Goal: Information Seeking & Learning: Learn about a topic

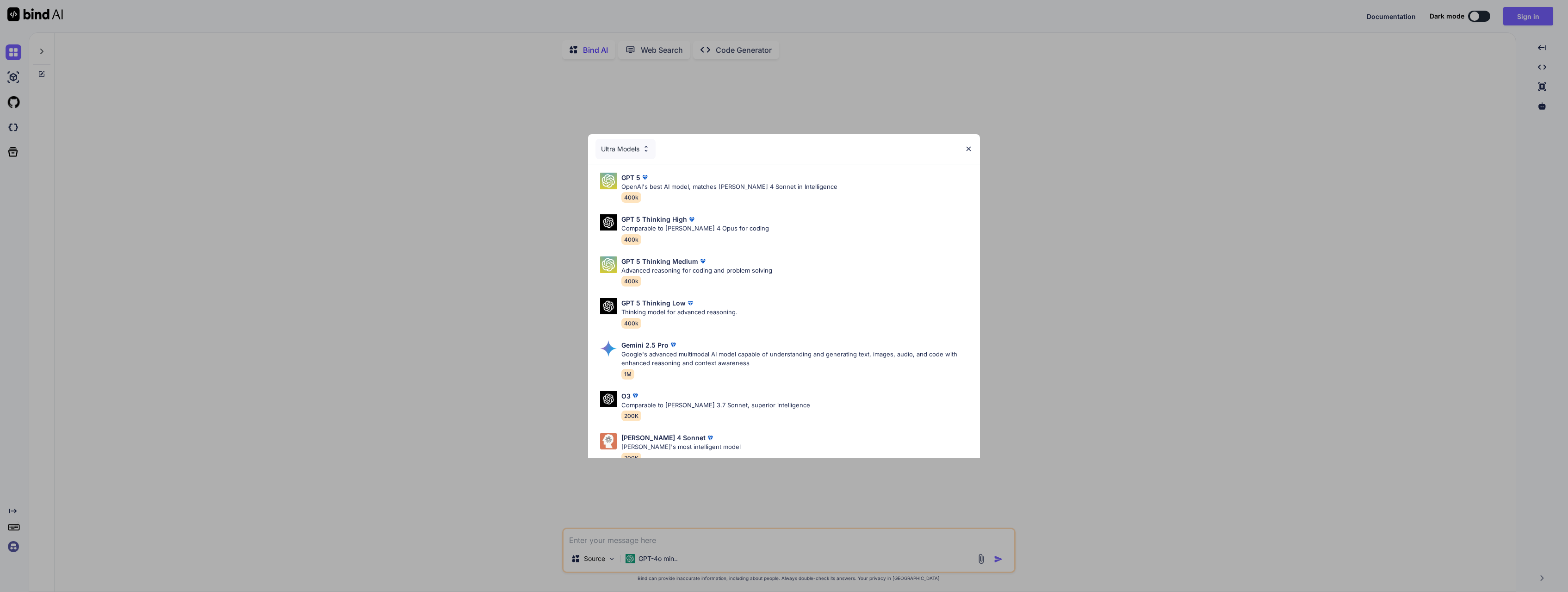
click at [966, 147] on img at bounding box center [968, 148] width 8 height 8
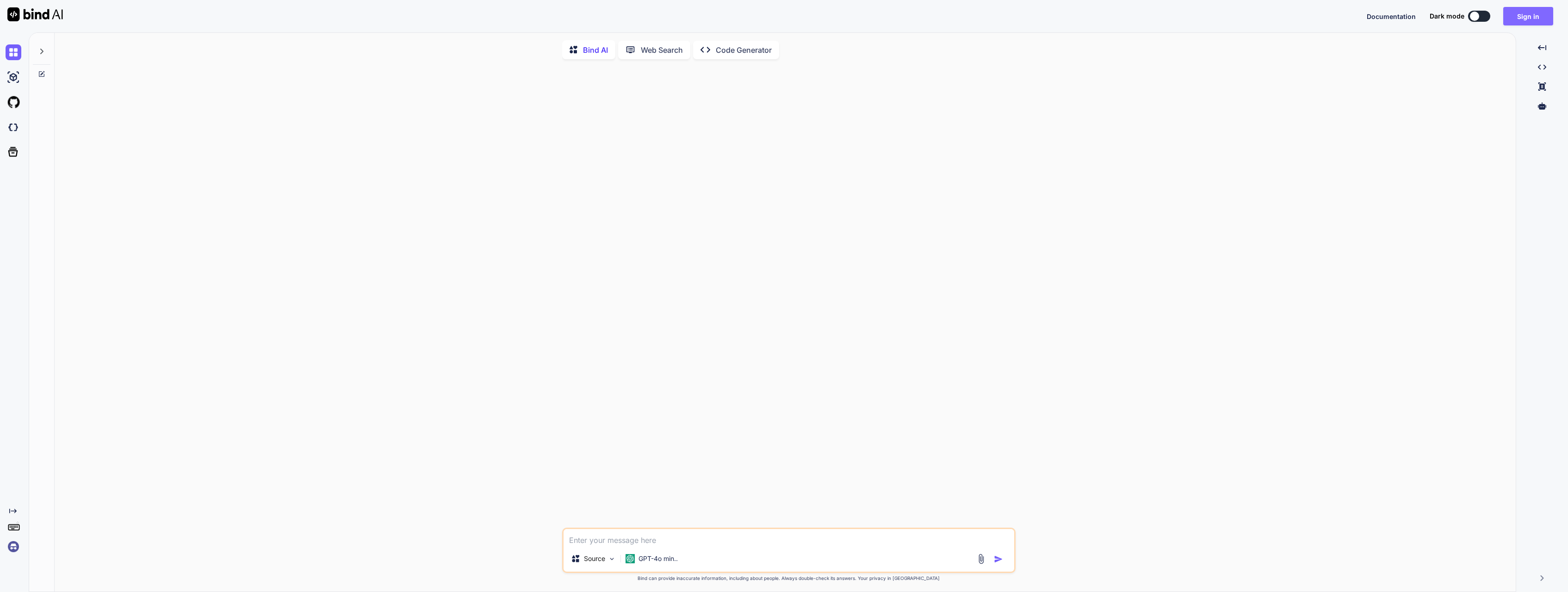
click at [1525, 14] on button "Sign in" at bounding box center [1529, 16] width 50 height 19
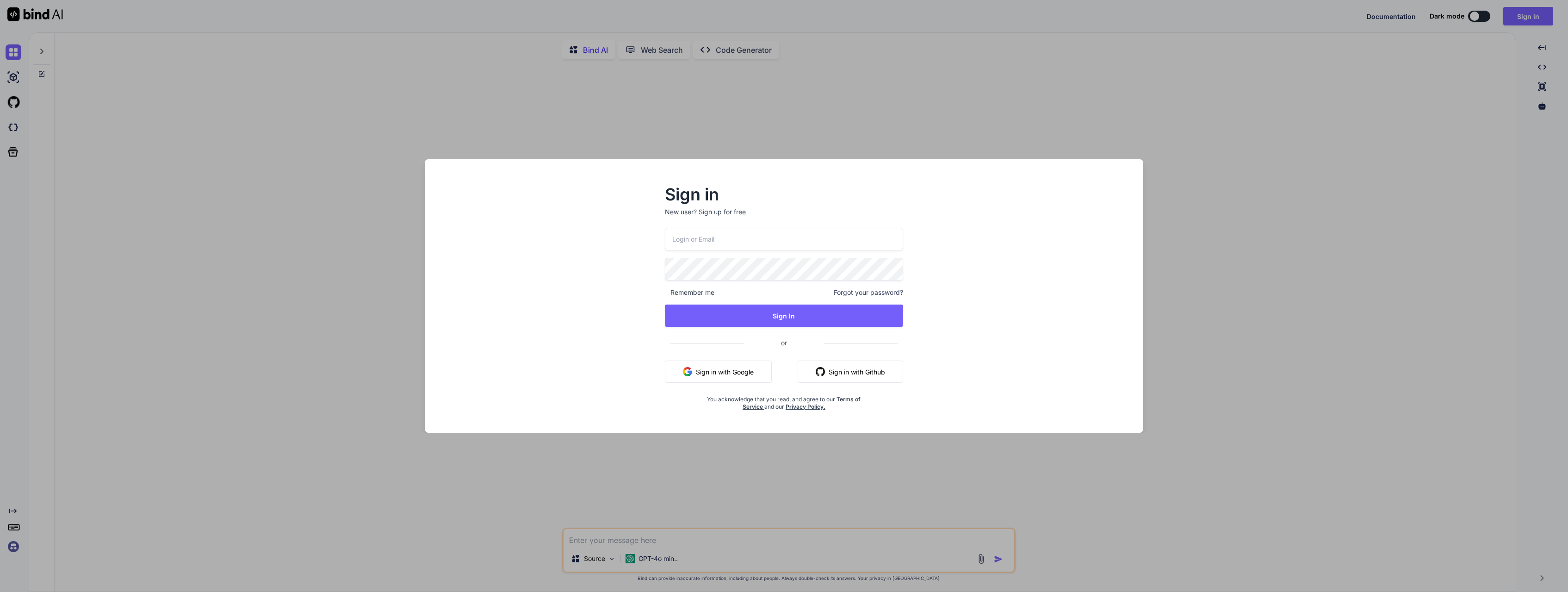
click at [749, 370] on button "Sign in with Google" at bounding box center [718, 371] width 107 height 22
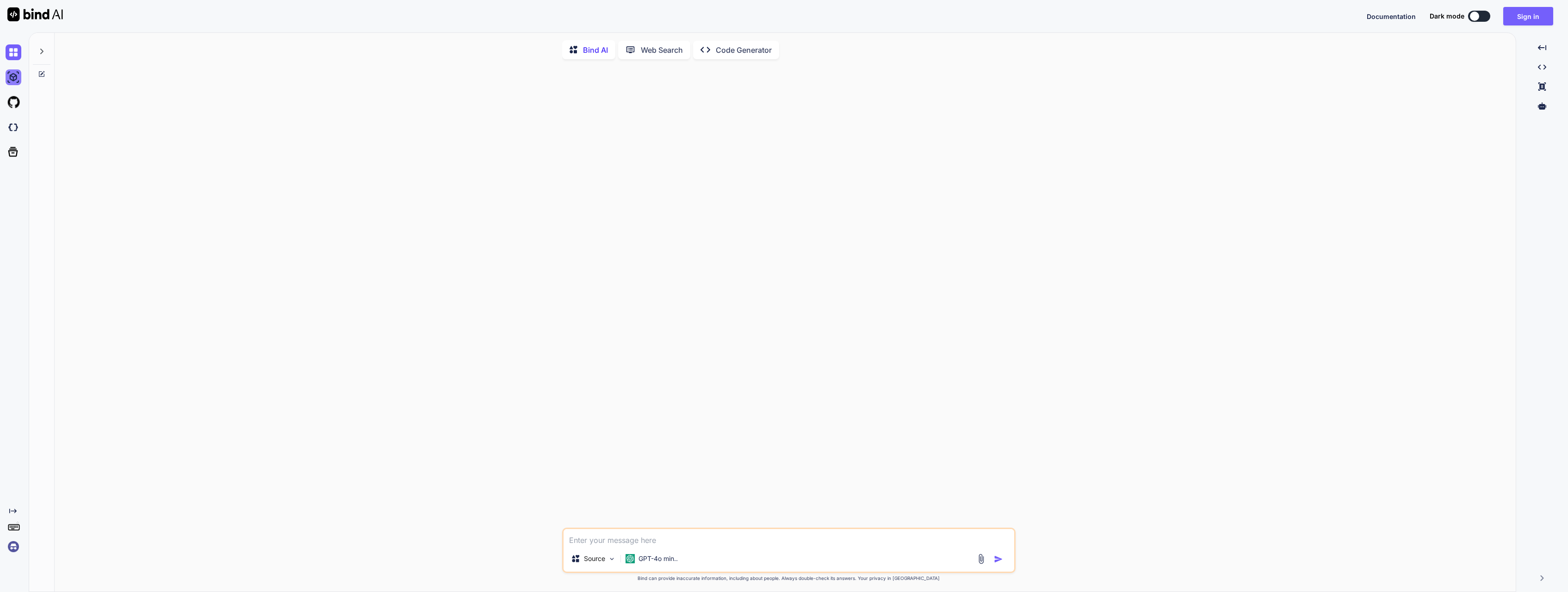
click at [20, 77] on img at bounding box center [13, 77] width 16 height 16
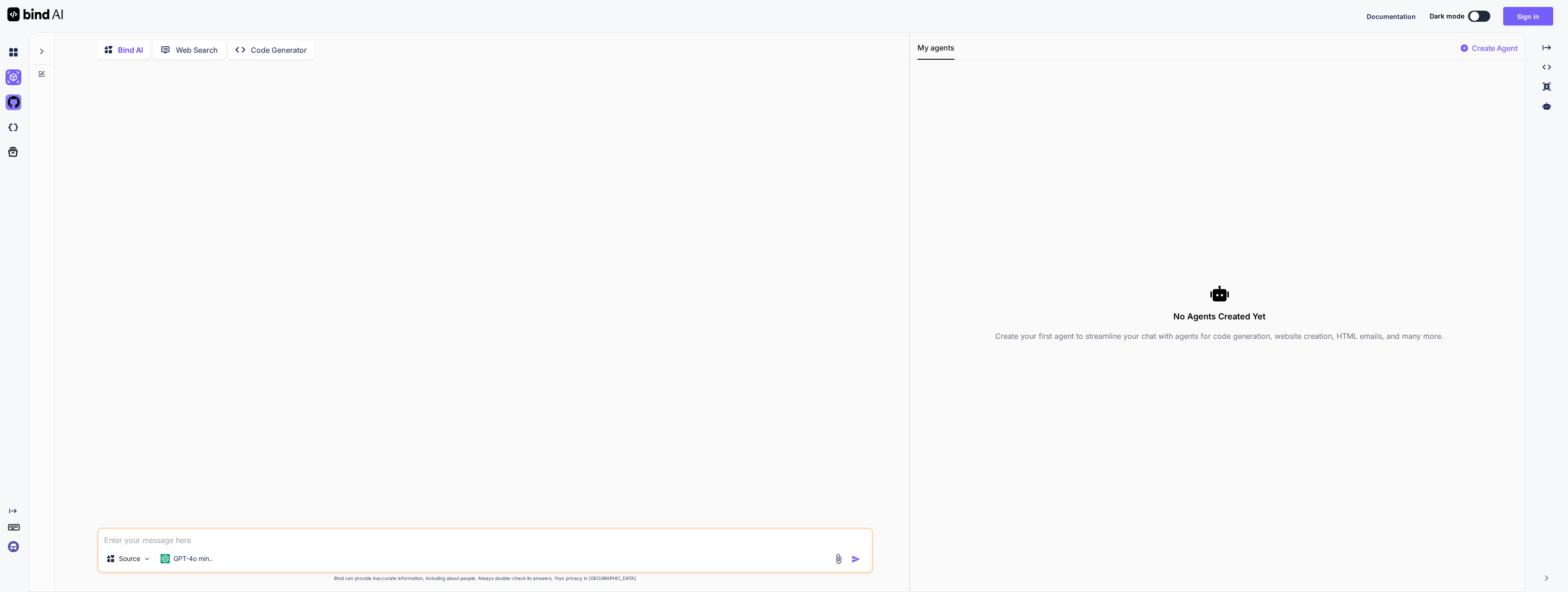
click at [17, 101] on img at bounding box center [13, 102] width 16 height 16
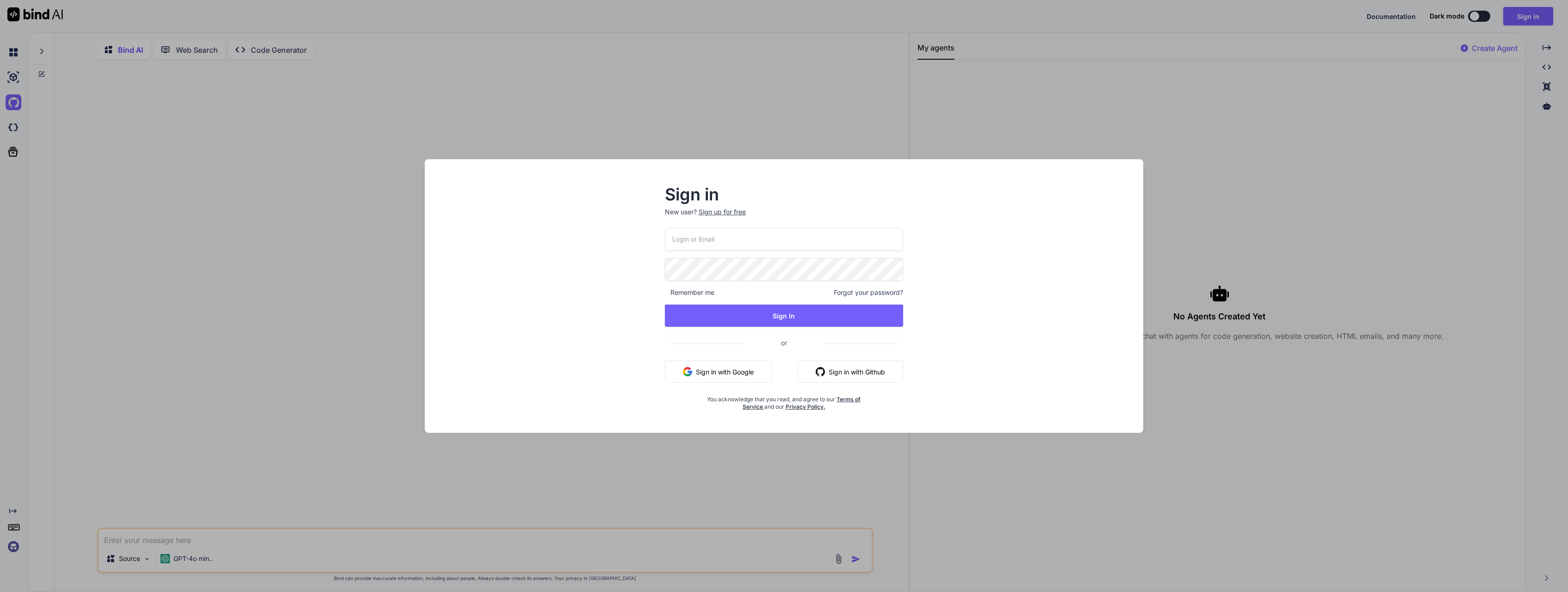
click at [14, 126] on div "Sign in New user? Sign up for free Remember me Forgot your password? Sign In or…" at bounding box center [784, 296] width 1568 height 592
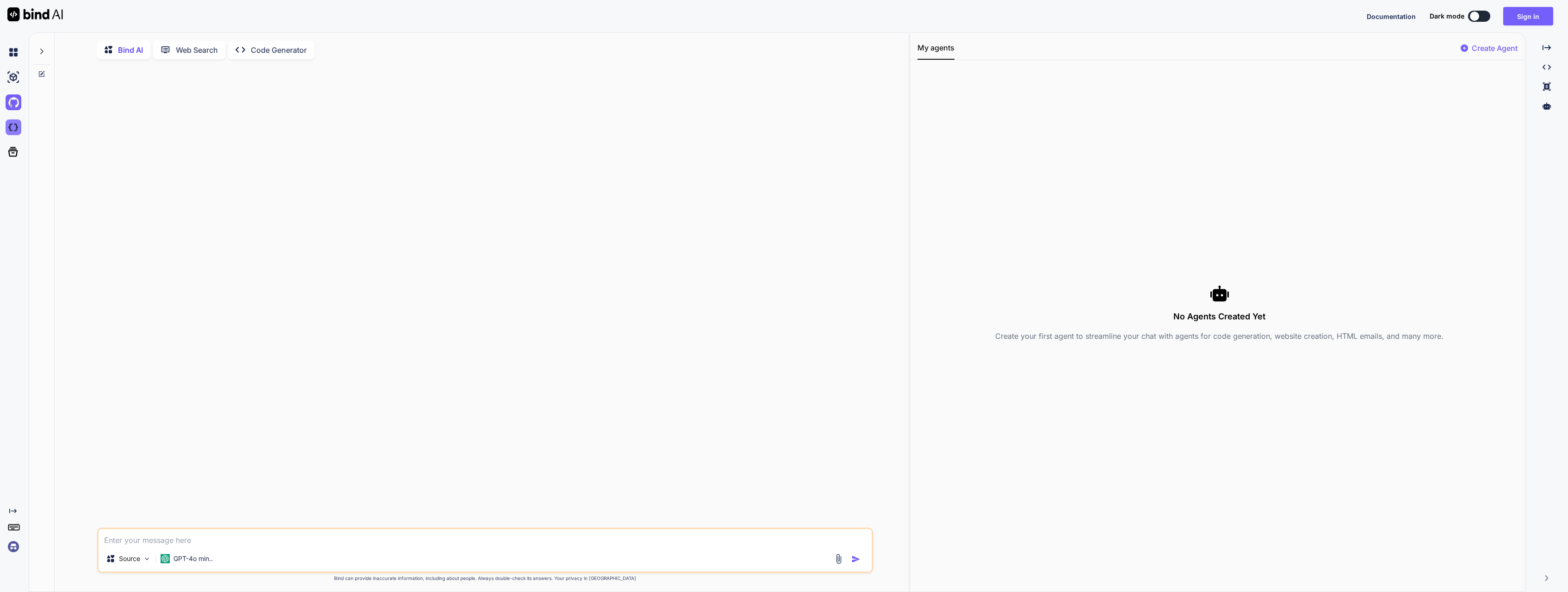
click at [15, 127] on img at bounding box center [13, 127] width 16 height 16
click at [10, 47] on img at bounding box center [13, 52] width 16 height 16
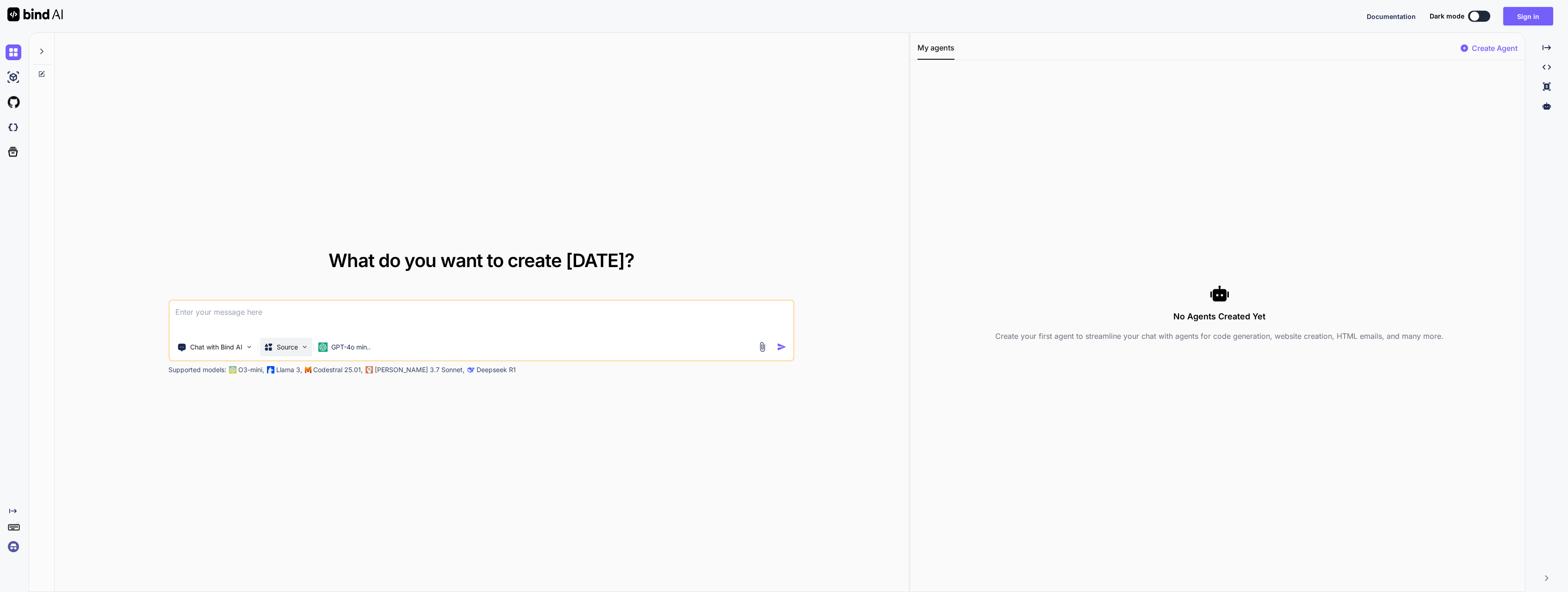
click at [303, 347] on img at bounding box center [305, 347] width 8 height 8
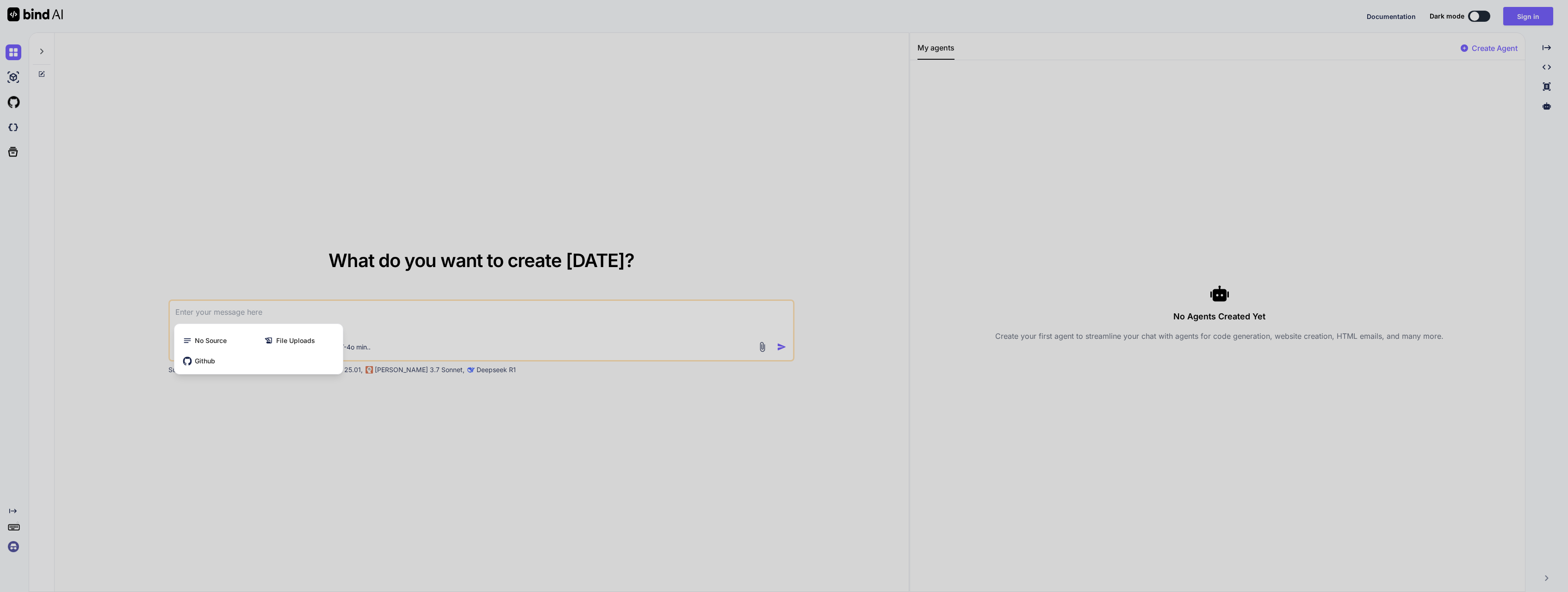
click at [396, 325] on div at bounding box center [784, 296] width 1568 height 592
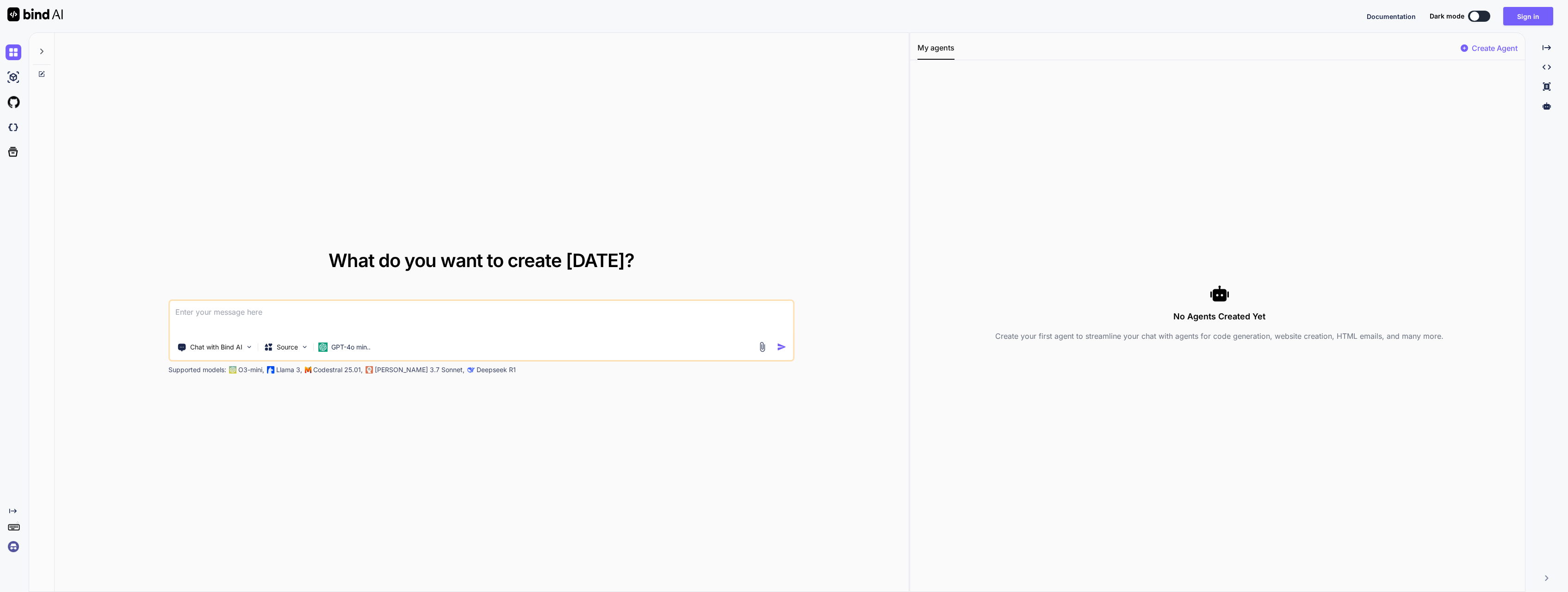
click at [37, 53] on div at bounding box center [41, 48] width 18 height 32
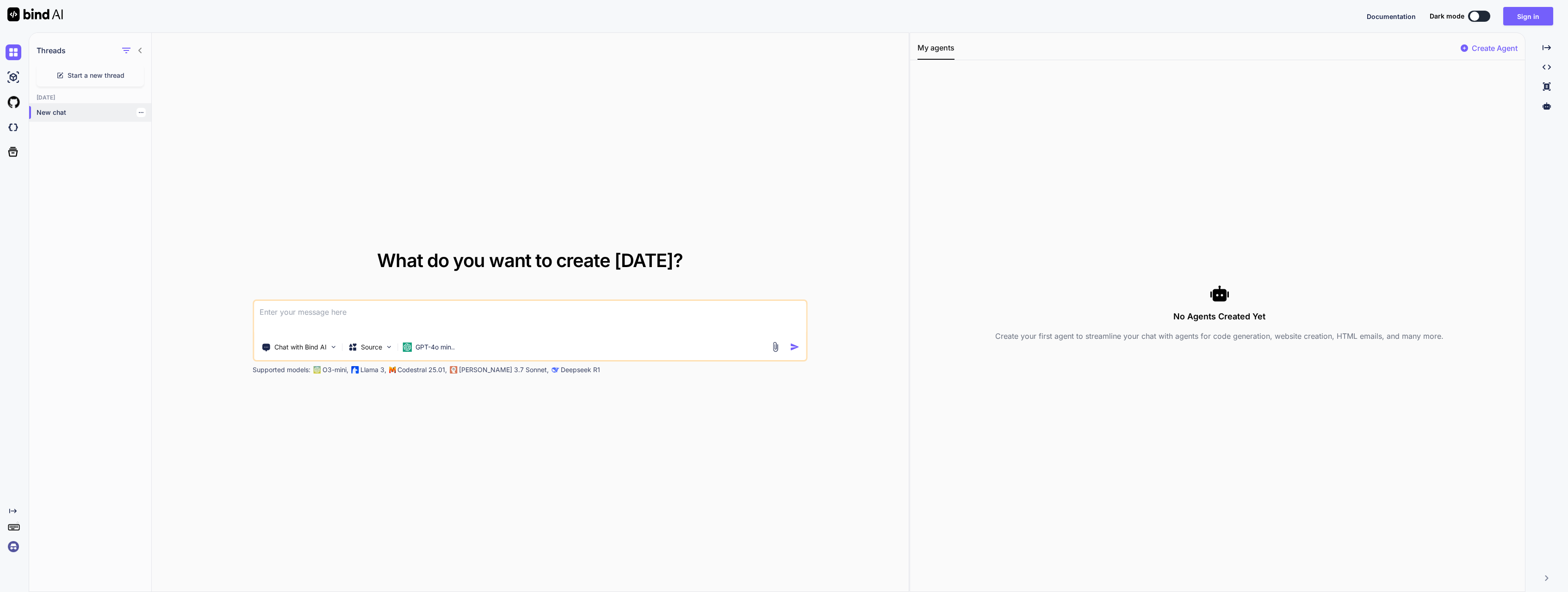
click at [54, 110] on p "New chat" at bounding box center [93, 112] width 115 height 9
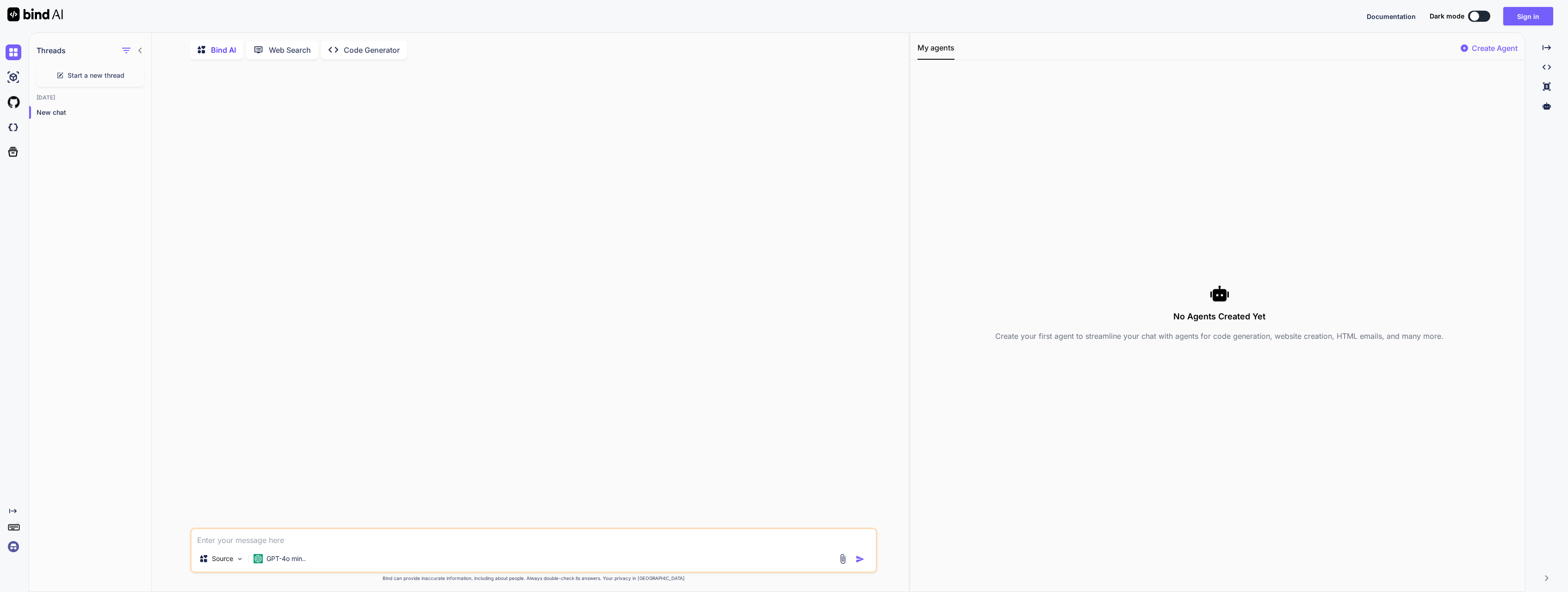
click at [285, 54] on p "Web Search" at bounding box center [290, 50] width 42 height 11
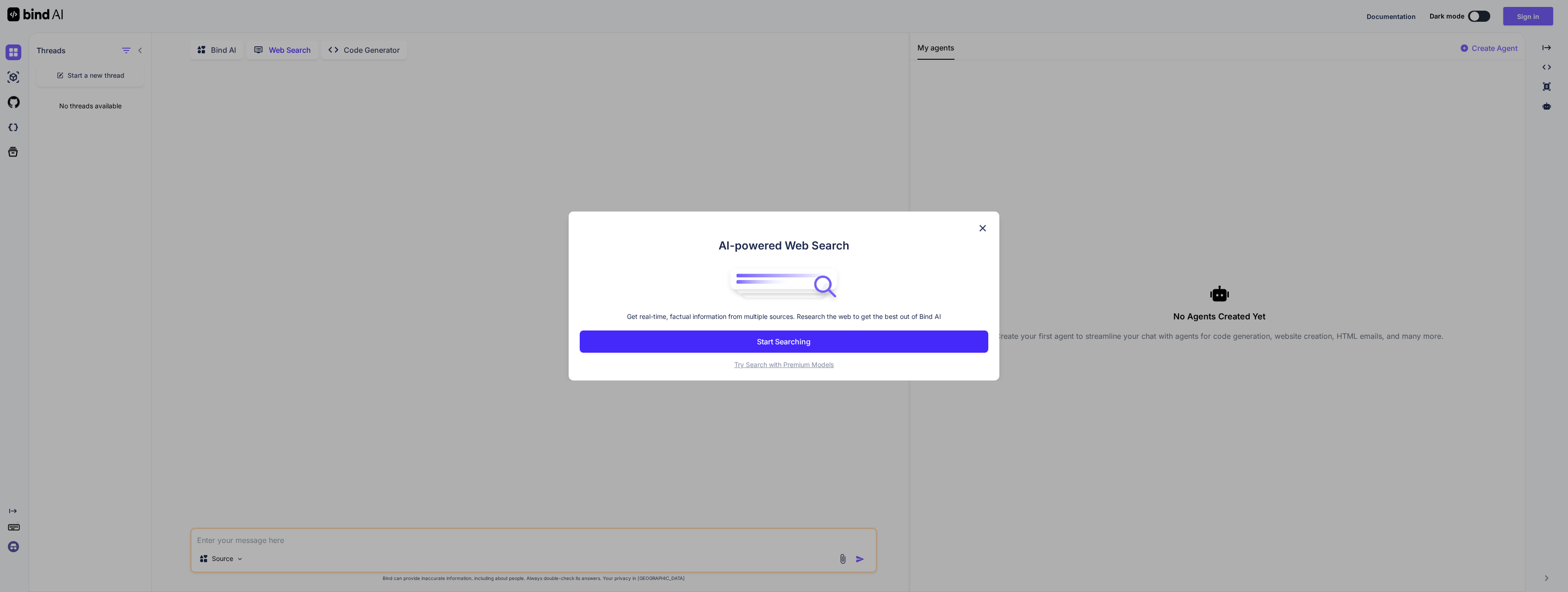
scroll to position [1, 0]
click at [979, 227] on img at bounding box center [983, 228] width 11 height 11
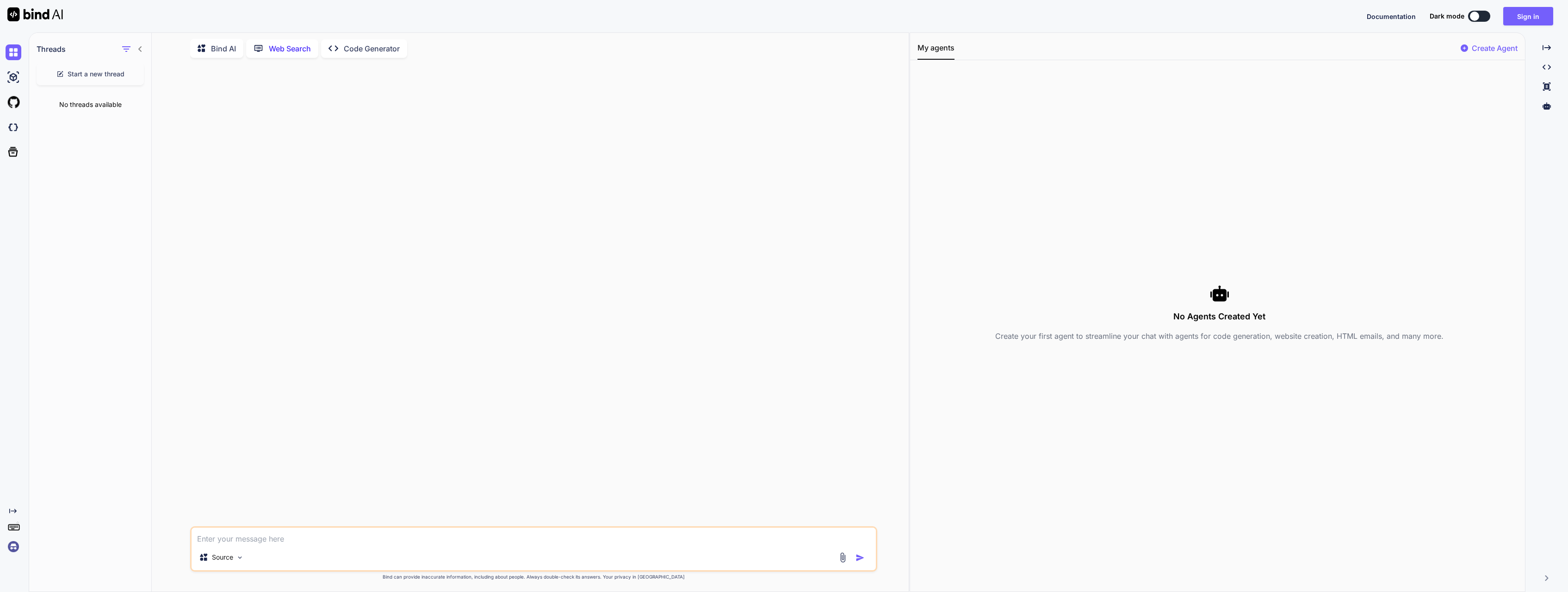
click at [48, 14] on img at bounding box center [35, 14] width 56 height 14
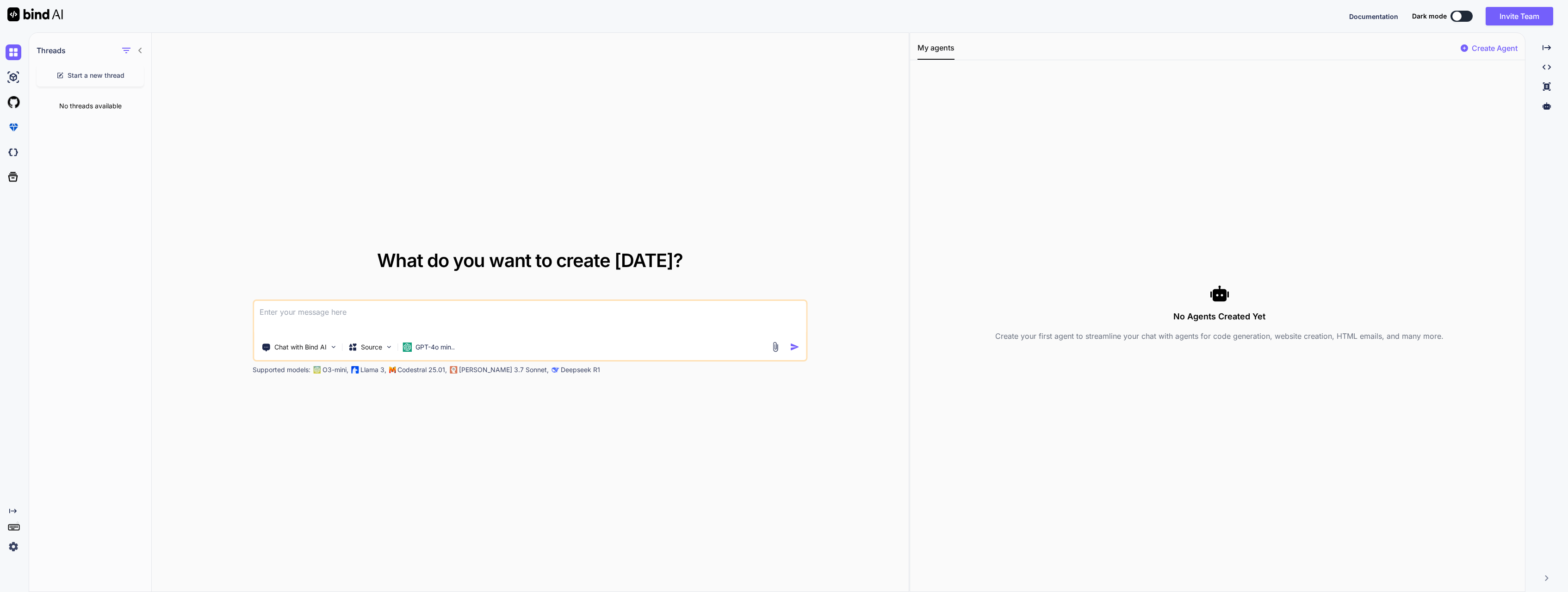
type textarea "x"
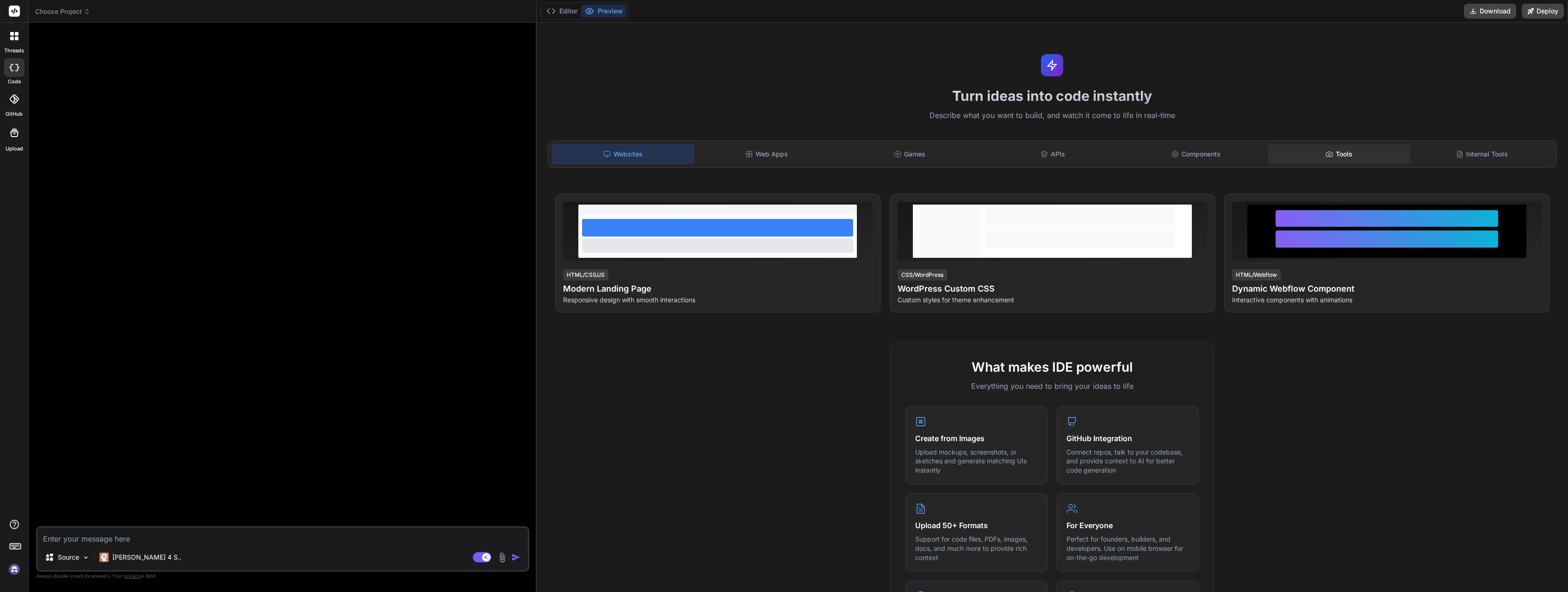
click at [1341, 146] on div "Tools" at bounding box center [1338, 154] width 141 height 19
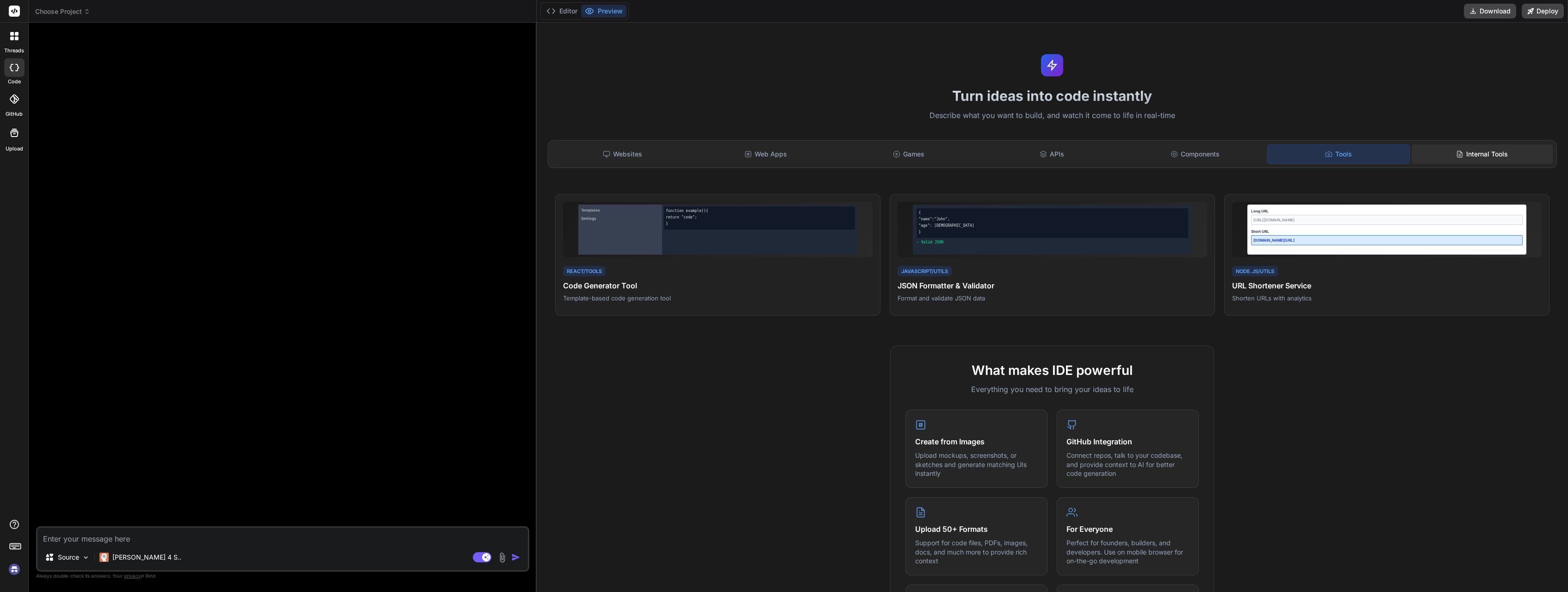
click at [1474, 150] on div "Internal Tools" at bounding box center [1482, 154] width 141 height 19
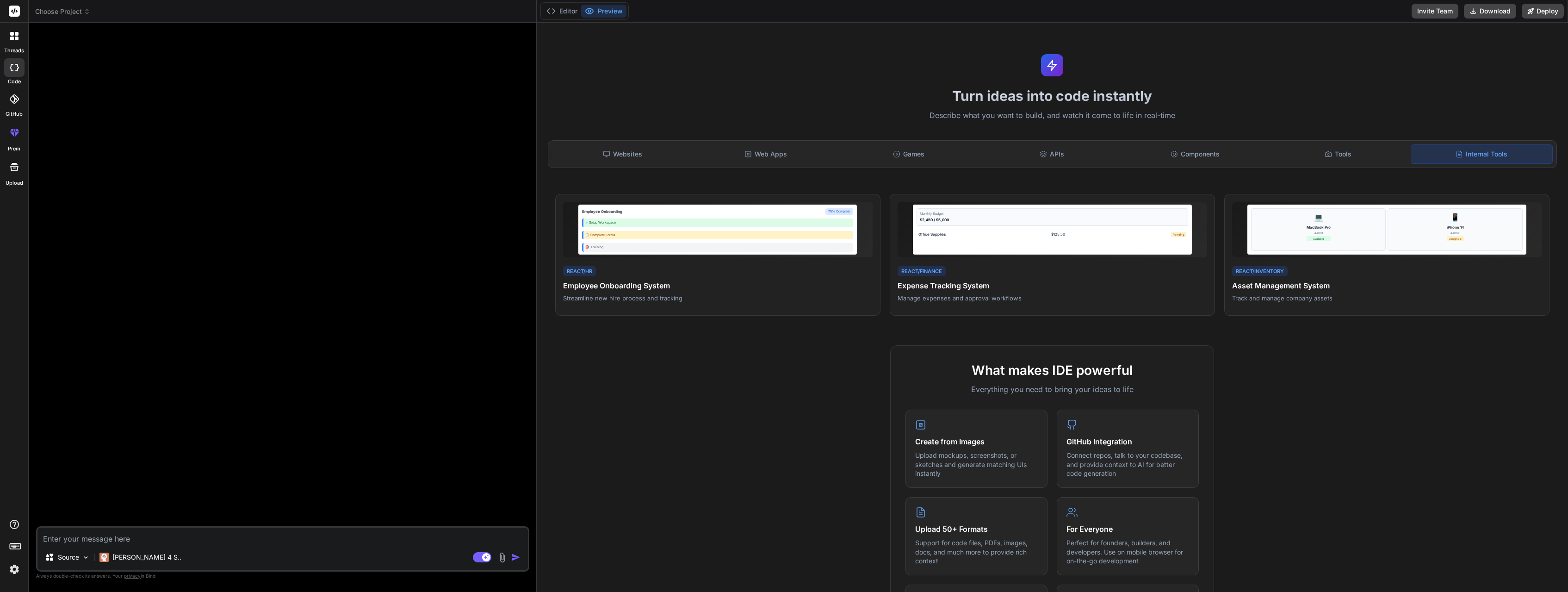
type textarea "x"
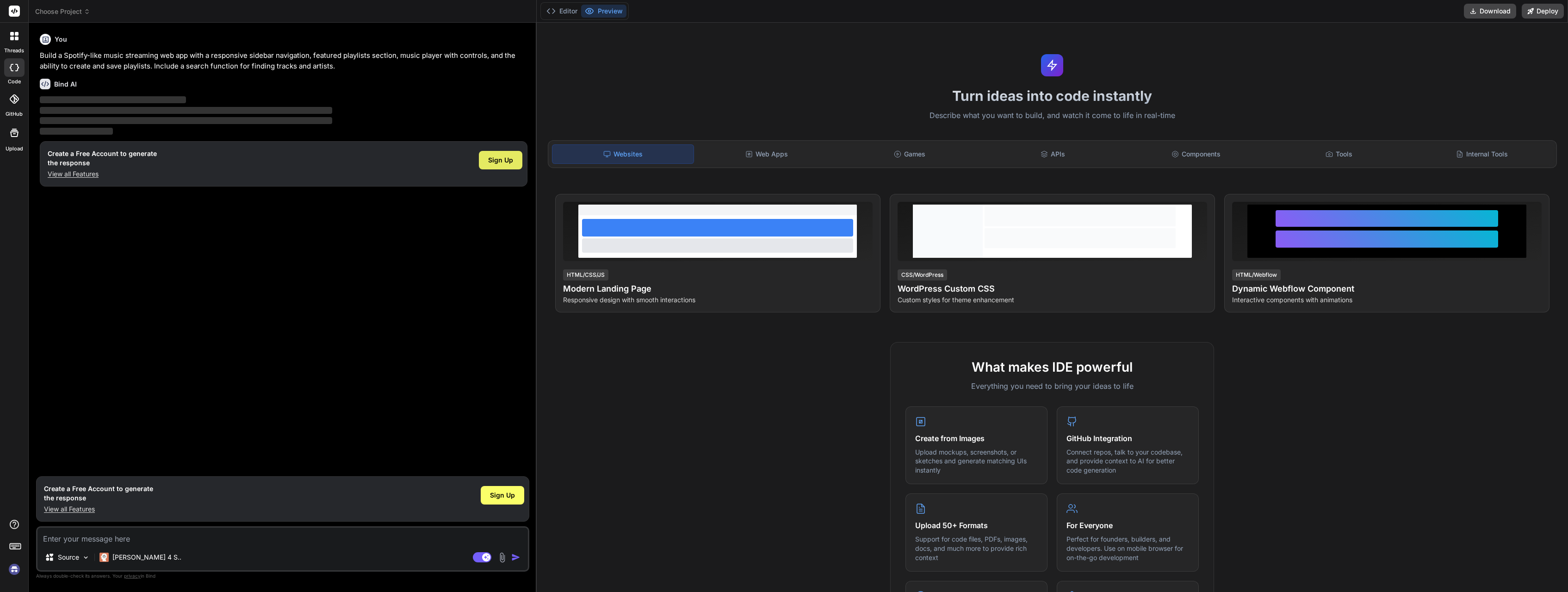
click at [504, 157] on span "Sign Up" at bounding box center [501, 160] width 25 height 9
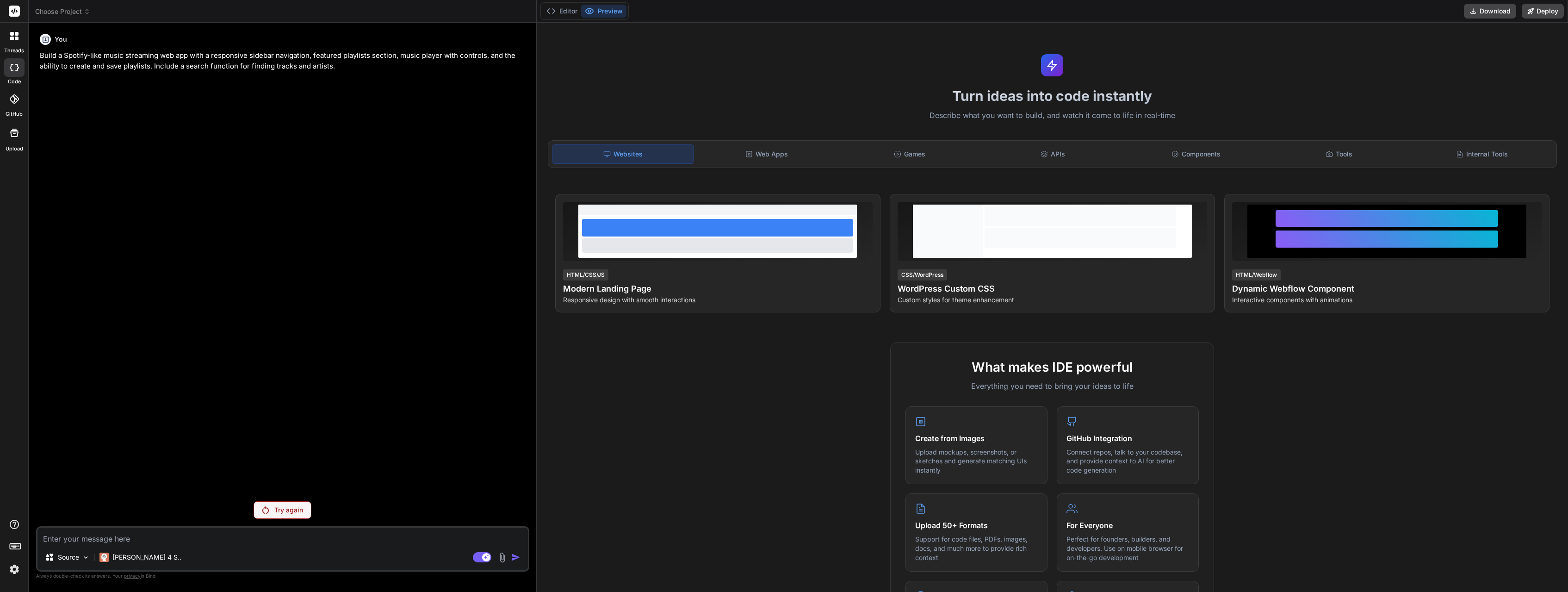
click at [287, 508] on p "Try again" at bounding box center [289, 509] width 29 height 9
click at [280, 506] on p "Try again" at bounding box center [289, 509] width 29 height 9
click at [147, 556] on p "Claude 4 S.." at bounding box center [147, 557] width 69 height 9
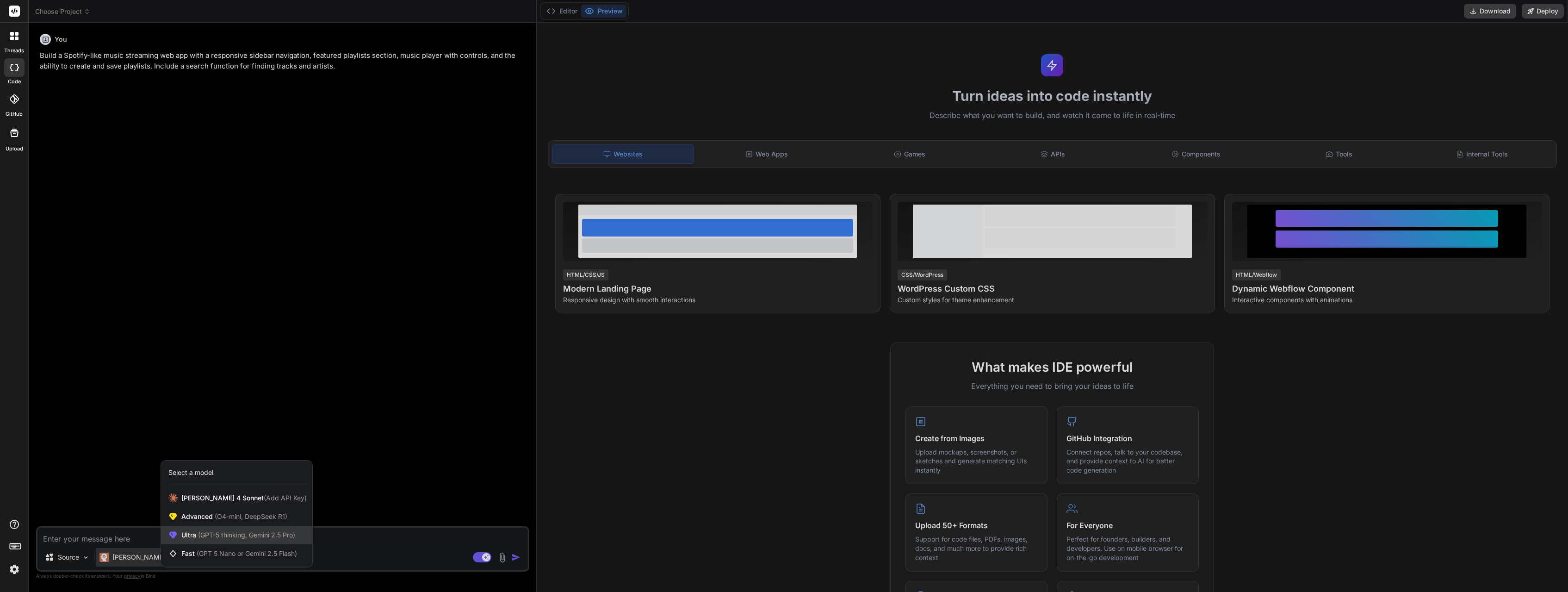
click at [197, 535] on span "Ultra (GPT-5 thinking, Gemini 2.5 Pro)" at bounding box center [238, 534] width 114 height 9
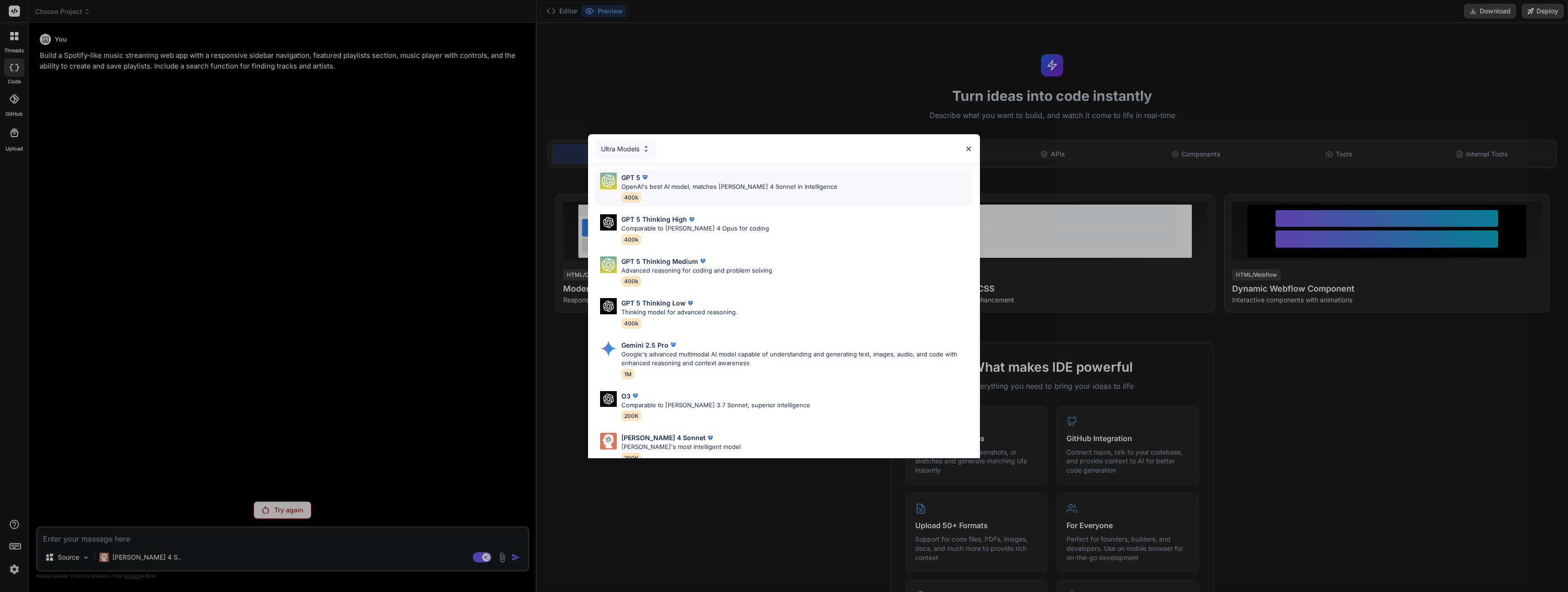
click at [689, 193] on div "GPT 5 OpenAI's best AI model, matches Claude 4 Sonnet in Intelligence 400k" at bounding box center [729, 188] width 216 height 30
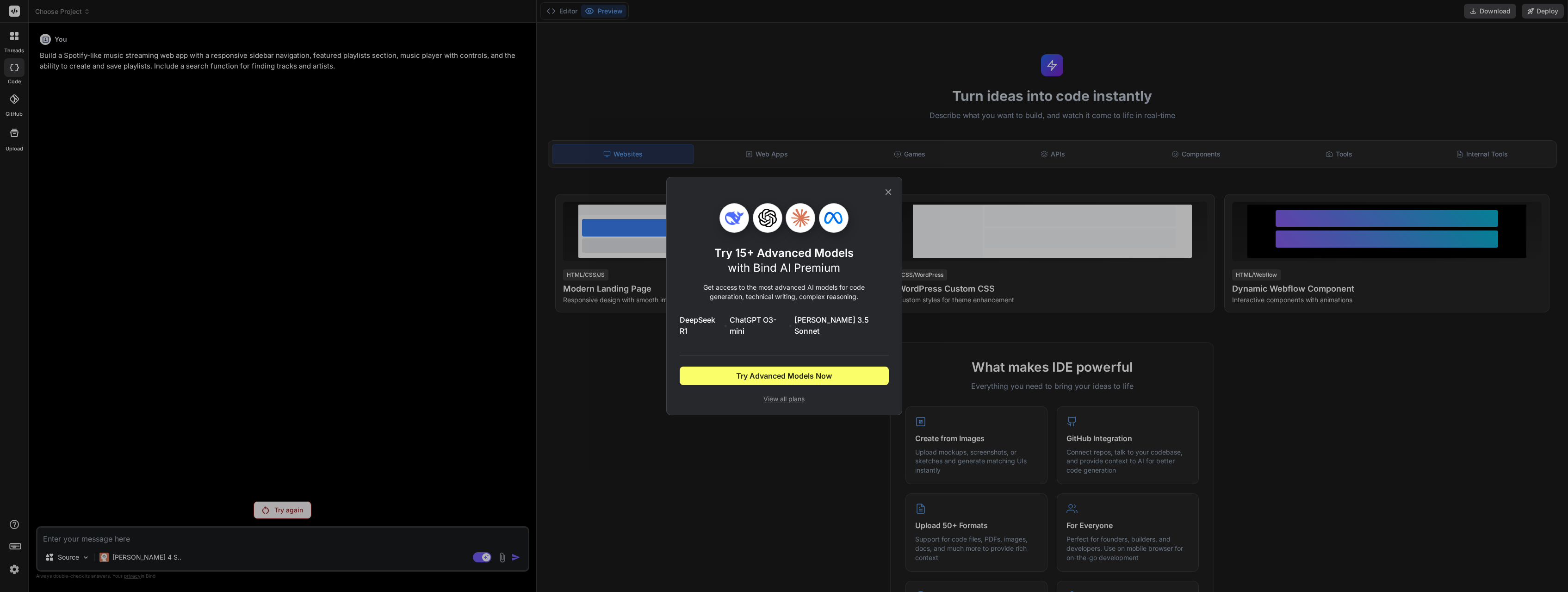
click at [689, 193] on div "Try 15+ Advanced Models with Bind AI Premium Get access to the most advanced AI…" at bounding box center [784, 295] width 209 height 237
click at [812, 373] on span "Try Advanced Models Now" at bounding box center [784, 375] width 96 height 11
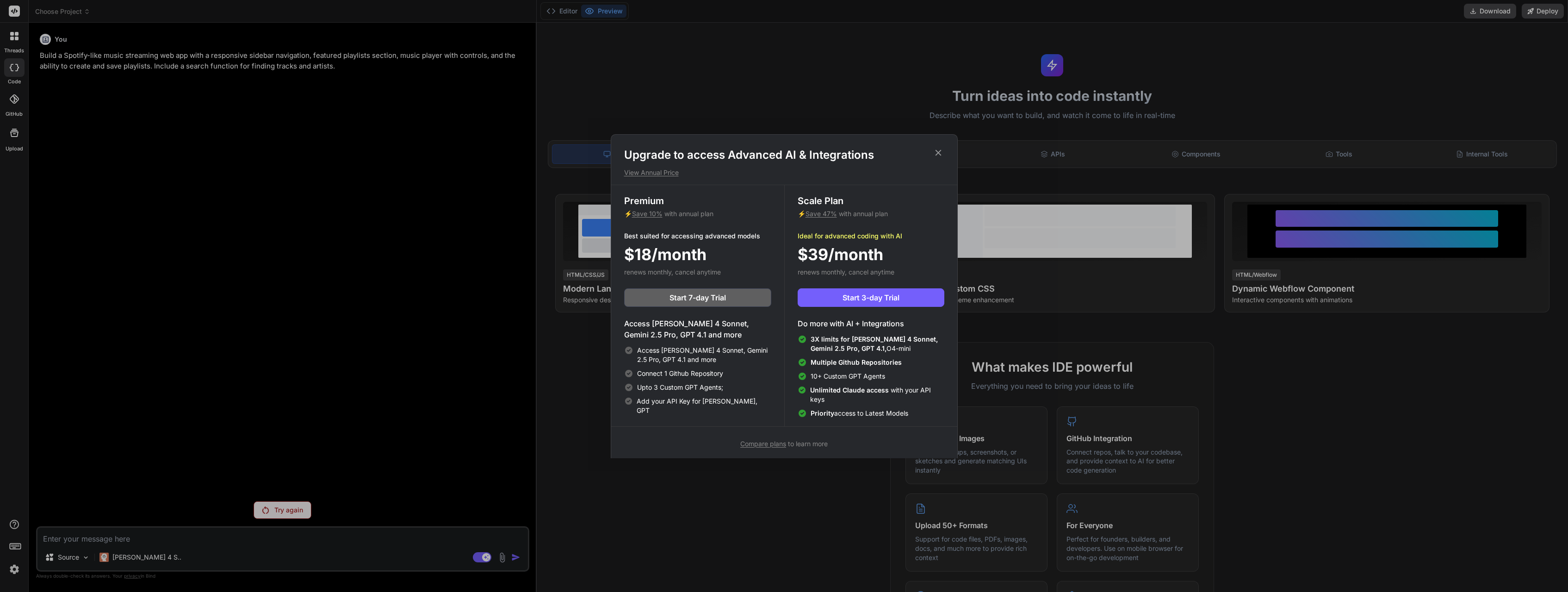
click at [941, 156] on icon at bounding box center [938, 153] width 10 height 10
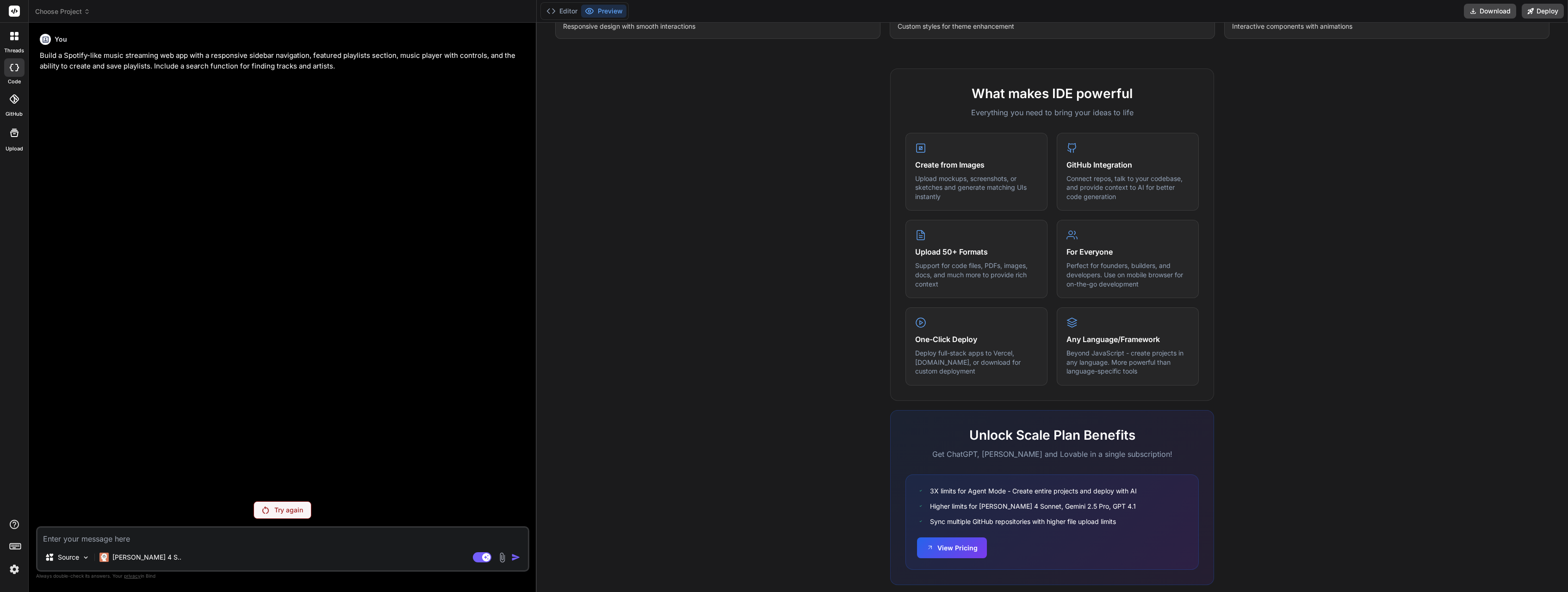
scroll to position [278, 0]
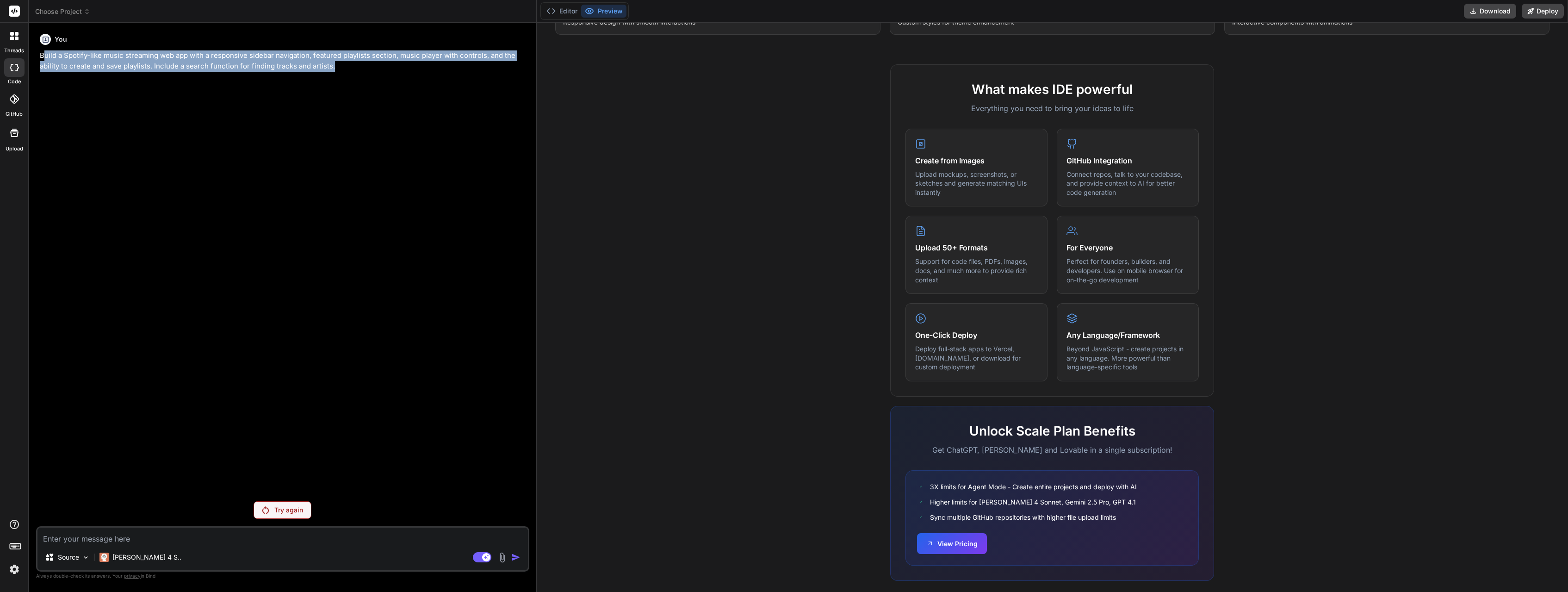
drag, startPoint x: 351, startPoint y: 72, endPoint x: 42, endPoint y: 58, distance: 309.3
click at [42, 58] on div "You Build a Spotify-like music streaming web app with a responsive sidebar navi…" at bounding box center [284, 262] width 491 height 464
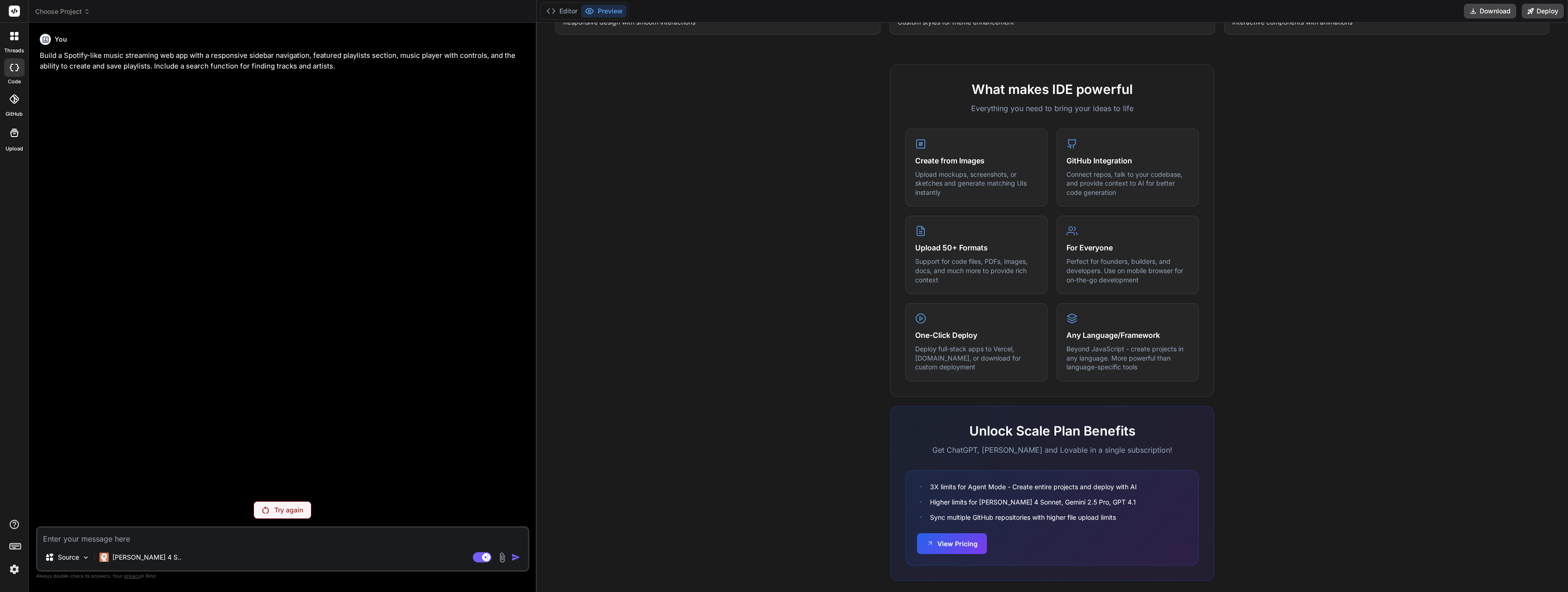
click at [38, 56] on div "You Build a Spotify-like music streaming web app with a responsive sidebar navi…" at bounding box center [284, 262] width 491 height 464
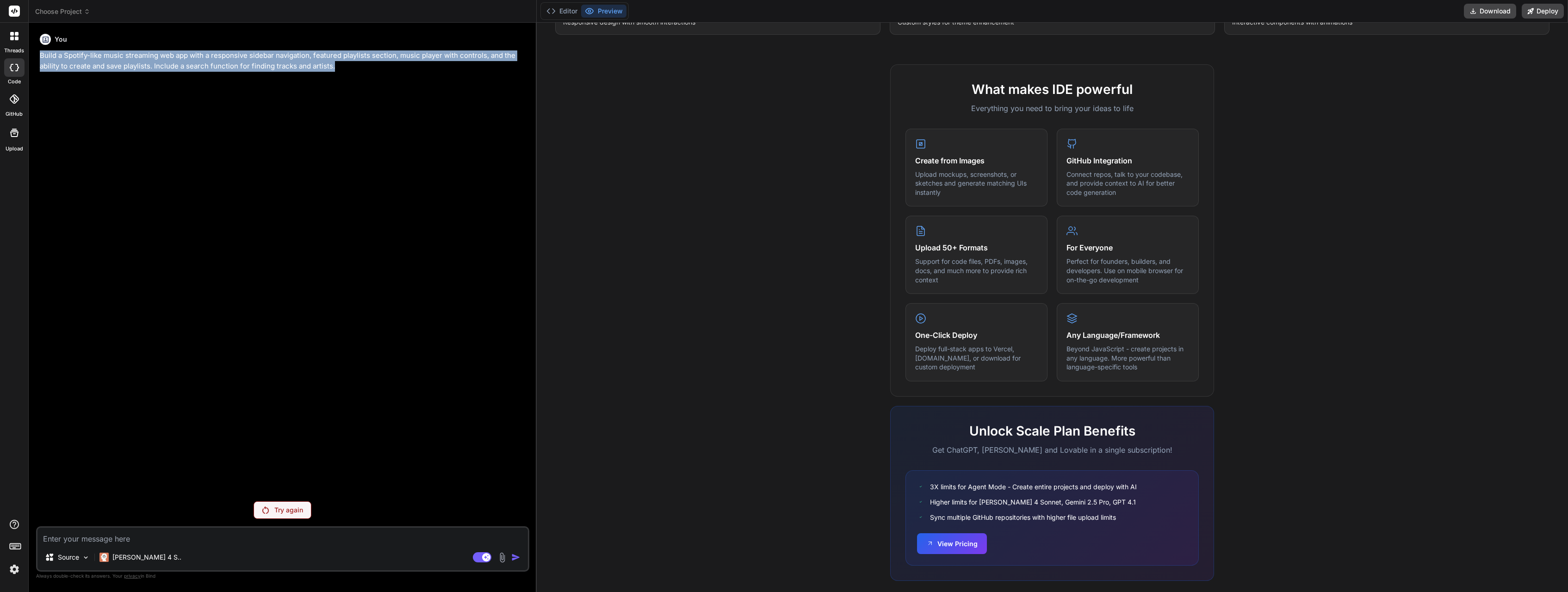
drag, startPoint x: 40, startPoint y: 55, endPoint x: 353, endPoint y: 68, distance: 313.3
click at [353, 68] on p "Build a Spotify-like music streaming web app with a responsive sidebar navigati…" at bounding box center [284, 61] width 488 height 21
copy p "Build a Spotify-like music streaming web app with a responsive sidebar navigati…"
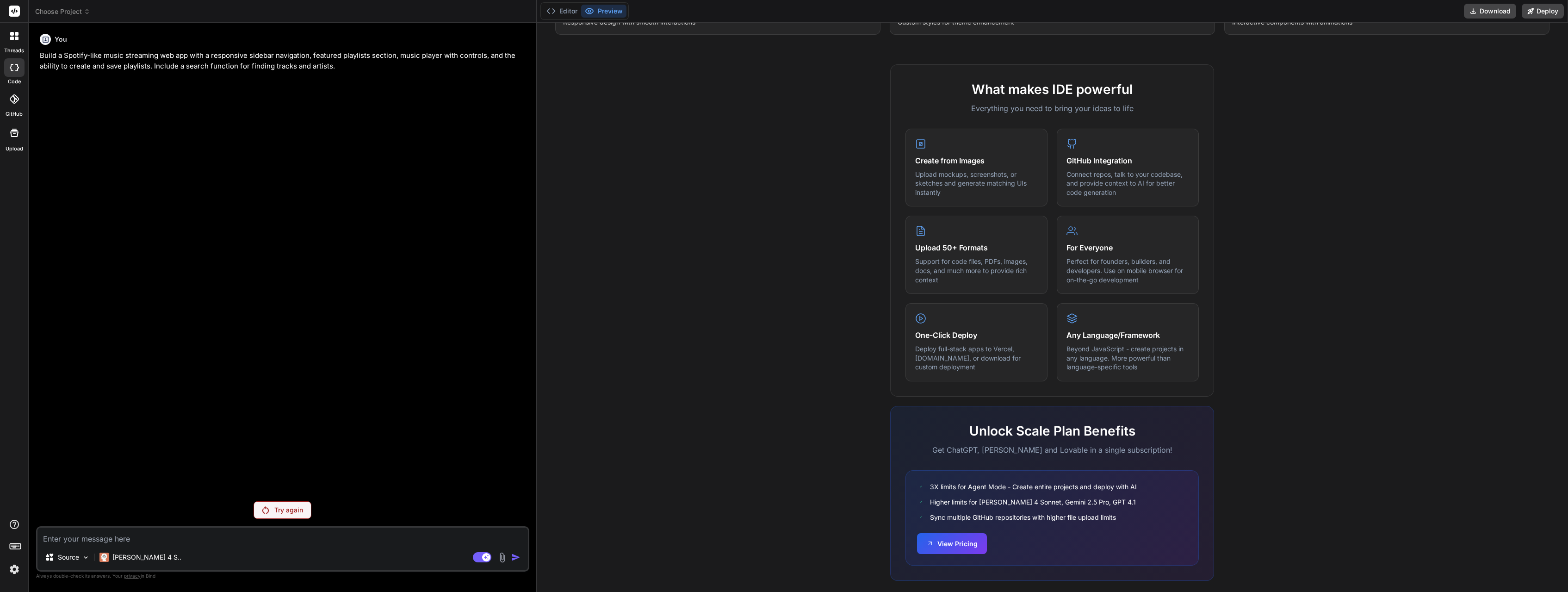
click at [151, 540] on textarea at bounding box center [283, 536] width 491 height 17
paste textarea "Build a Spotify-like music streaming web app with a responsive sidebar navigati…"
type textarea "x"
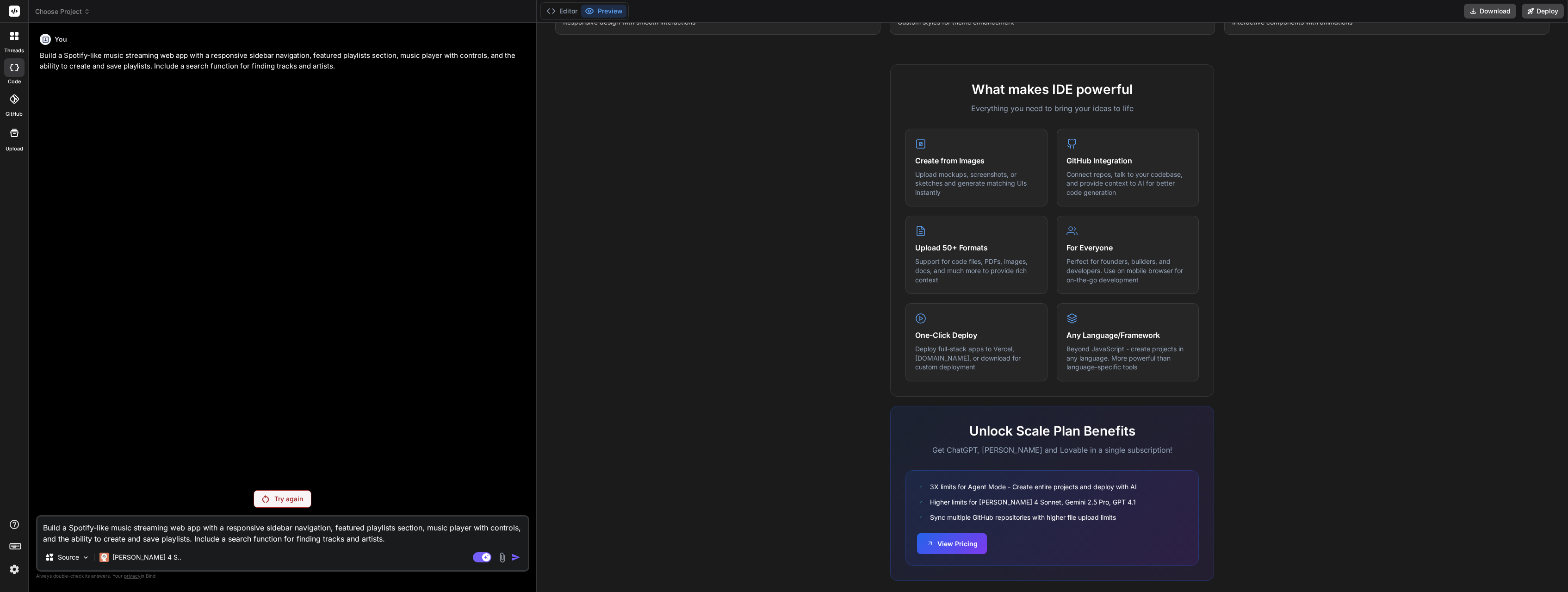
type textarea "Build a Spotify-like music streaming web app with a responsive sidebar navigati…"
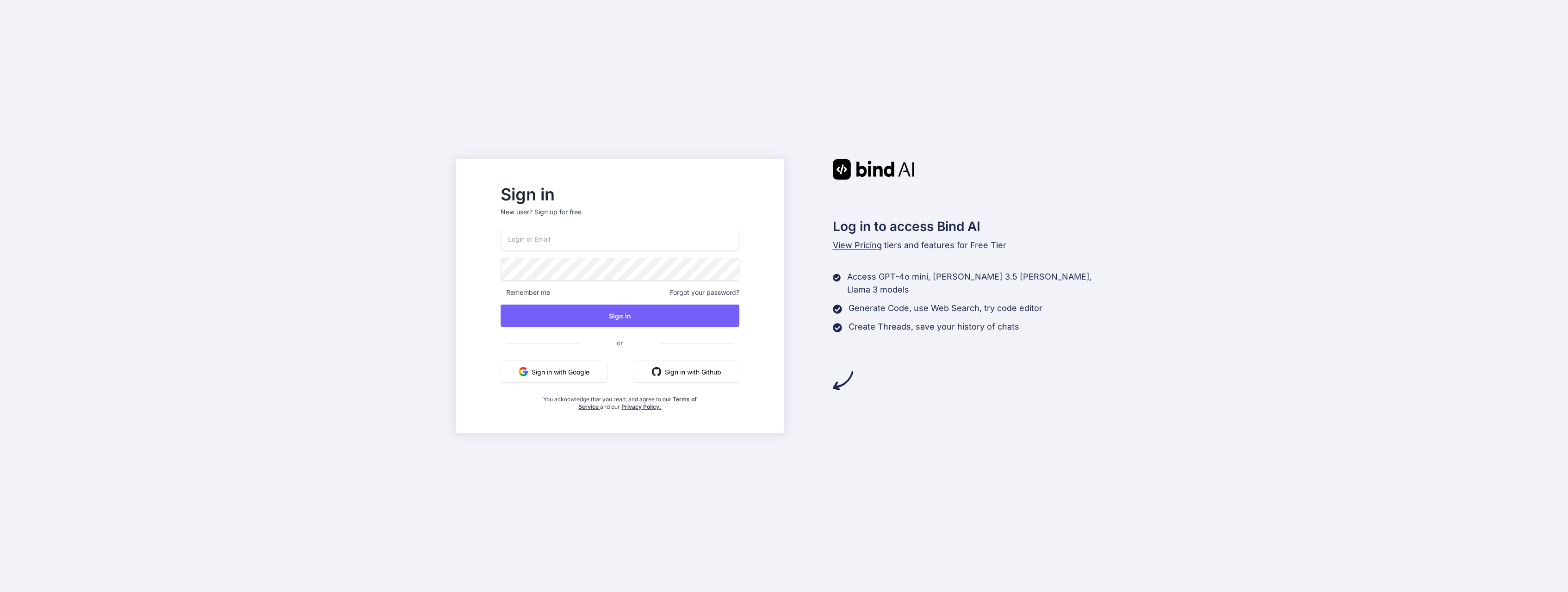
click at [553, 371] on button "Sign in with Google" at bounding box center [554, 371] width 107 height 22
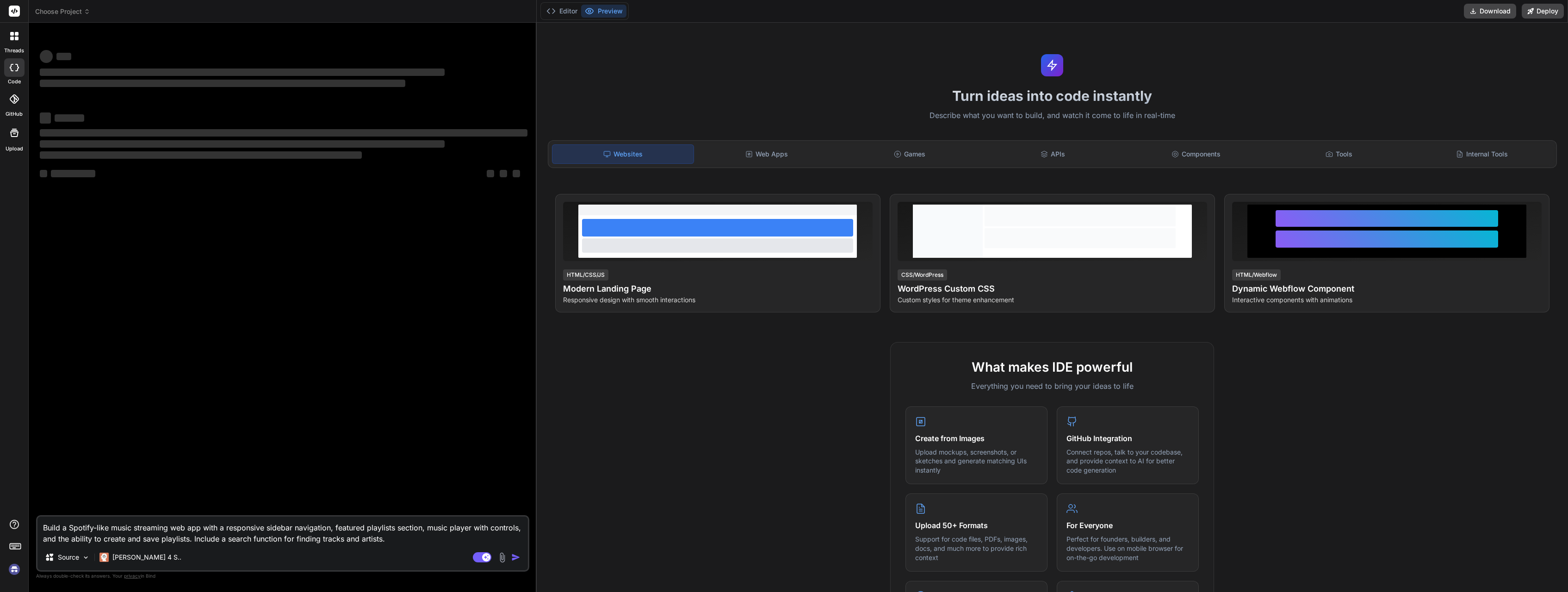
scroll to position [278, 0]
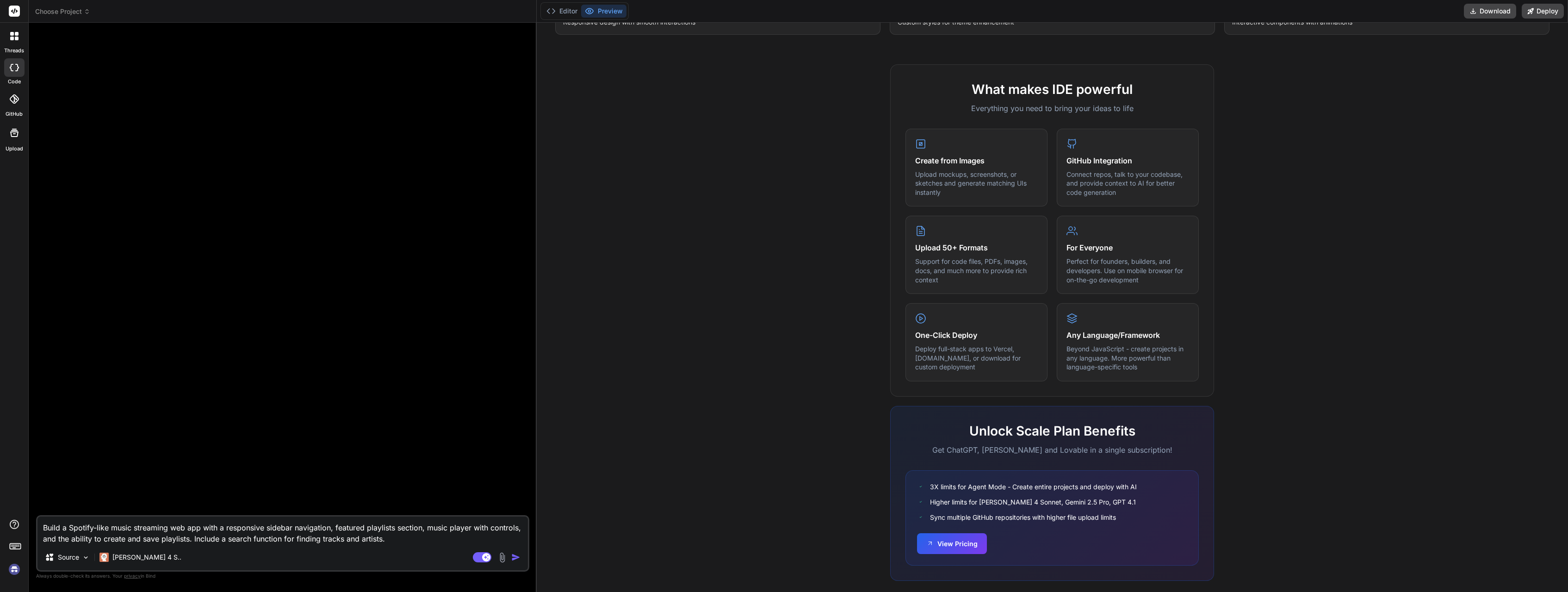
click at [514, 556] on img "button" at bounding box center [516, 557] width 9 height 9
type textarea "x"
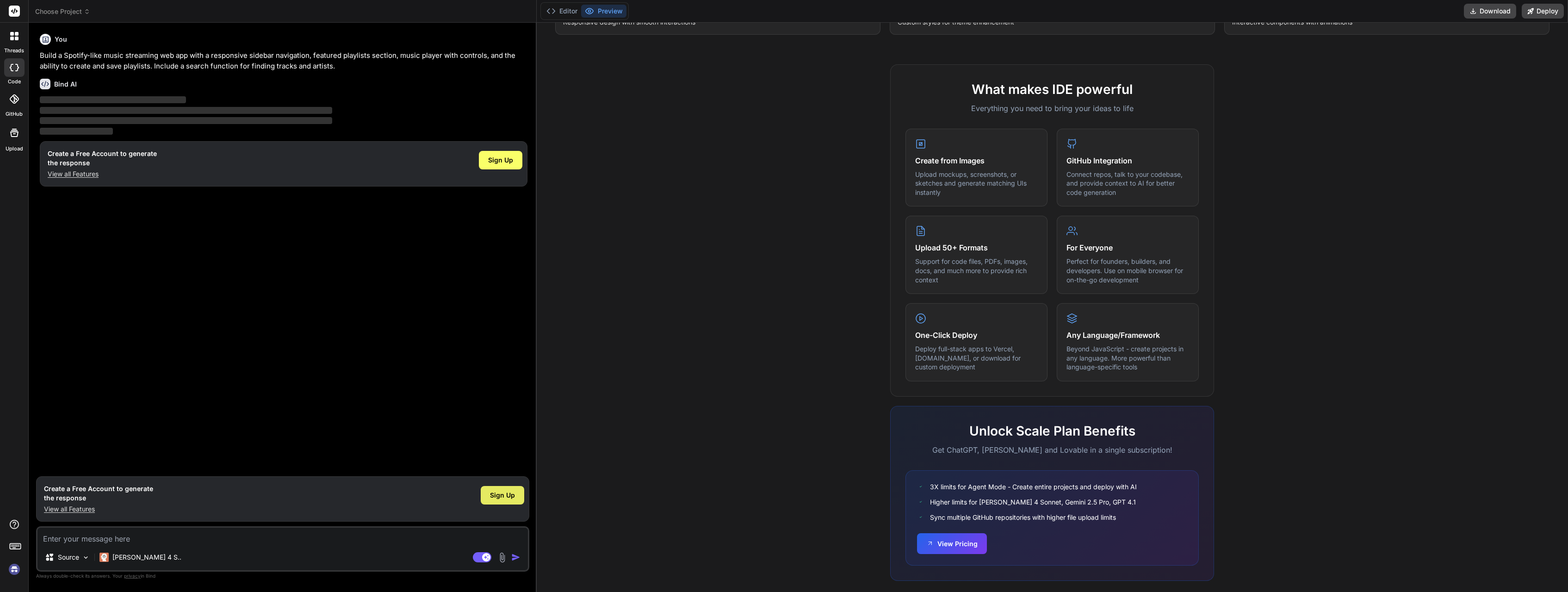
click at [489, 498] on div "Sign Up" at bounding box center [502, 495] width 43 height 19
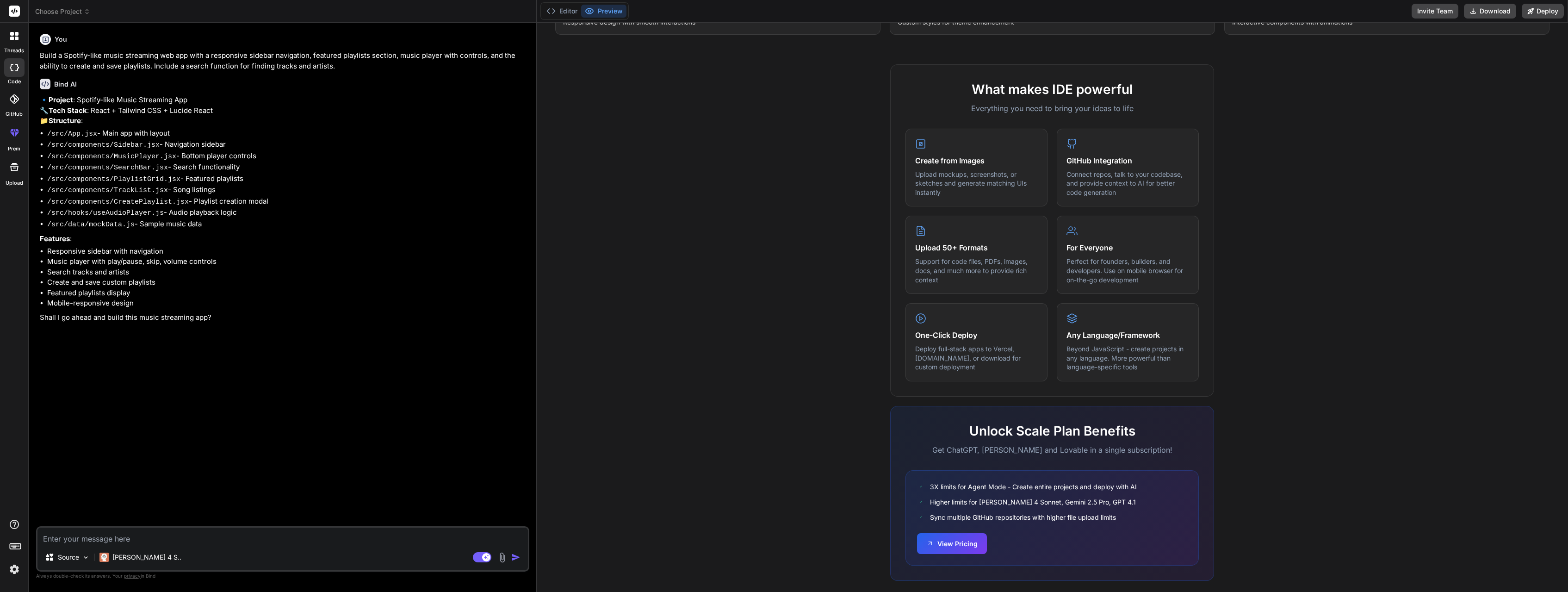
click at [108, 536] on textarea at bounding box center [283, 536] width 491 height 17
type textarea "x"
type textarea "w"
type textarea "x"
type textarea "wi"
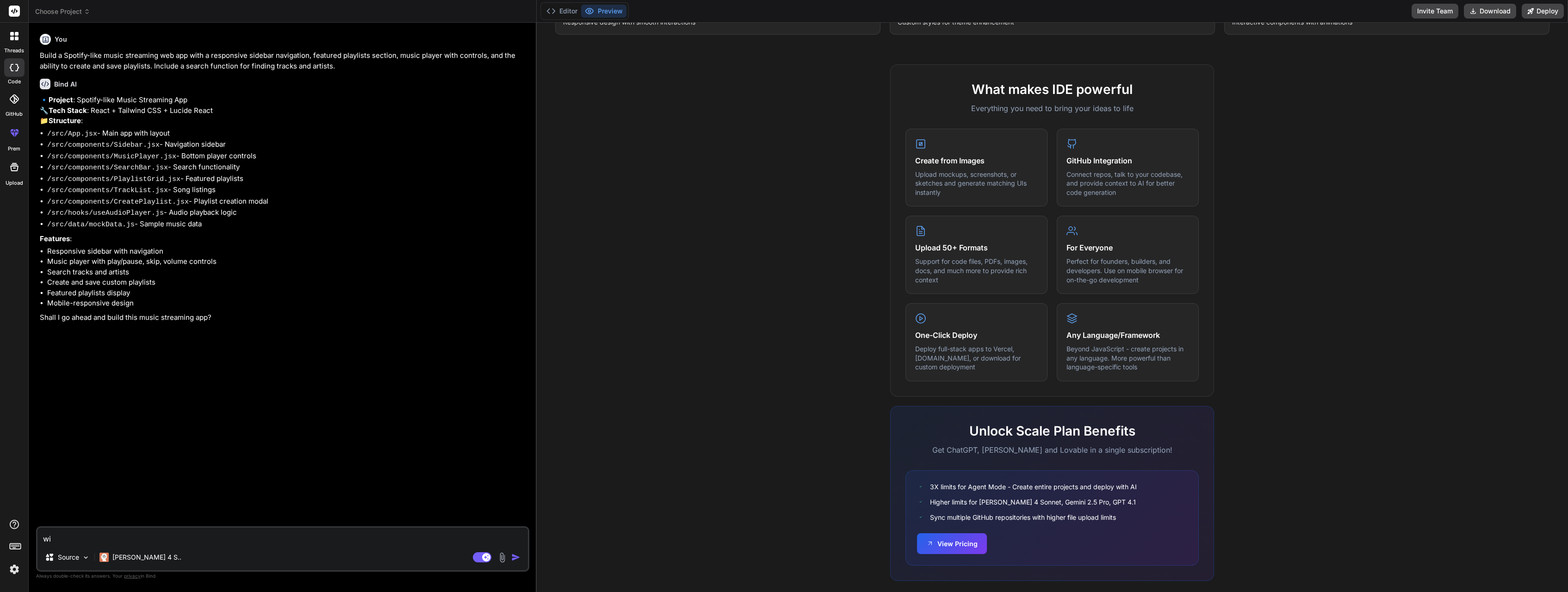
type textarea "x"
type textarea "wil"
type textarea "x"
type textarea "will"
type textarea "x"
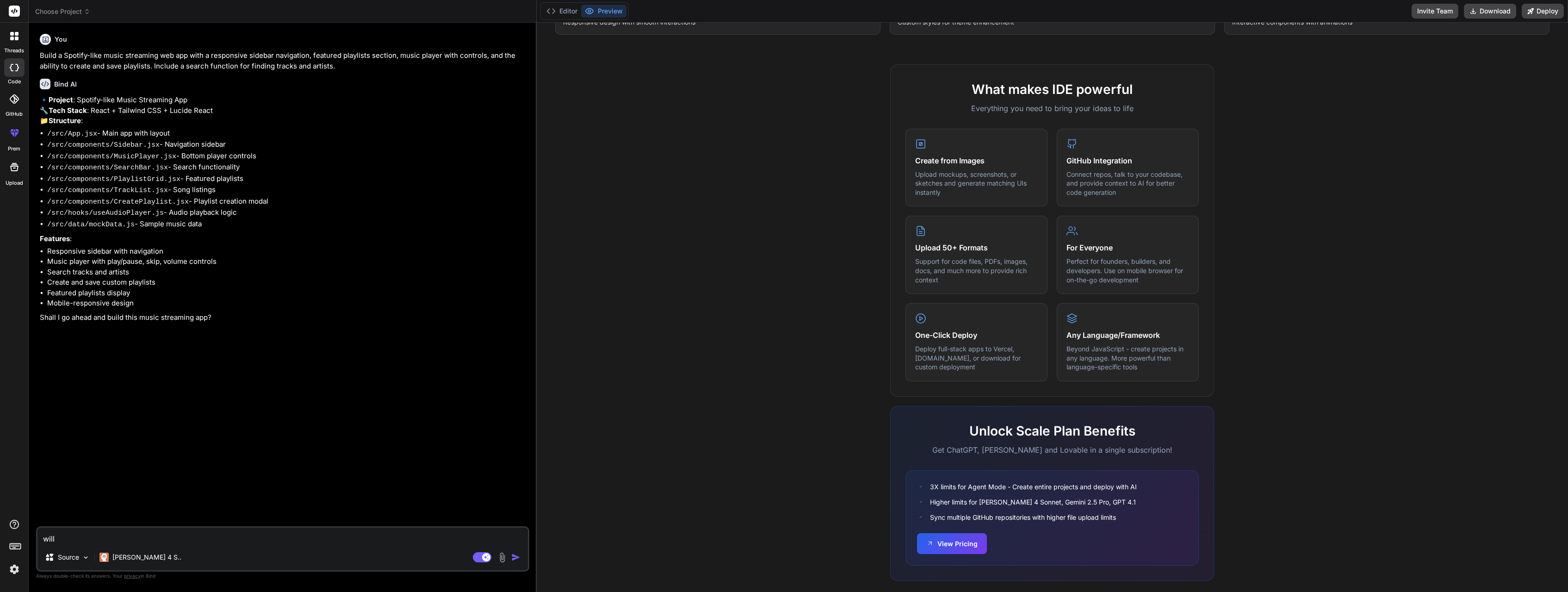
type textarea "will"
type textarea "x"
type textarea "will t"
type textarea "x"
type textarea "will th"
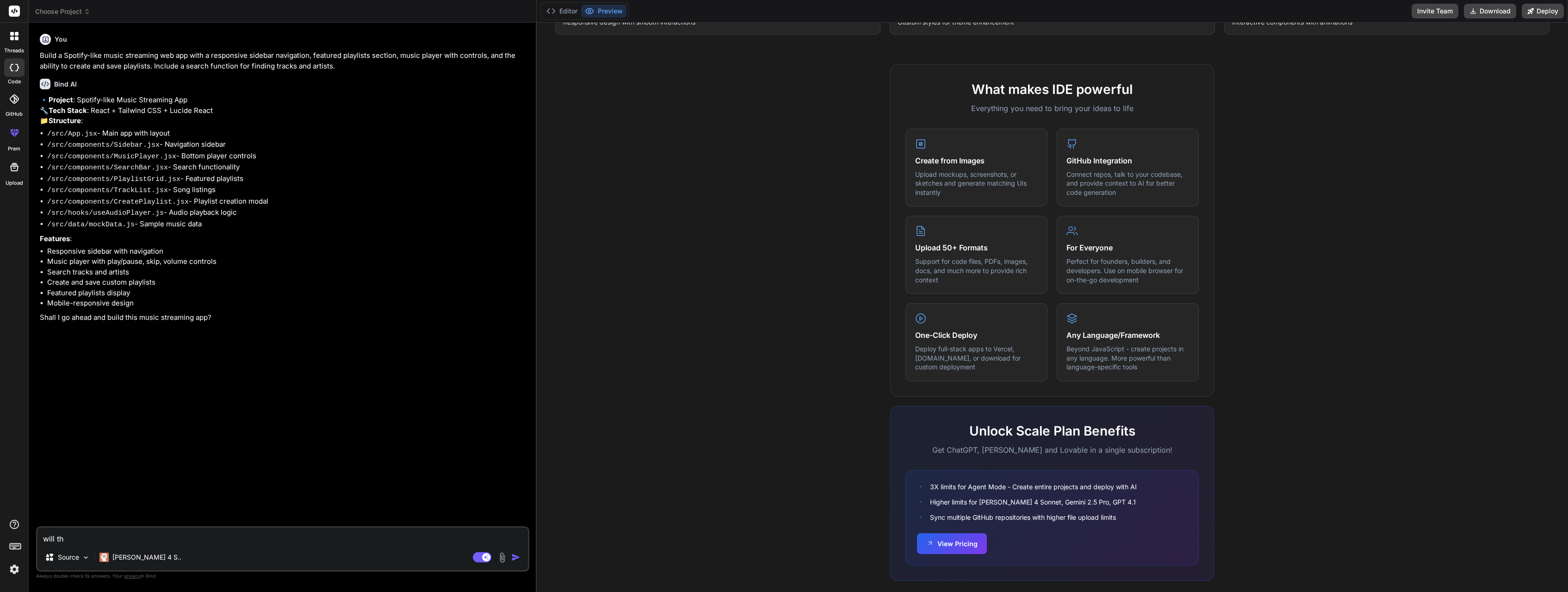
type textarea "x"
type textarea "will the"
type textarea "x"
type textarea "will the"
type textarea "x"
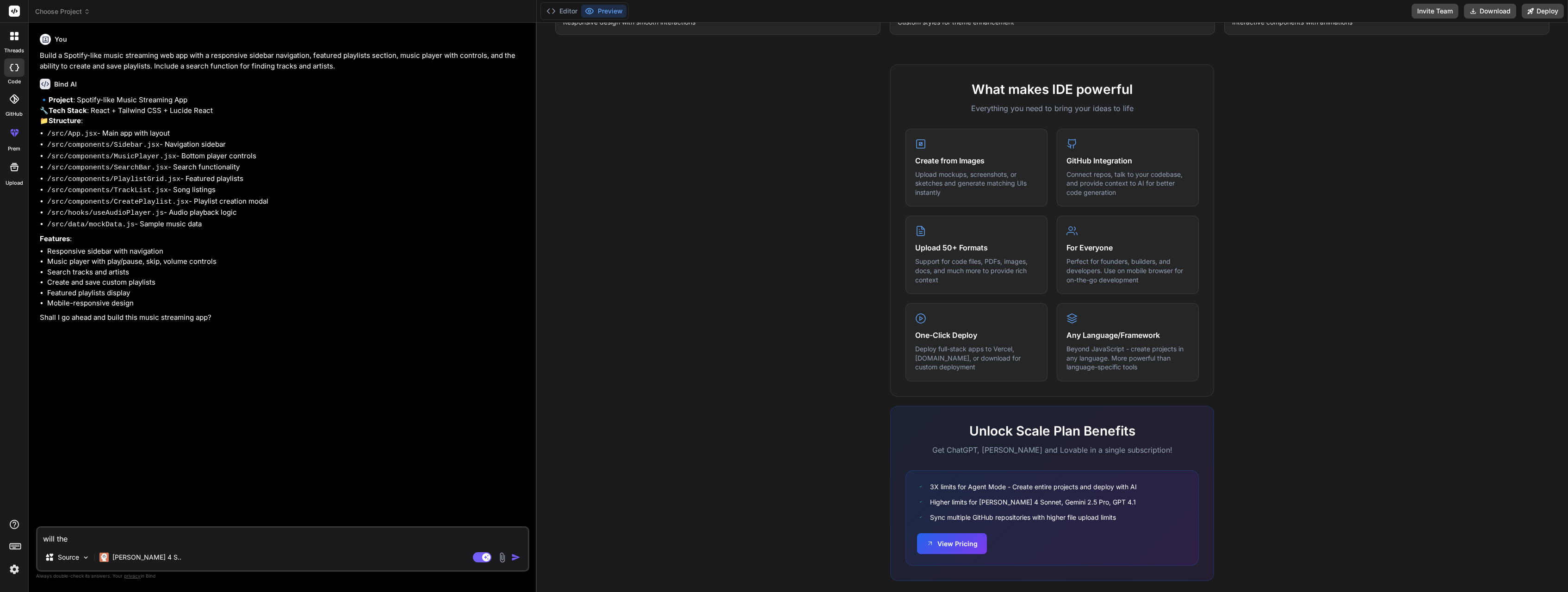
type textarea "will the a"
type textarea "x"
type textarea "will the ap"
type textarea "x"
type textarea "will the app"
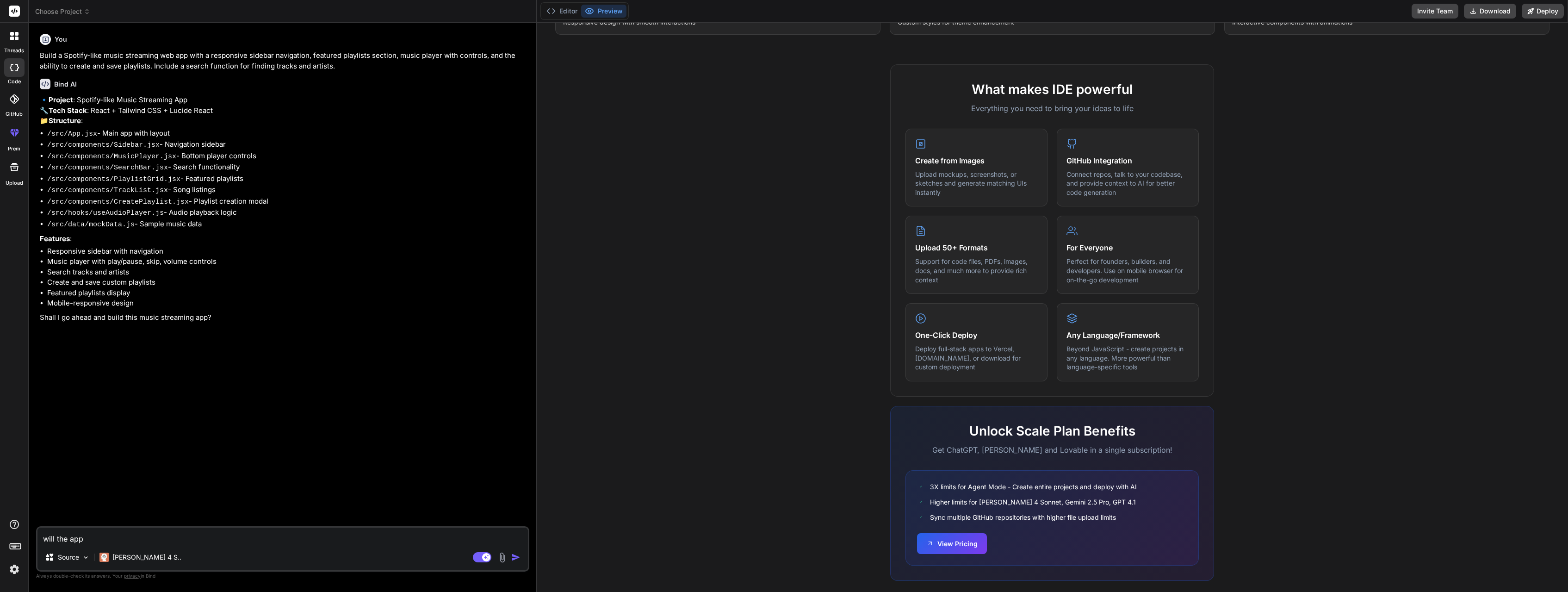
type textarea "x"
type textarea "will the app"
type textarea "x"
type textarea "will the app b"
type textarea "x"
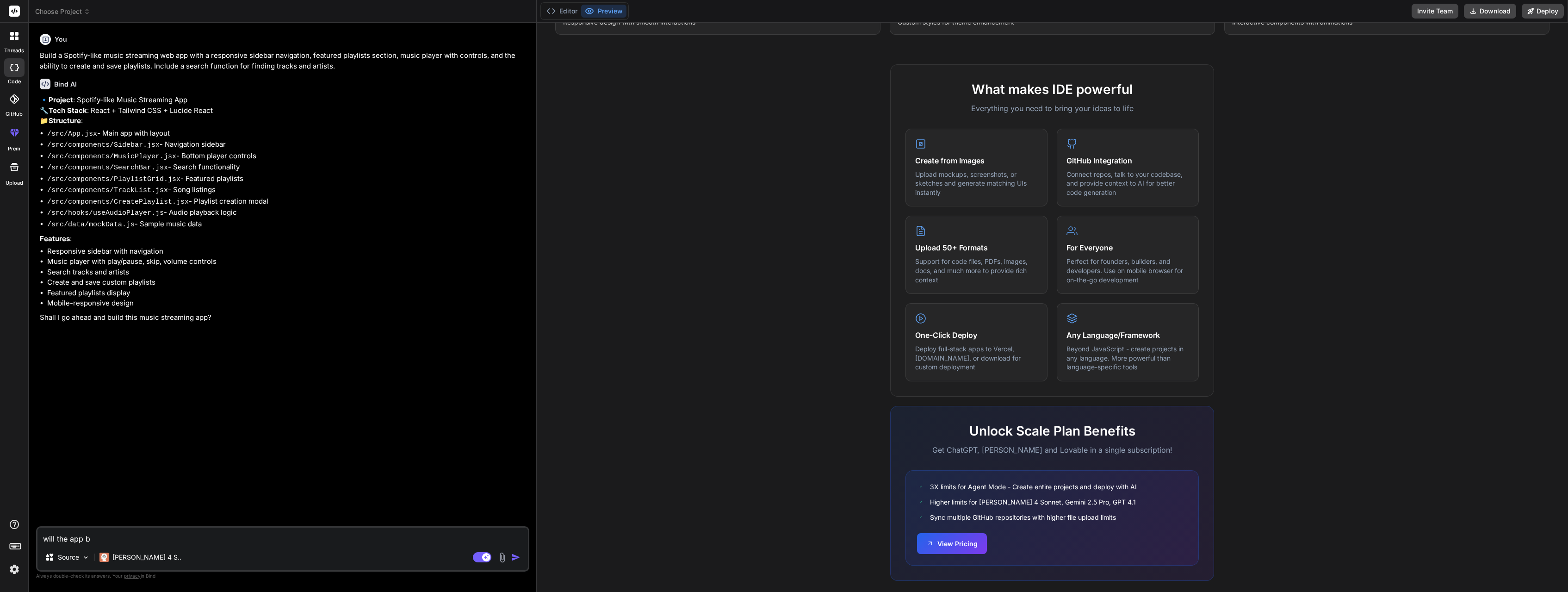
type textarea "will the app be"
type textarea "x"
type textarea "will the app be"
type textarea "x"
type textarea "will the app be f"
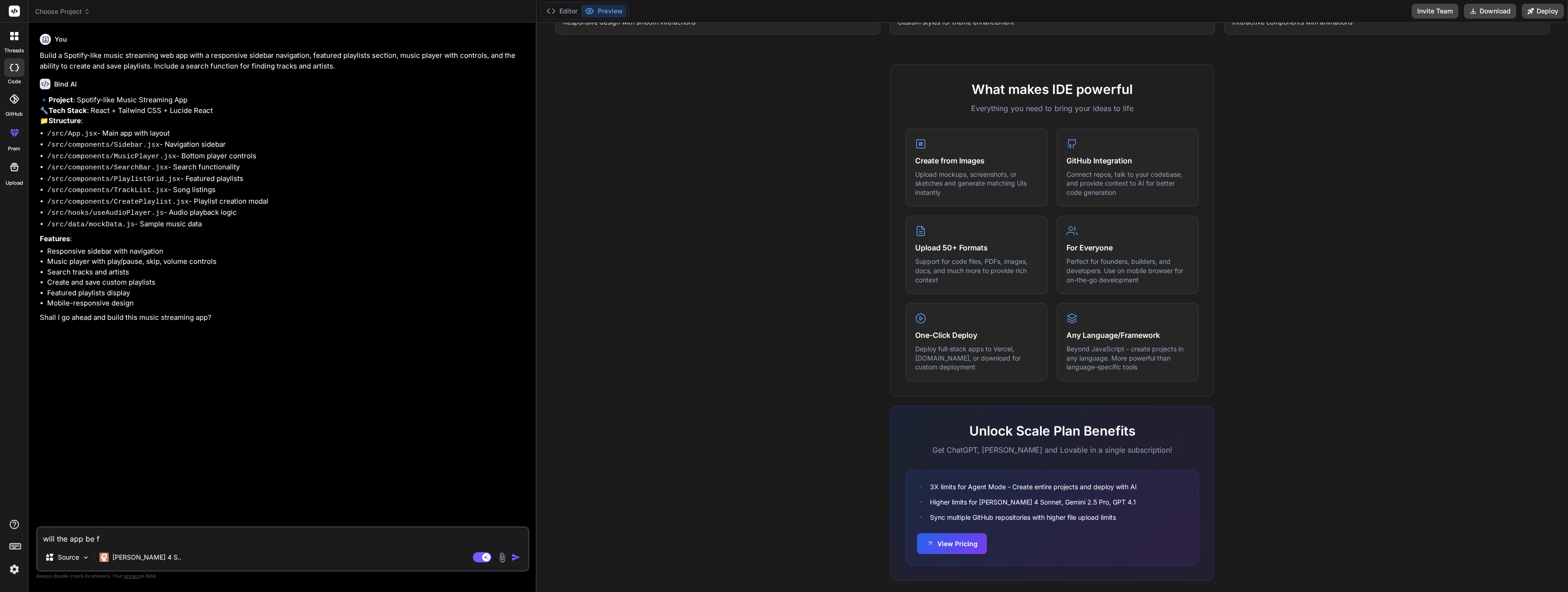
type textarea "x"
type textarea "will the app be fu"
type textarea "x"
type textarea "will the app be ful"
type textarea "x"
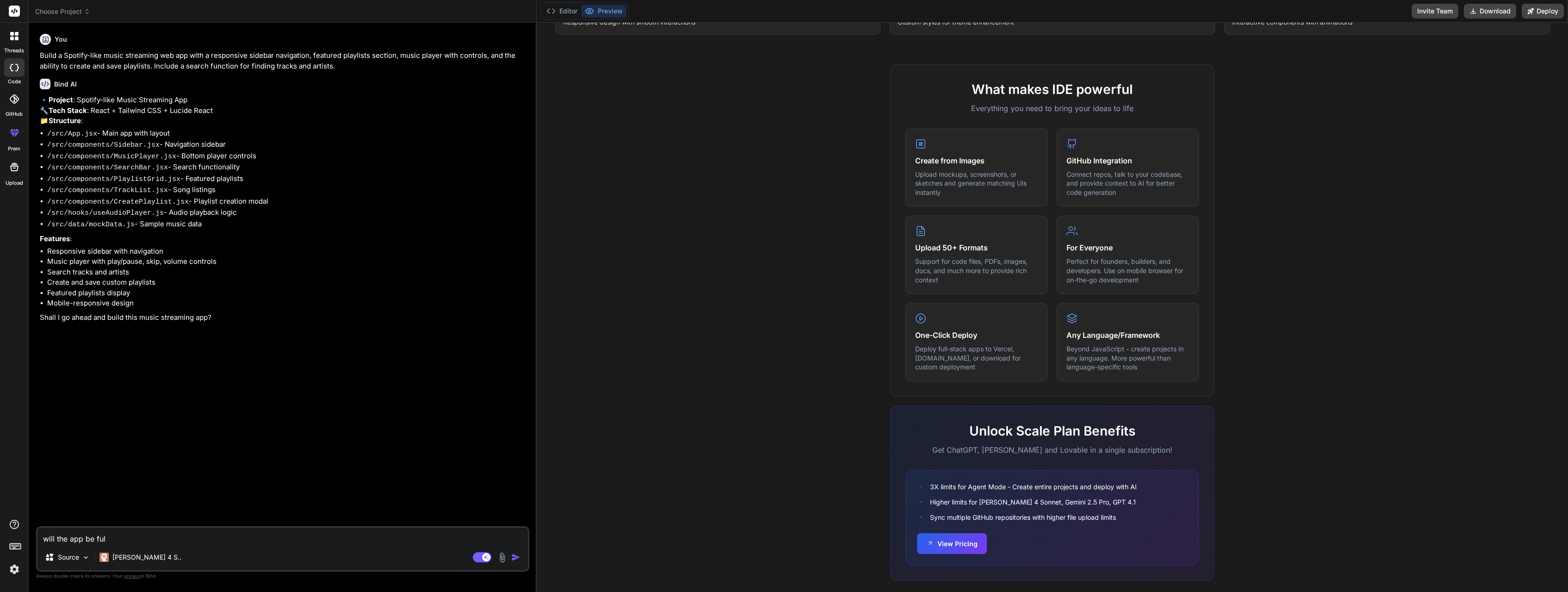
type textarea "will the app be full"
type textarea "x"
type textarea "will the app be fully"
type textarea "x"
type textarea "will the app be fully"
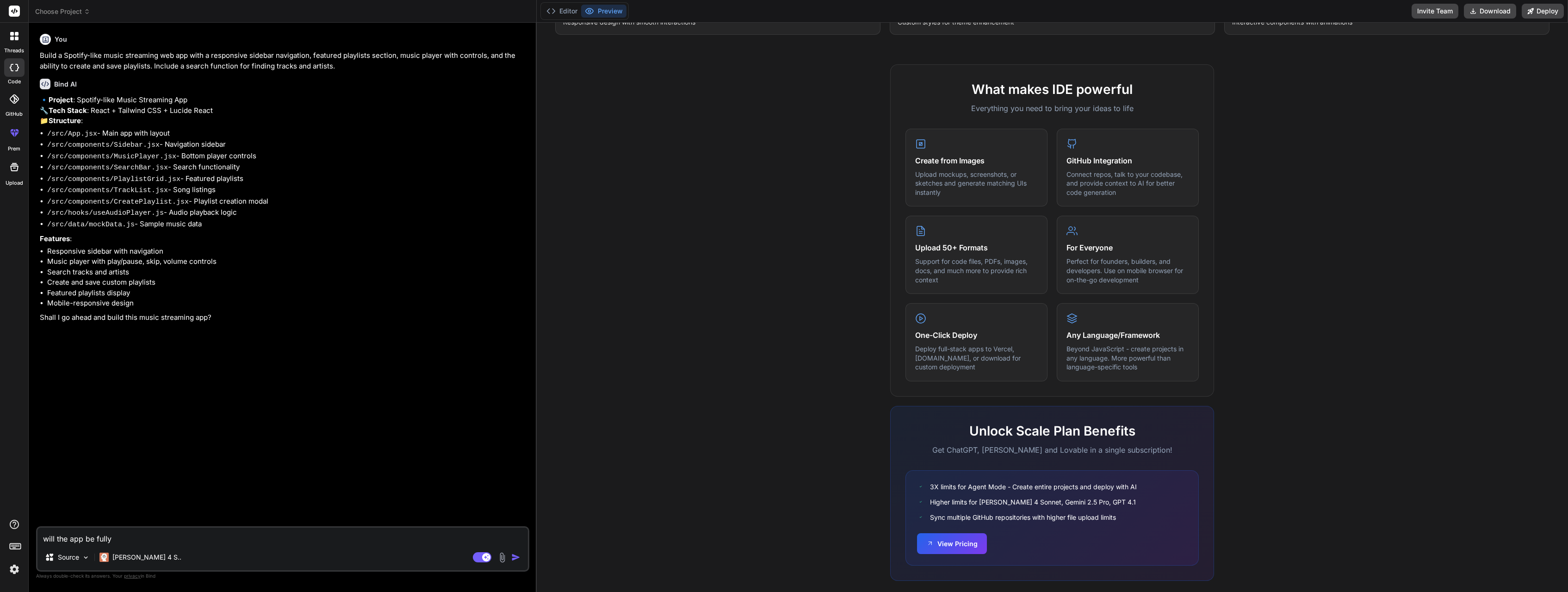
type textarea "x"
type textarea "will the app be fully f"
type textarea "x"
type textarea "will the app be fully fu"
type textarea "x"
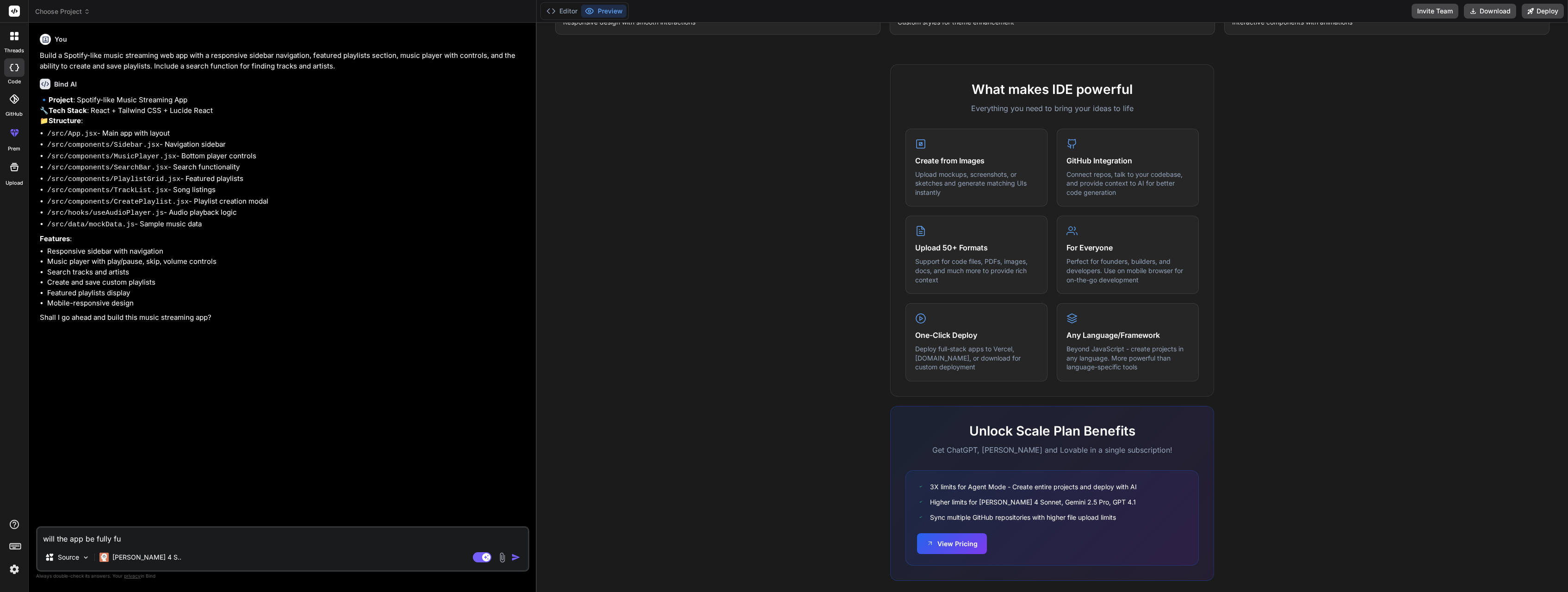
type textarea "will the app be fully fun"
type textarea "x"
type textarea "will the app be fully func"
type textarea "x"
type textarea "will the app be fully funct"
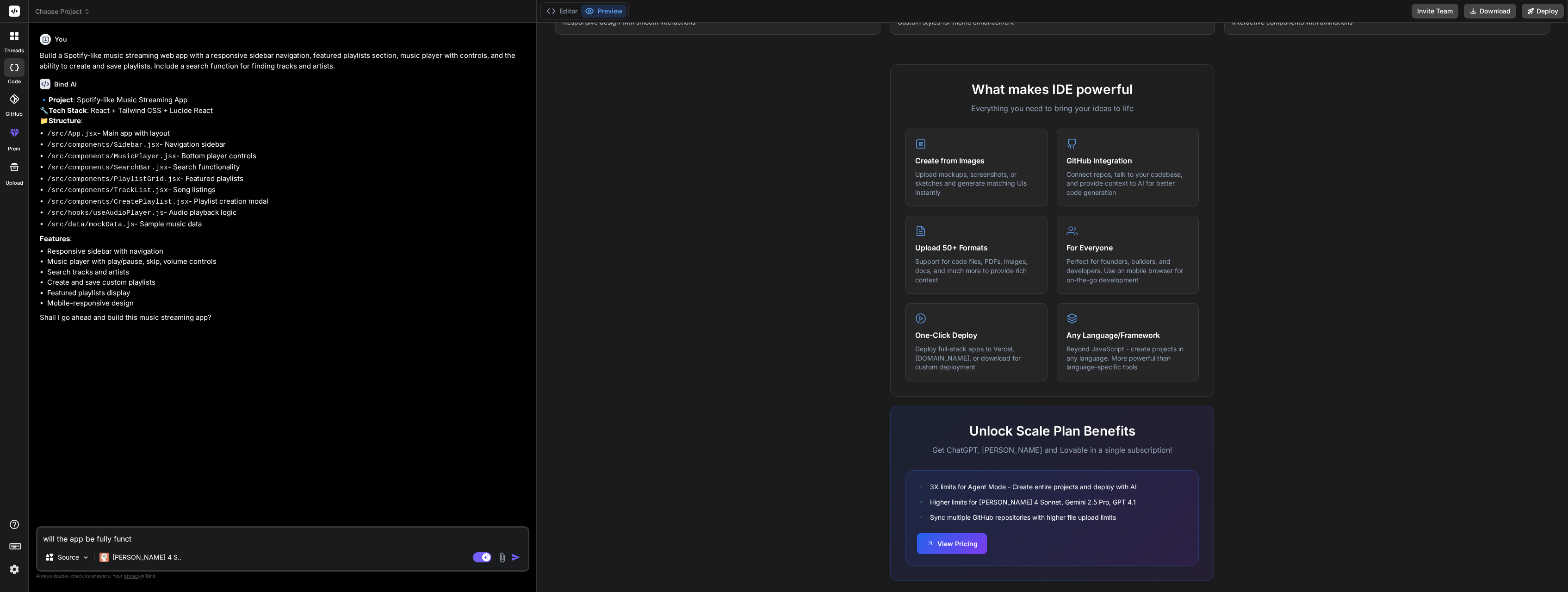
type textarea "x"
type textarea "will the app be fully functi"
type textarea "x"
type textarea "will the app be fully functio"
type textarea "x"
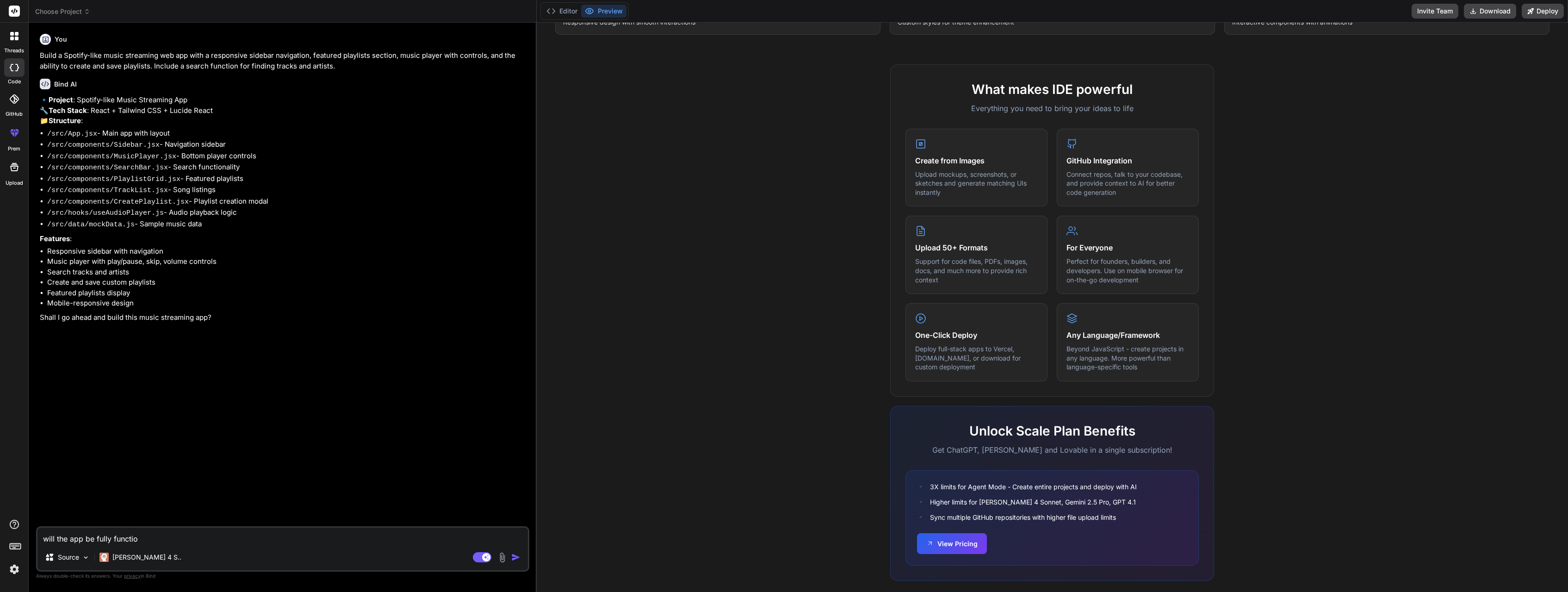
type textarea "will the app be fully function"
type textarea "x"
type textarea "will the app be fully functiona"
type textarea "x"
type textarea "will the app be fully functional"
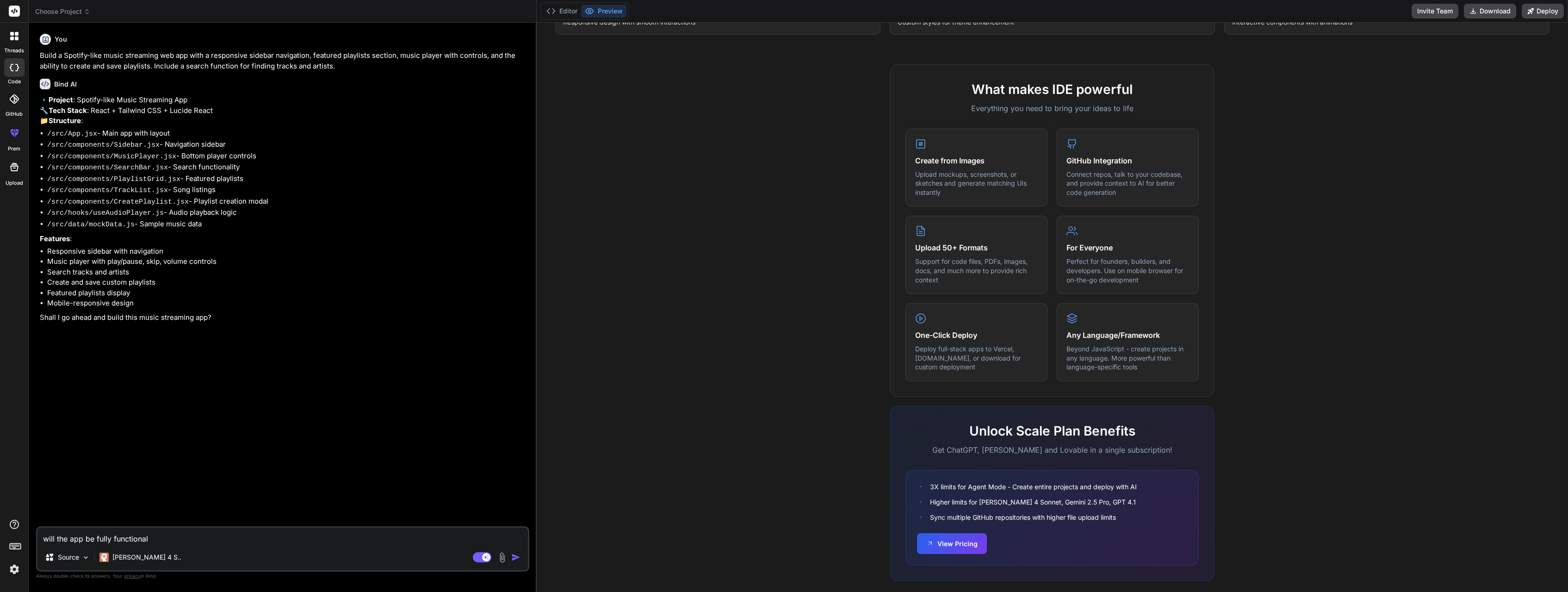
type textarea "x"
type textarea "will the app be fully functional?"
type textarea "x"
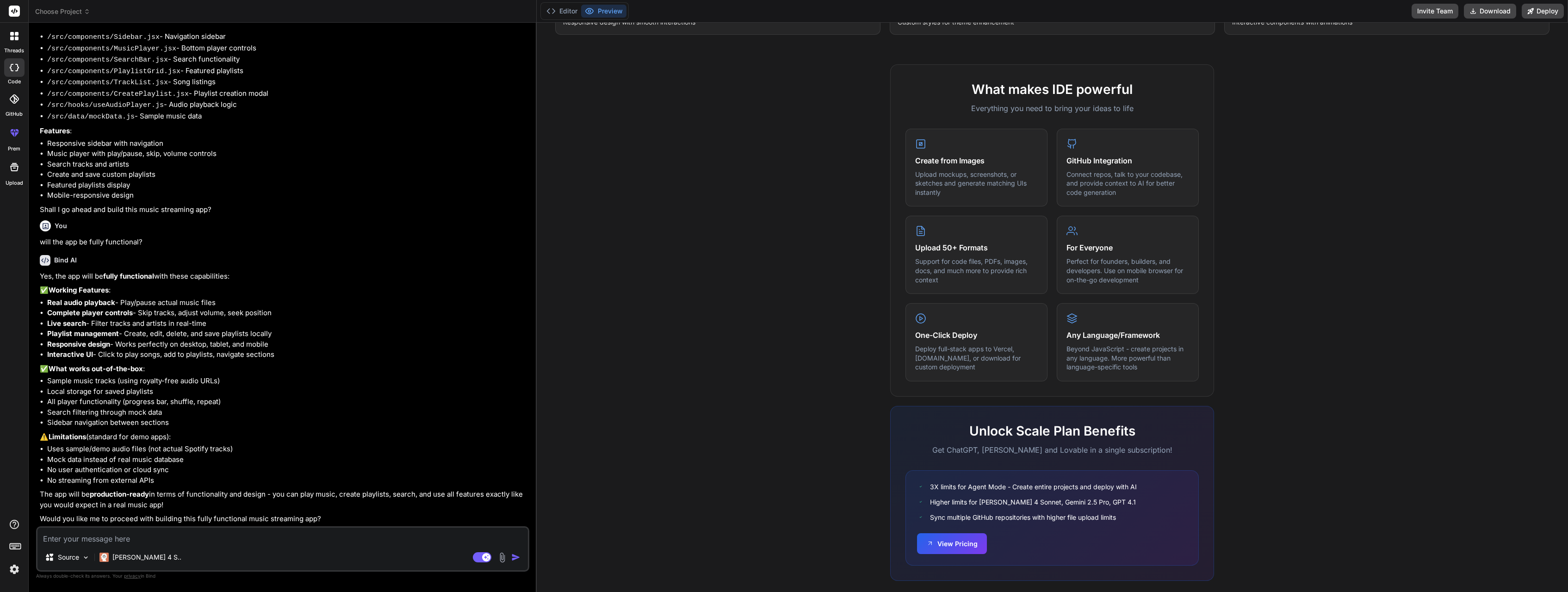
scroll to position [122, 0]
drag, startPoint x: 49, startPoint y: 460, endPoint x: 165, endPoint y: 482, distance: 118.1
click at [165, 482] on ul "Uses sample/demo audio files (not actual Spotify tracks) Mock data instead of r…" at bounding box center [284, 464] width 488 height 42
copy ul "Mock data instead of real music database No user authentication or cloud sync N…"
click at [140, 538] on textarea at bounding box center [283, 536] width 491 height 17
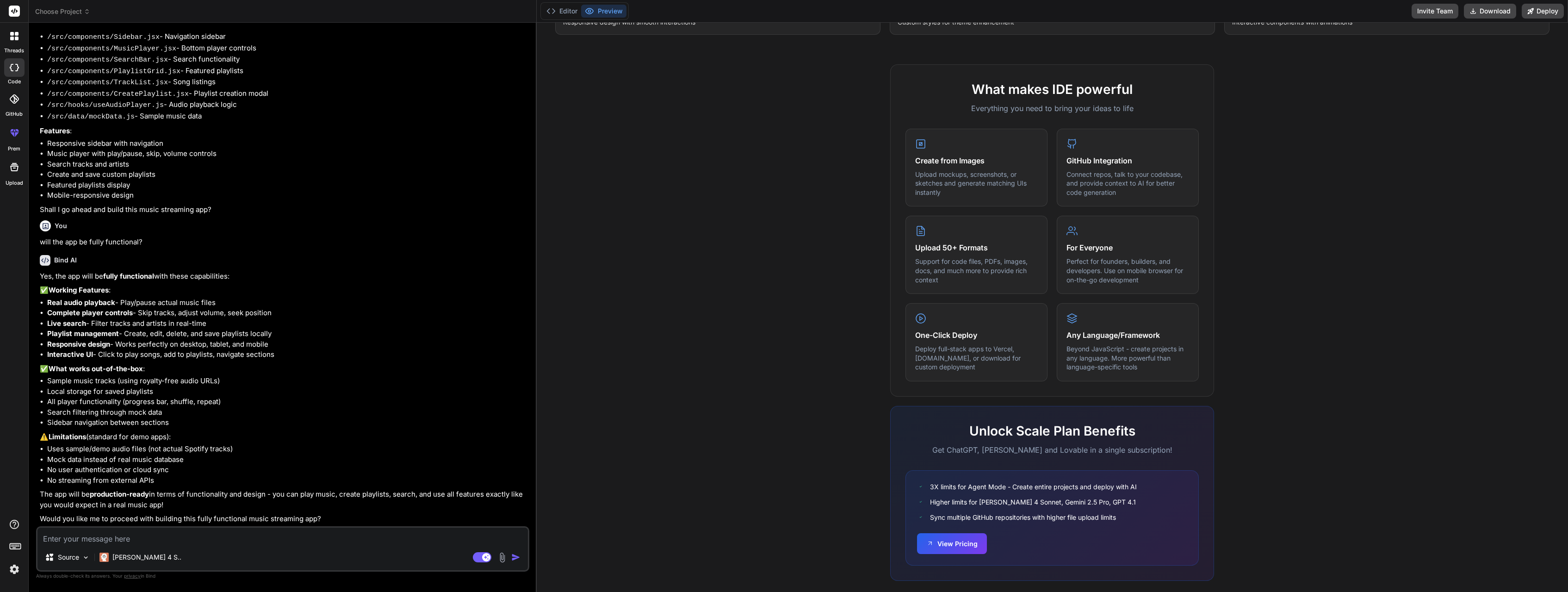
type textarea "x"
type textarea "c"
type textarea "x"
type textarea "cu"
type textarea "x"
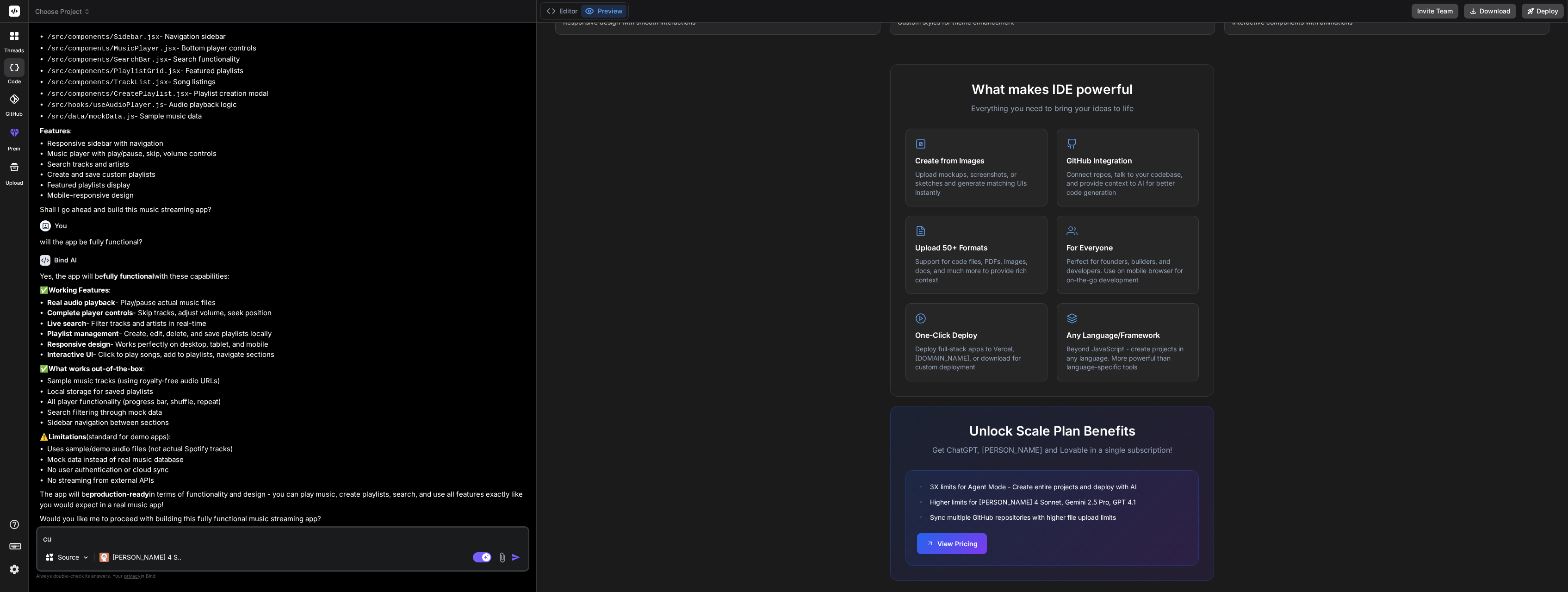
type textarea "cur"
type textarea "x"
type textarea "curi"
type textarea "x"
type textarea "curio"
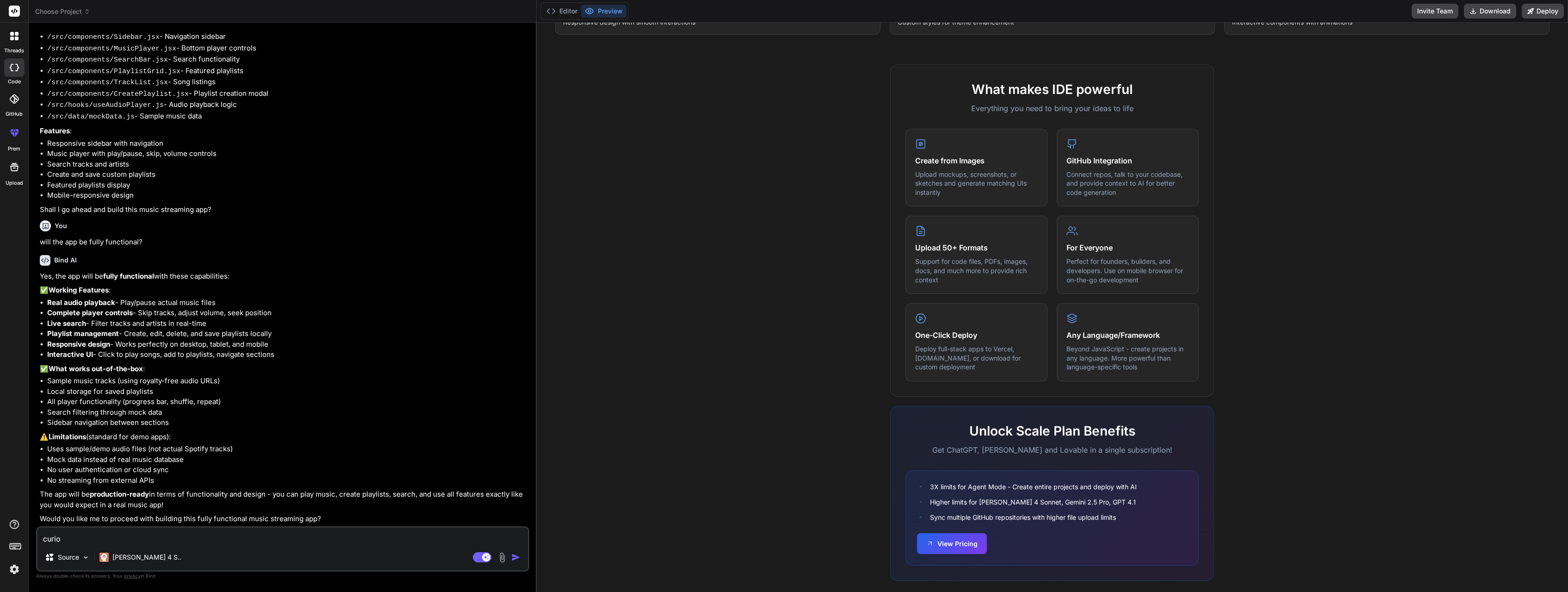
type textarea "x"
type textarea "curiou"
type textarea "x"
type textarea "curious"
type textarea "x"
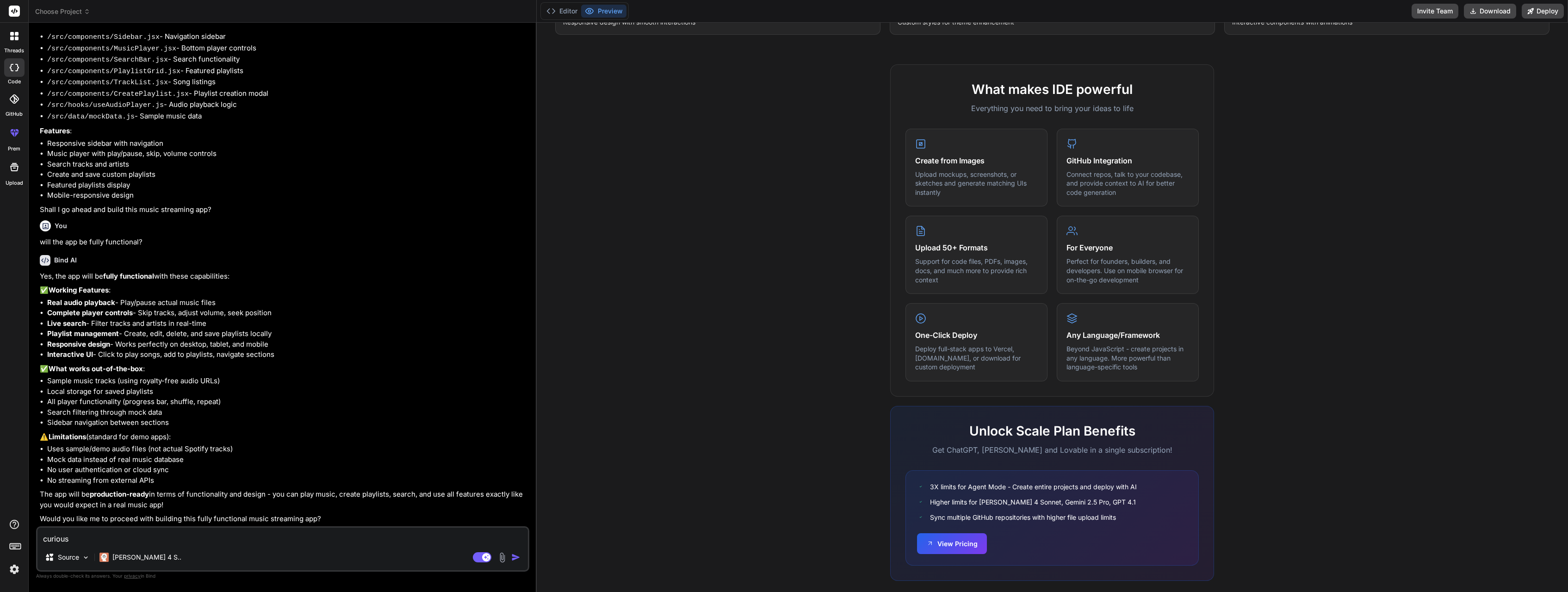
type textarea "curious,"
type textarea "x"
type textarea "curious,"
type textarea "x"
type textarea "curious, w"
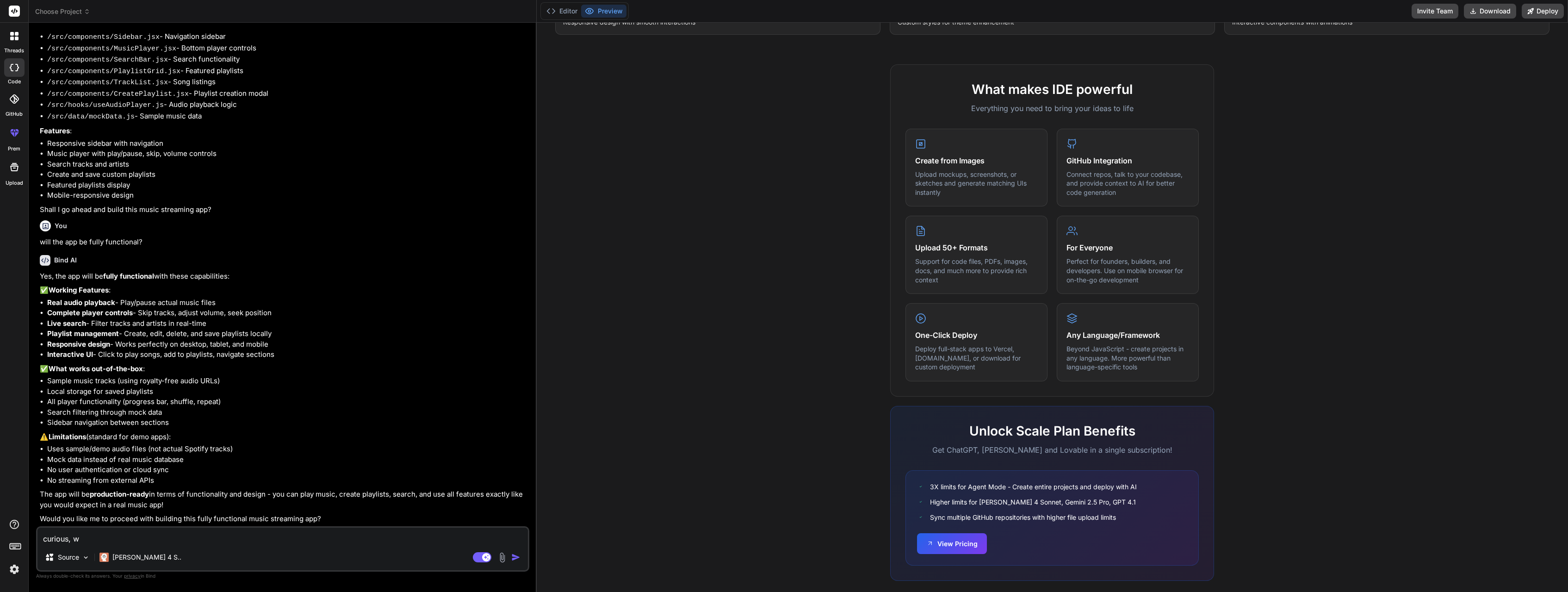
type textarea "x"
type textarea "curious, wh"
type textarea "x"
type textarea "curious, wha"
type textarea "x"
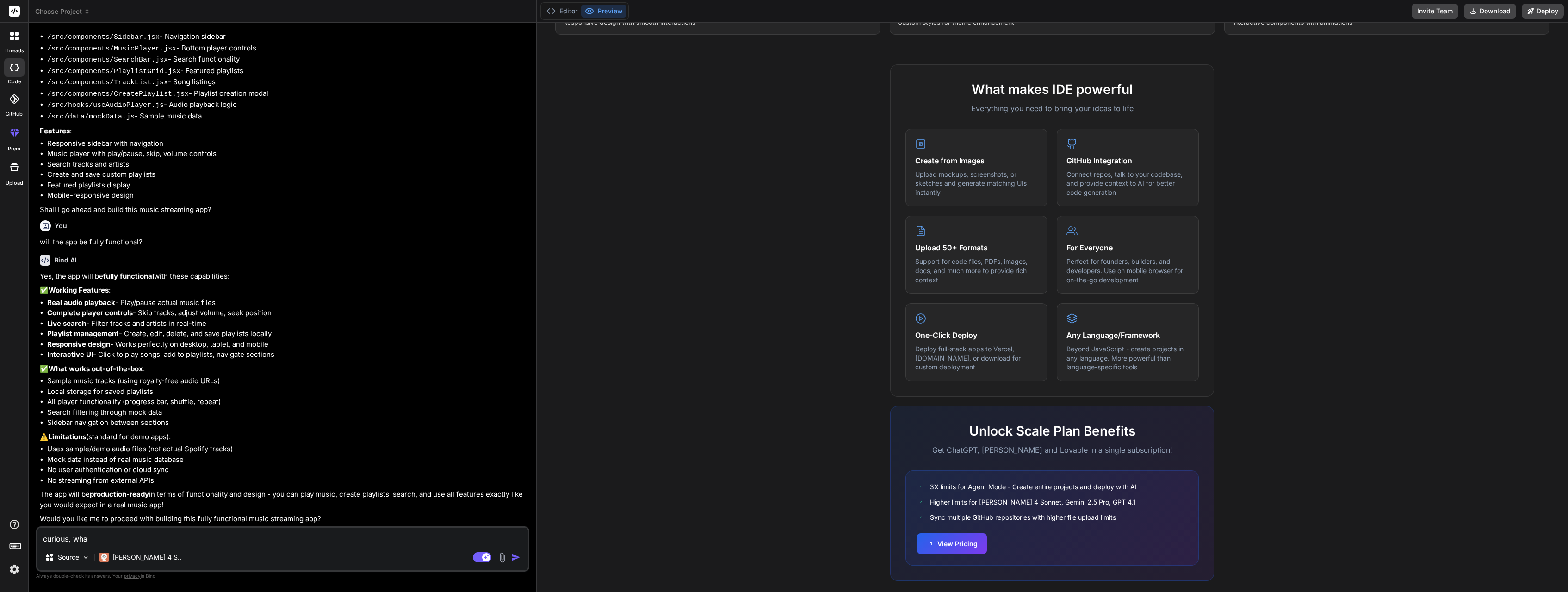
type textarea "curious, what"
type textarea "x"
type textarea "curious, what"
type textarea "x"
type textarea "curious, what i"
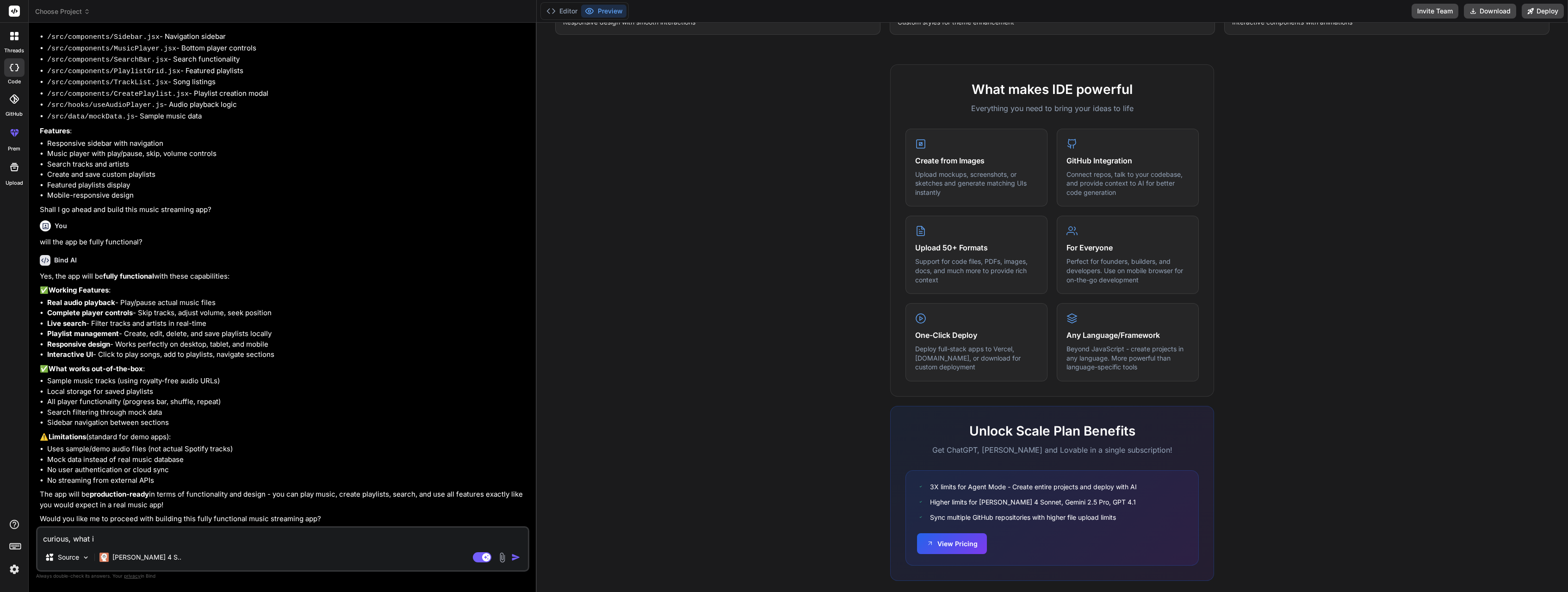
type textarea "x"
type textarea "curious, what is"
type textarea "x"
type textarea "curious, what is"
type textarea "x"
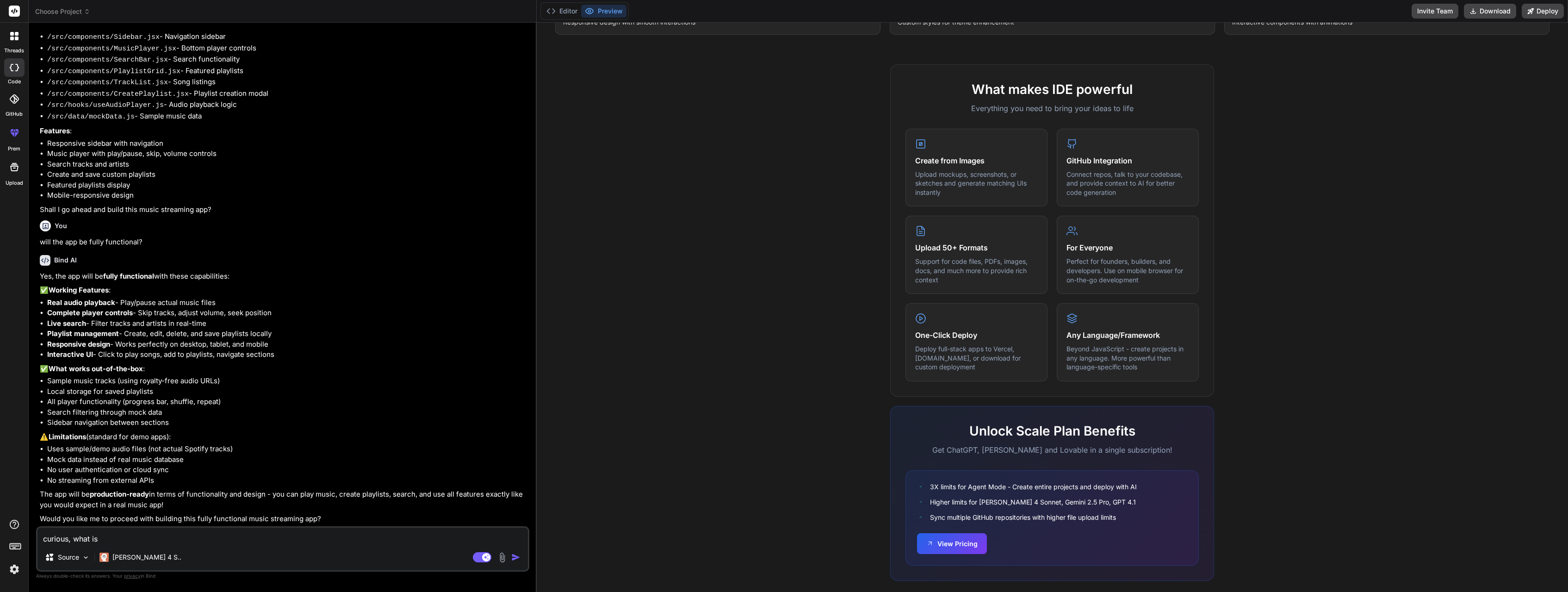
type textarea "curious, what is n"
type textarea "x"
type textarea "curious, what is ne"
type textarea "x"
type textarea "curious, what is nee"
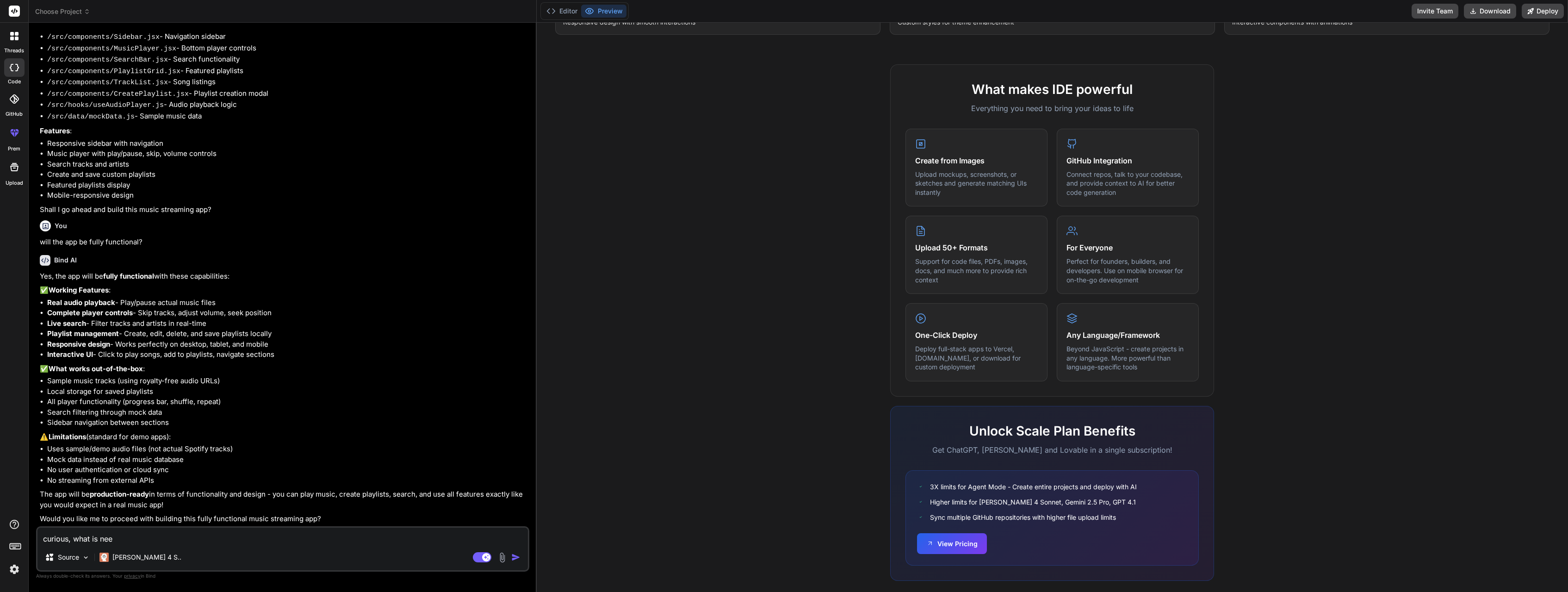
type textarea "x"
type textarea "curious, what is need"
type textarea "x"
type textarea "curious, what is neede"
type textarea "x"
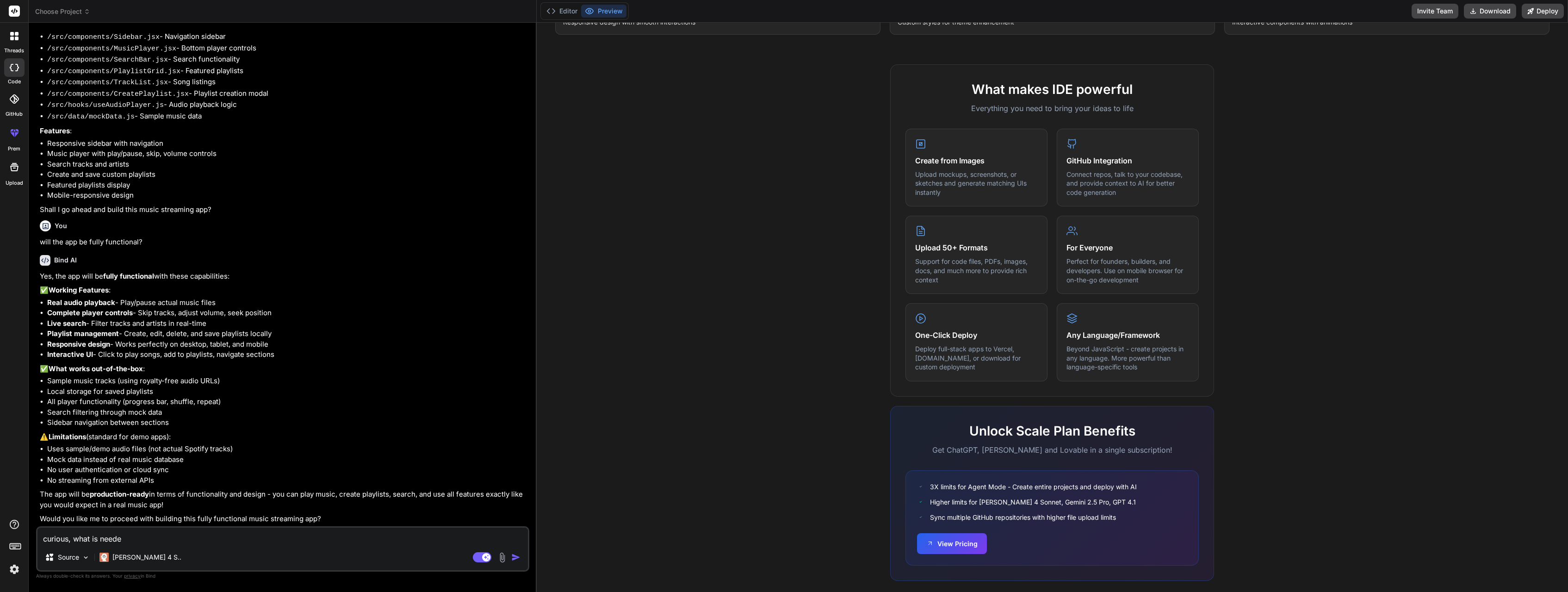
type textarea "curious, what is needed"
type textarea "x"
type textarea "curious, what is needed"
type textarea "x"
type textarea "curious, what is needed t"
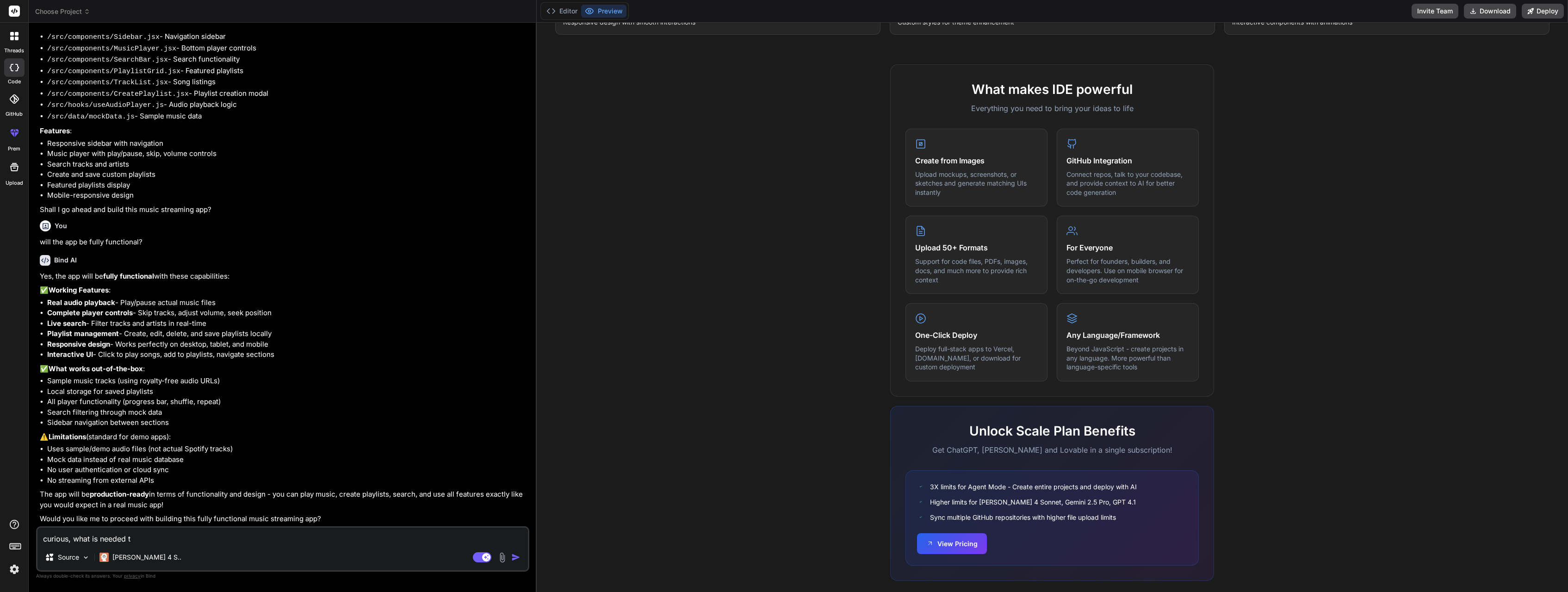
type textarea "x"
type textarea "curious, what is needed to"
type textarea "x"
type textarea "curious, what is needed to"
type textarea "x"
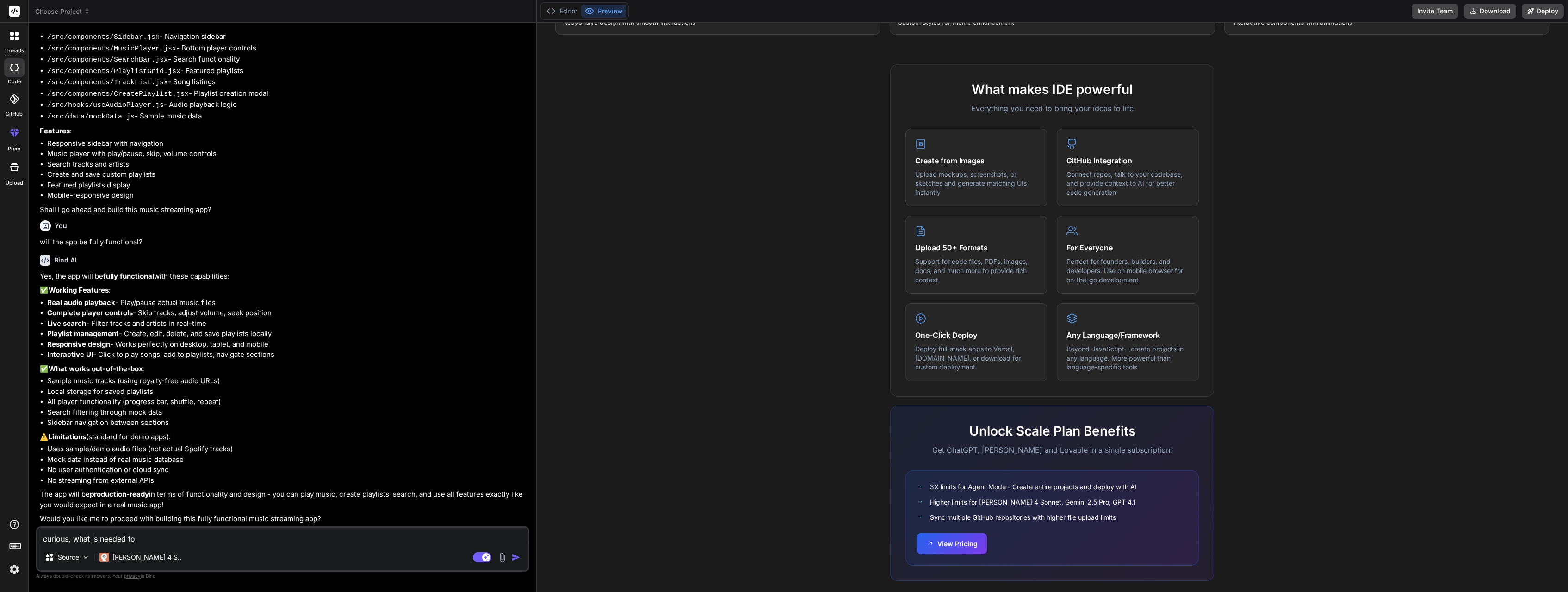
type textarea "curious, what is needed to d"
type textarea "x"
type textarea "curious, what is needed to do"
type textarea "x"
type textarea "curious, what is needed to do"
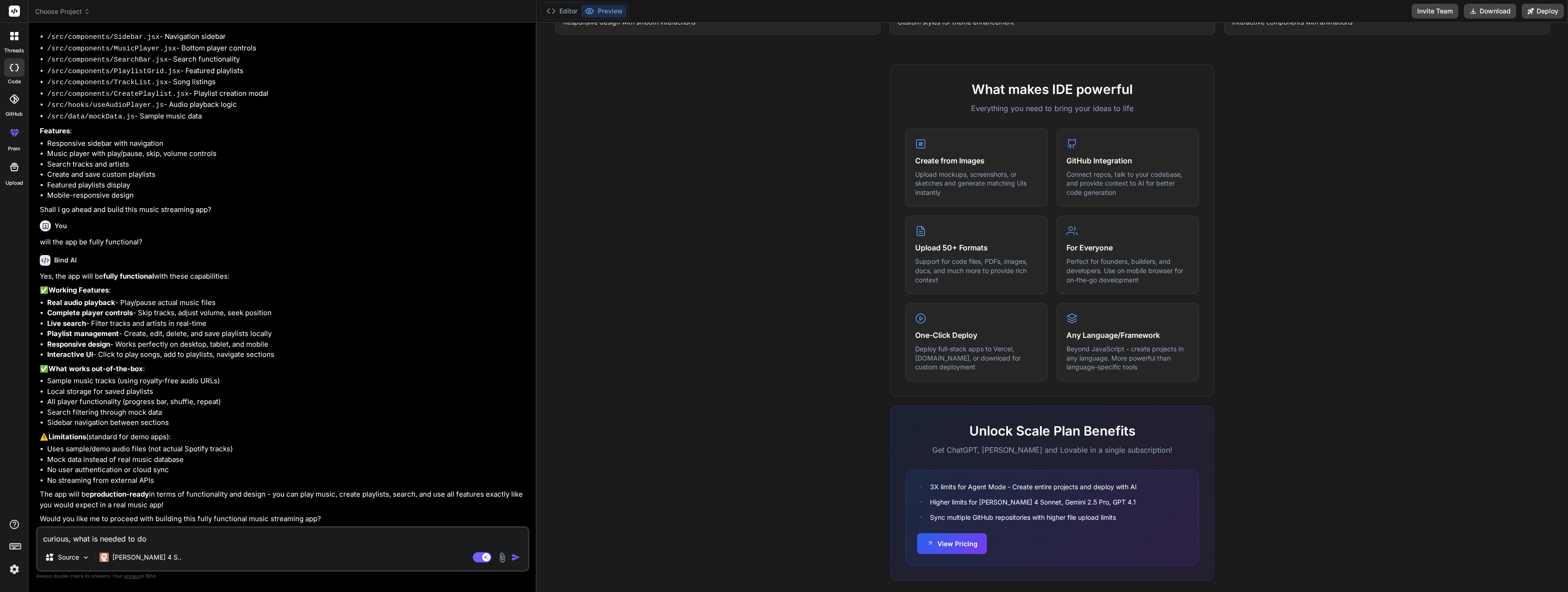
paste textarea "Mock data instead of real music database No user authentication or cloud sync N…"
type textarea "x"
type textarea "curious, what is needed to do Mock data instead of real music database No user …"
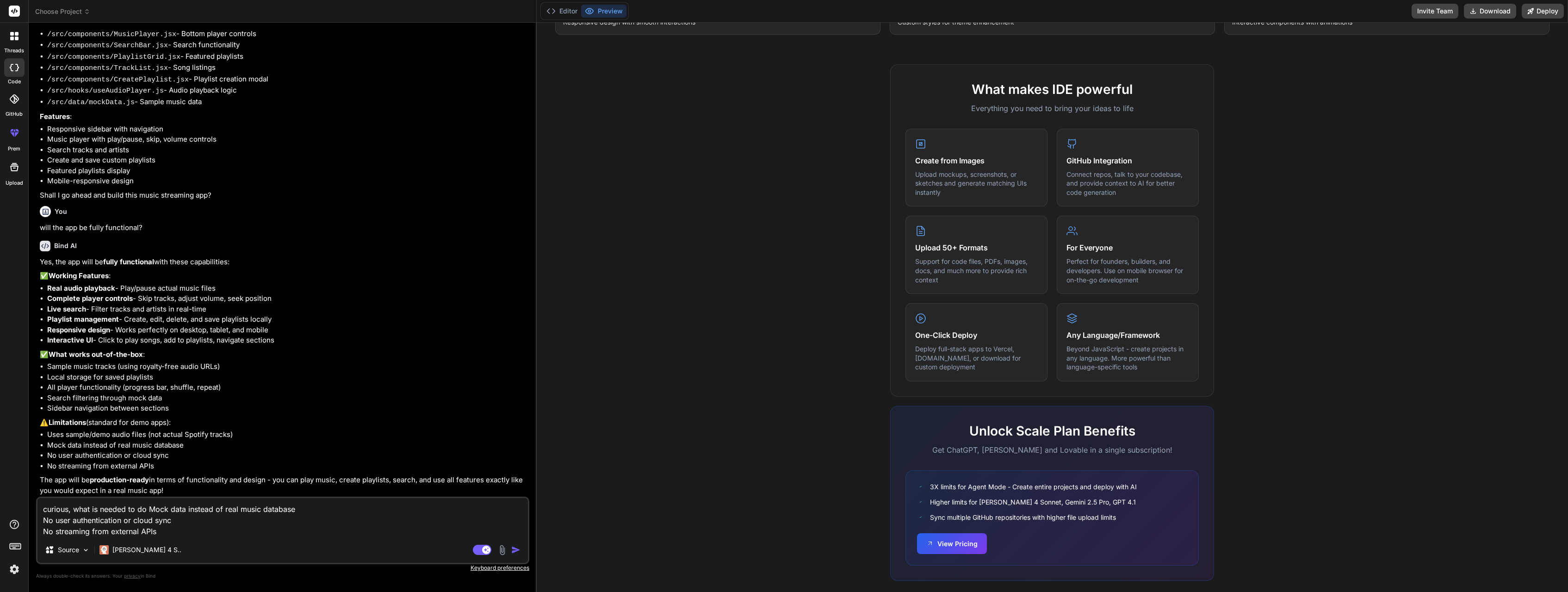
drag, startPoint x: 214, startPoint y: 510, endPoint x: 139, endPoint y: 511, distance: 75.0
click at [139, 511] on textarea "curious, what is needed to do Mock data instead of real music database No user …" at bounding box center [283, 517] width 491 height 39
type textarea "x"
type textarea "curious, what is needed to hof real music database No user authentication or cl…"
type textarea "x"
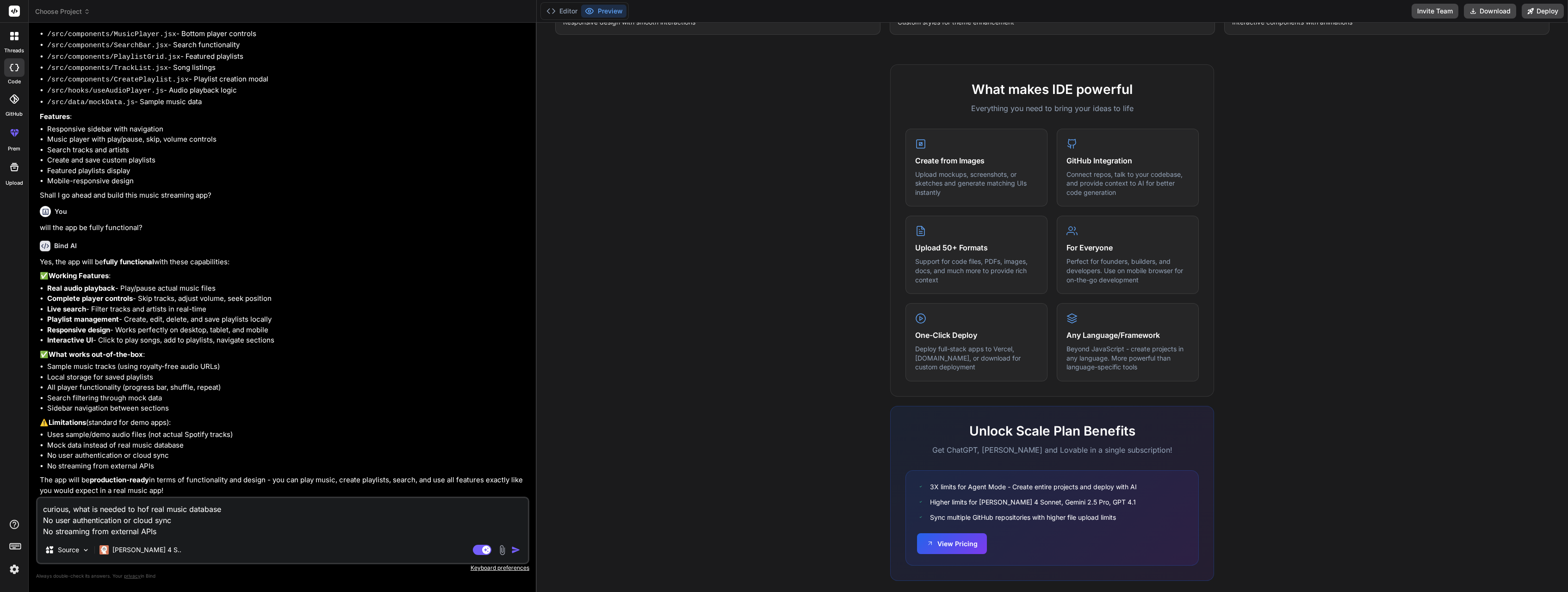
type textarea "curious, what is needed to haof real music database No user authentication or c…"
type textarea "x"
type textarea "curious, what is needed to havof real music database No user authentication or …"
type textarea "x"
type textarea "curious, what is needed to haveof real music database No user authentication or…"
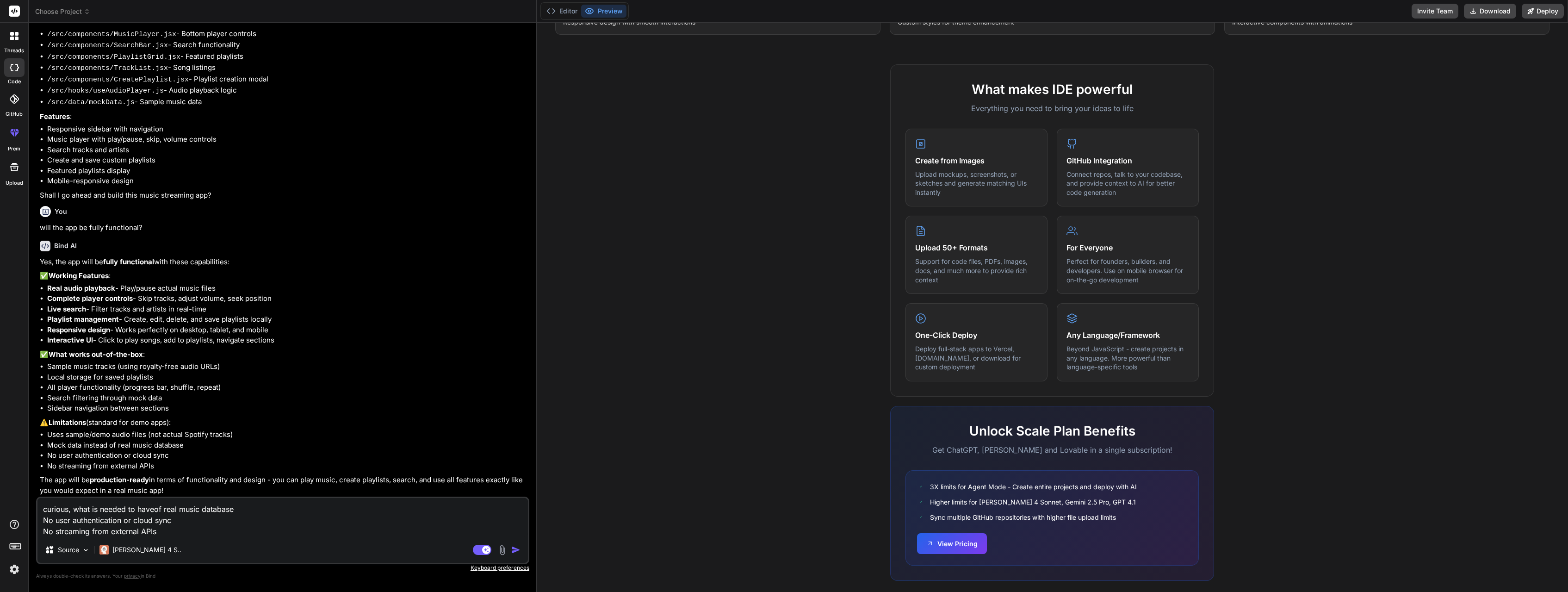
type textarea "x"
type textarea "curious, what is needed to haveaof real music database No user authentication o…"
type textarea "x"
type textarea "curious, what is needed to haveaf real music database No user authentication or…"
type textarea "x"
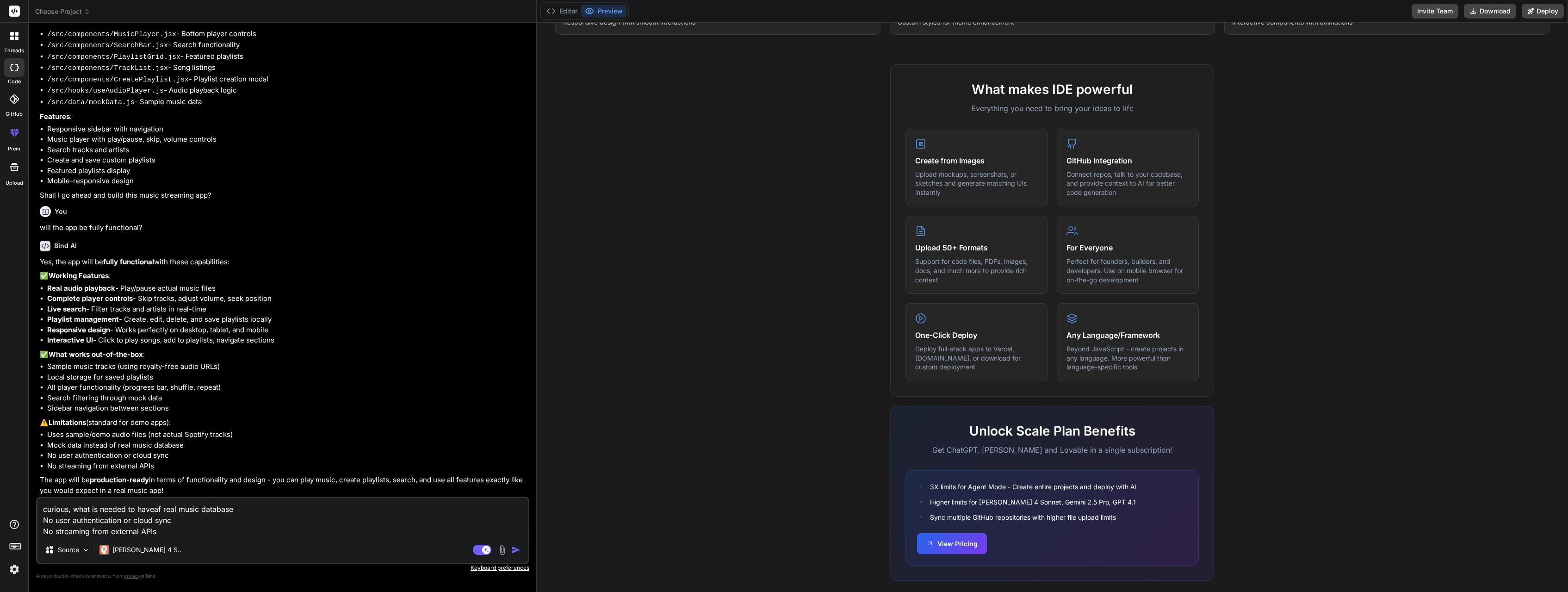
type textarea "curious, what is needed to havea real music database No user authentication or …"
type textarea "x"
type textarea "curious, what is needed to have a real music database No user authentication or…"
drag, startPoint x: 54, startPoint y: 521, endPoint x: 41, endPoint y: 523, distance: 13.2
click at [41, 523] on textarea "curious, what is needed to have a real music database No user authentication or…" at bounding box center [283, 517] width 491 height 39
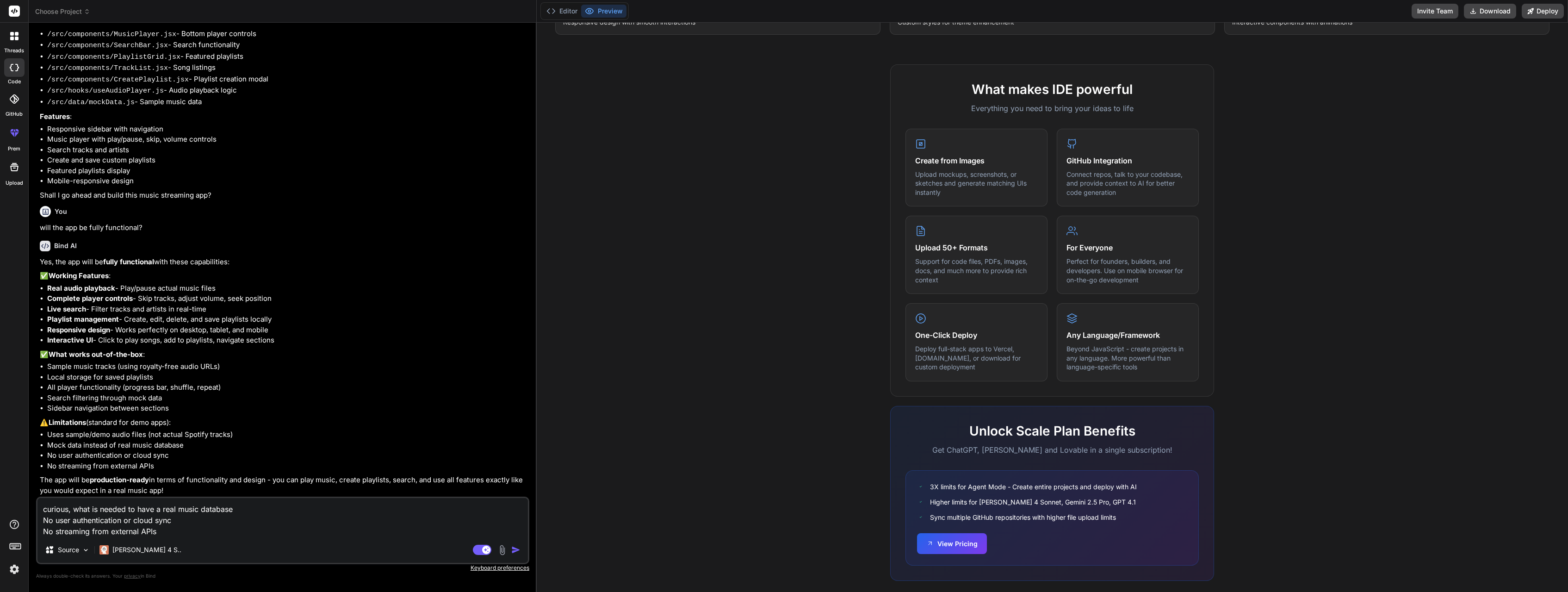
type textarea "x"
type textarea "curious, what is needed to have a real music database user authentication or cl…"
type textarea "x"
type textarea "curious, what is needed to have a real music database user authentication or cl…"
type textarea "x"
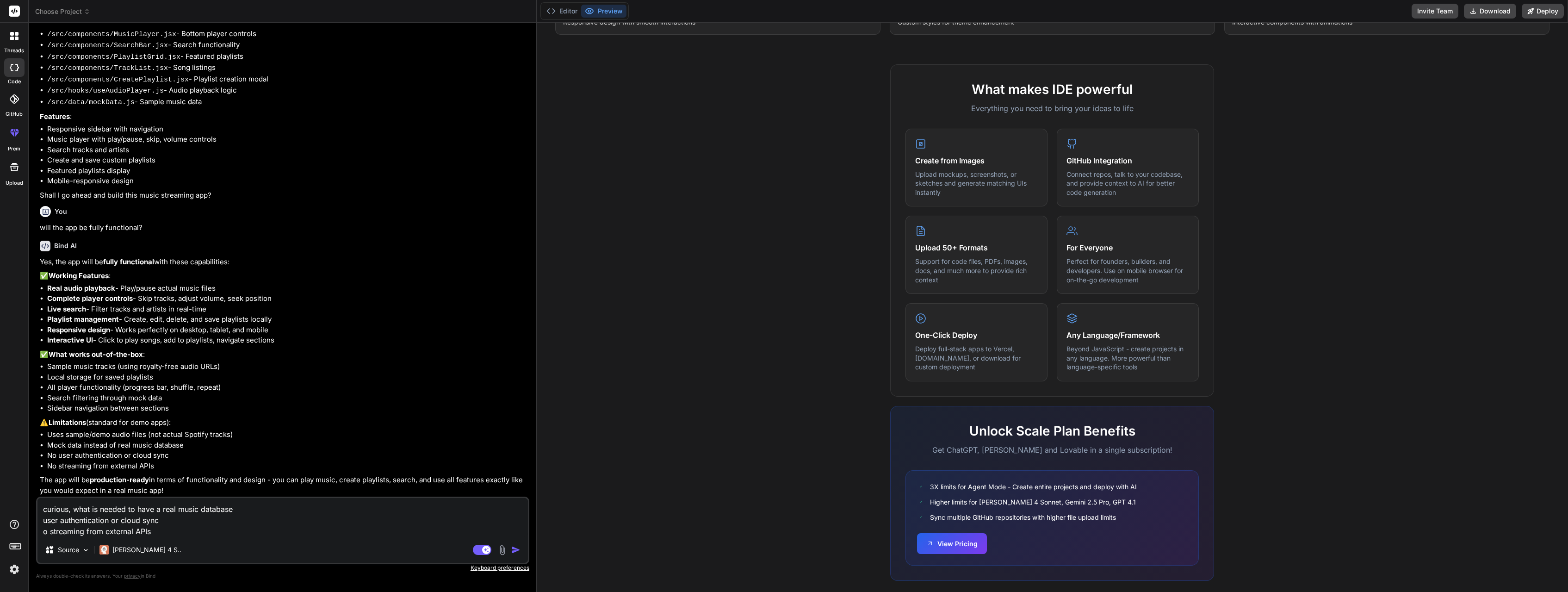
type textarea "curious, what is needed to have a real music database user authentication or cl…"
type textarea "x"
type textarea "curious, what is needed to have a real music database user authentication or cl…"
type textarea "x"
type textarea "curious, what is needed to have a real music database user authenticationor clo…"
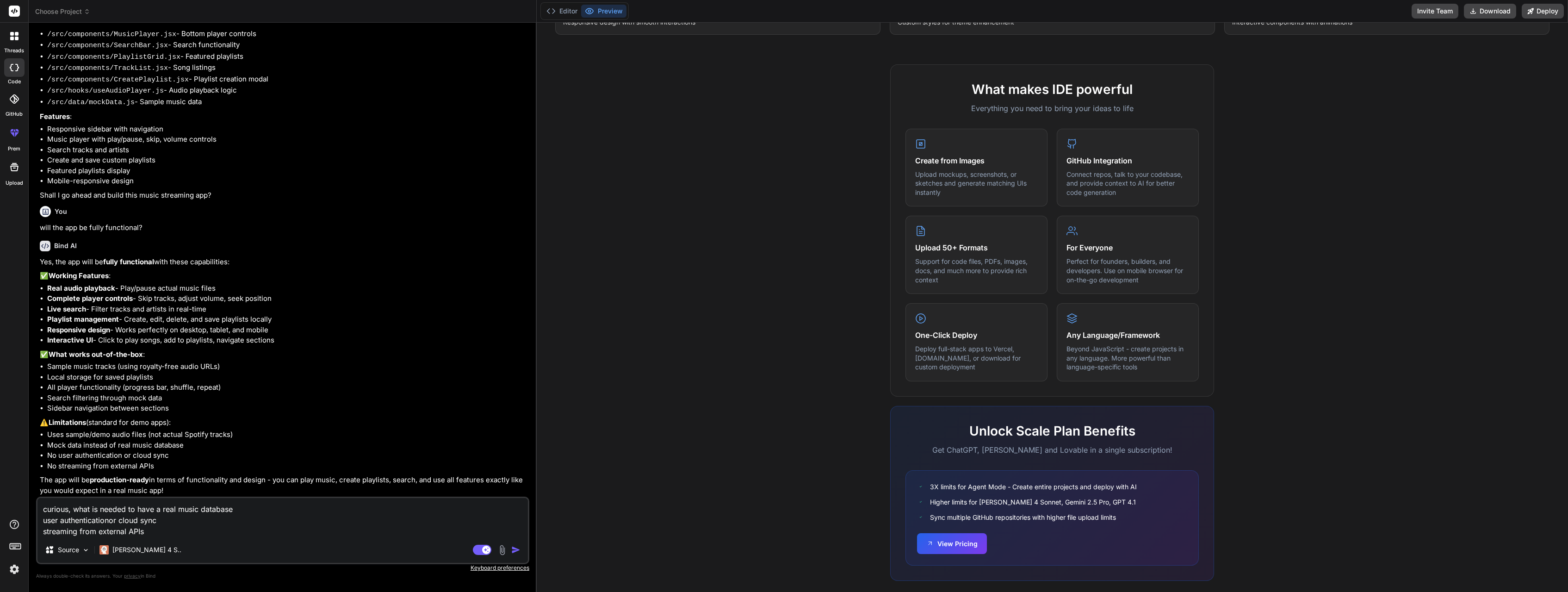
type textarea "x"
type textarea "curious, what is needed to have a real music database user authenticationr clou…"
type textarea "x"
type textarea "curious, what is needed to have a real music database user authentication cloud…"
type textarea "x"
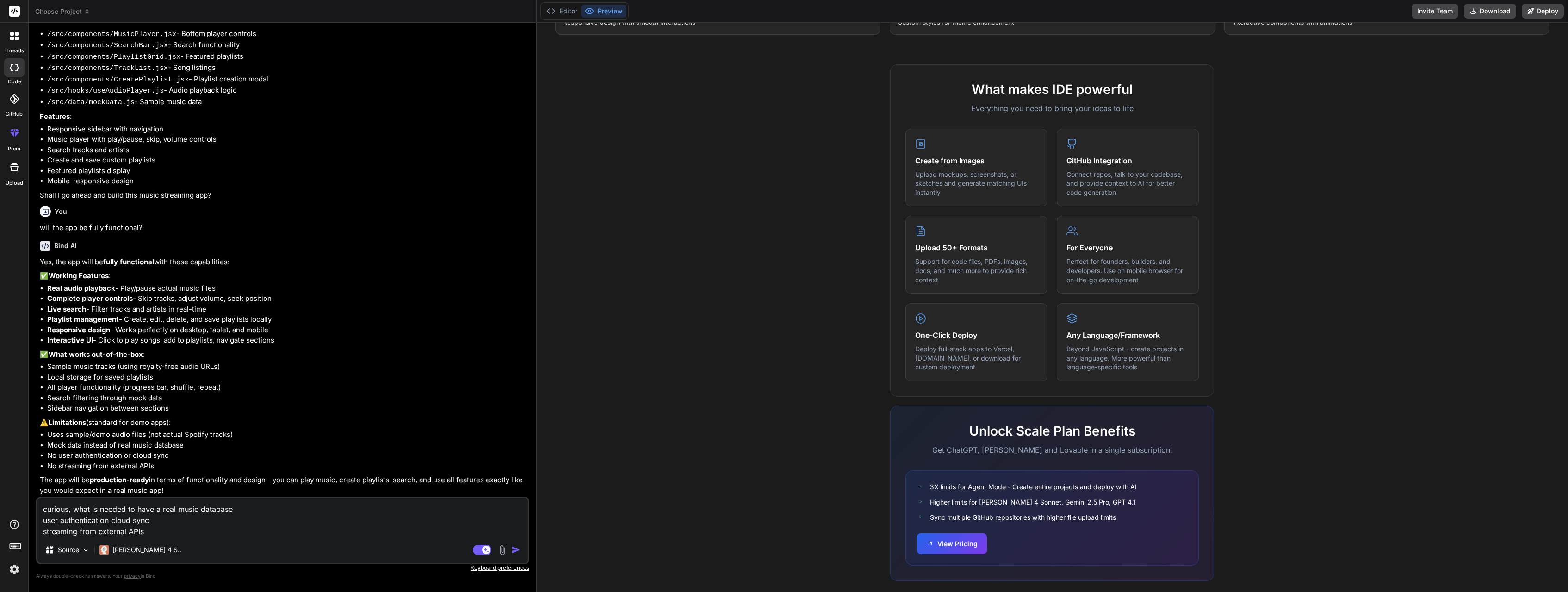
type textarea "curious, what is needed to have a real music database user authentication cloud…"
type textarea "x"
type textarea "curious, what is needed to have a real music database user authentication a clo…"
type textarea "x"
type textarea "curious, what is needed to have a real music database user authentication an cl…"
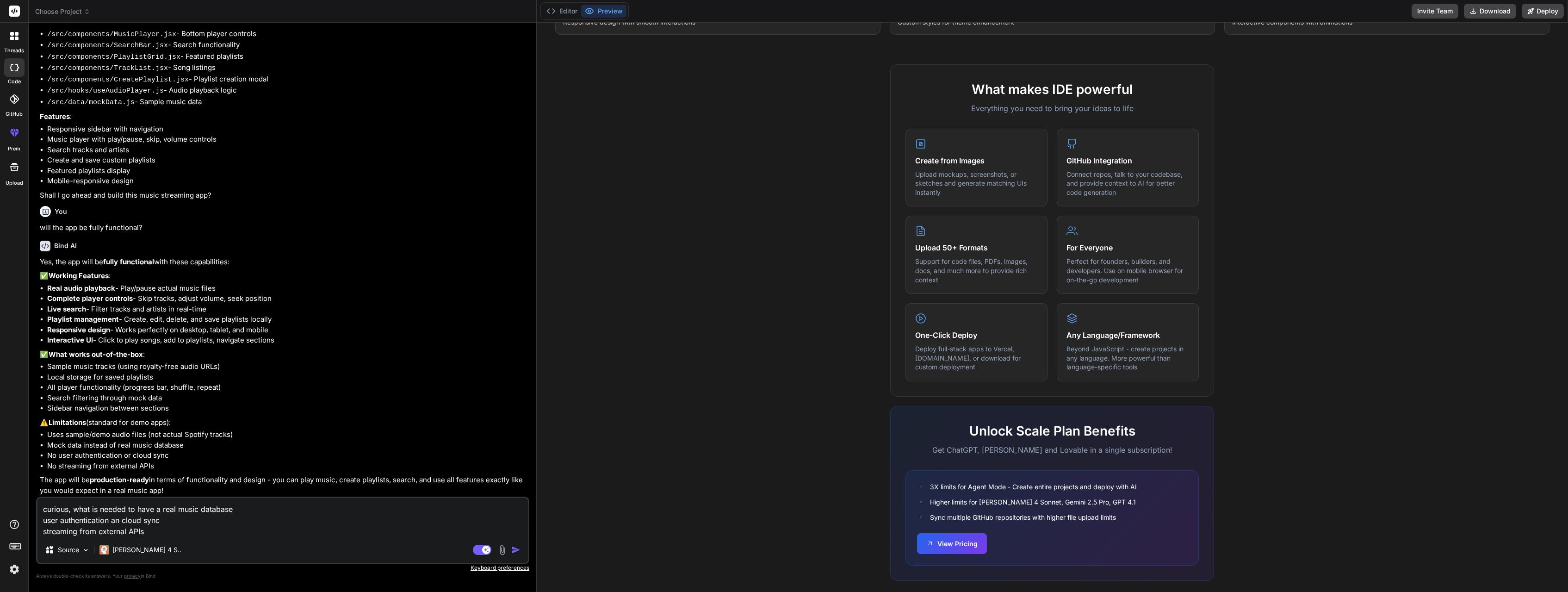
type textarea "x"
type textarea "curious, what is needed to have a real music database user authentication and c…"
type textarea "x"
type textarea "curious, what is needed to have a real music database user authentication and c…"
type textarea "x"
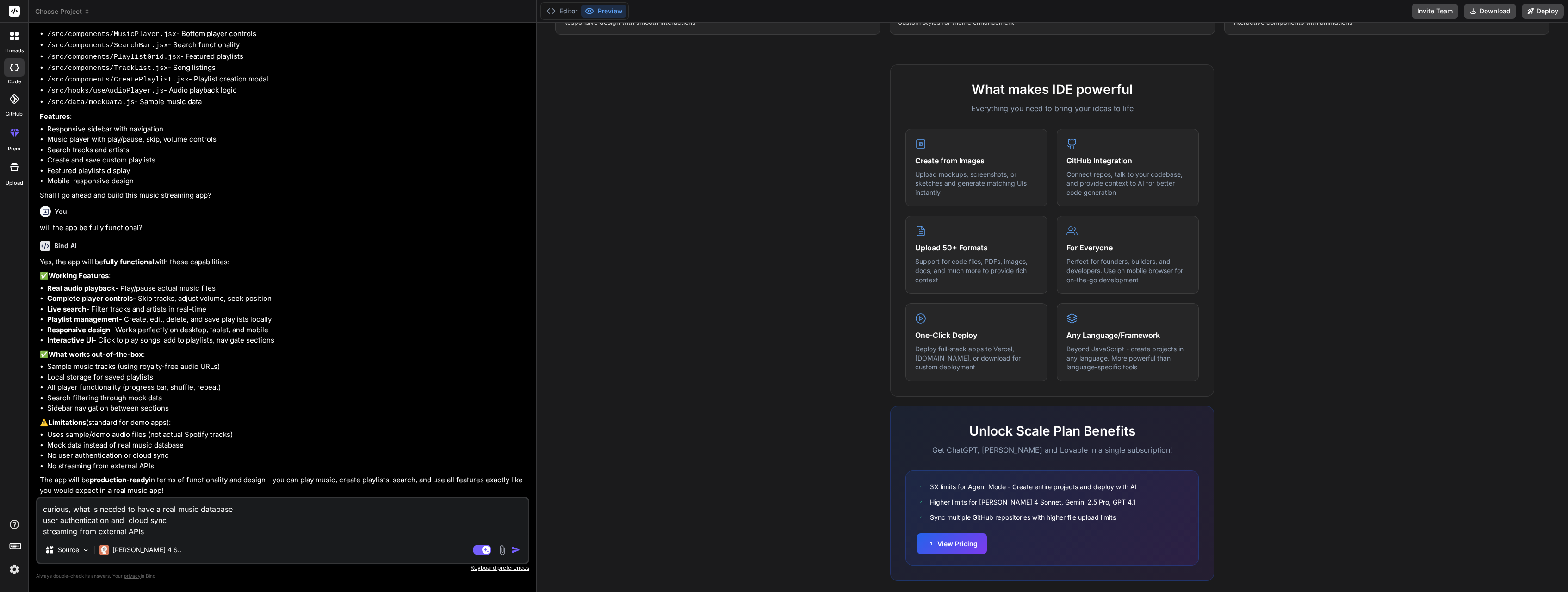
type textarea "curious, what is needed to have a real music database user authentication and c…"
click at [129, 511] on textarea "curious, what is needed to have a real music database user authentication and c…" at bounding box center [283, 517] width 491 height 39
type textarea "x"
type textarea "curious, what is needed (to have a real music database user authentication and …"
type textarea "x"
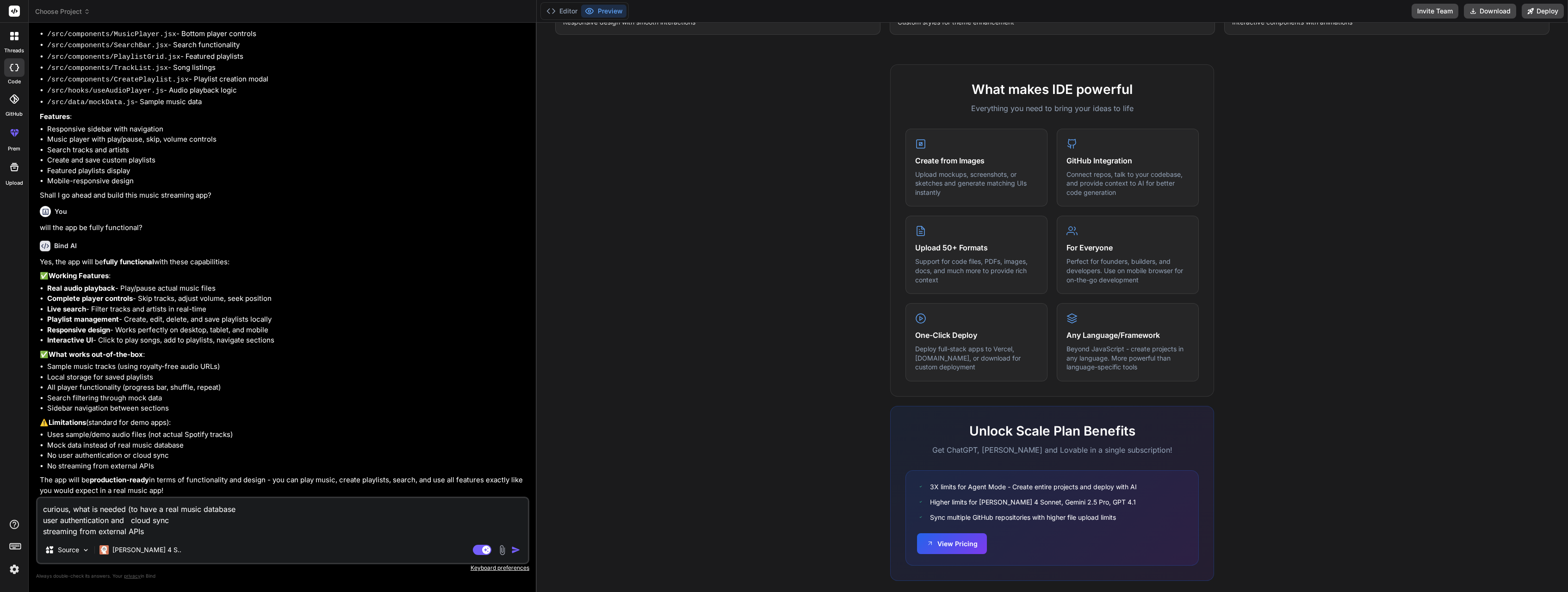
type textarea "curious, what is needed (ito have a real music database user authentication and…"
type textarea "x"
type textarea "curious, what is needed (isto have a real music database user authentication an…"
type textarea "x"
type textarea "curious, what is needed (is to have a real music database user authentication a…"
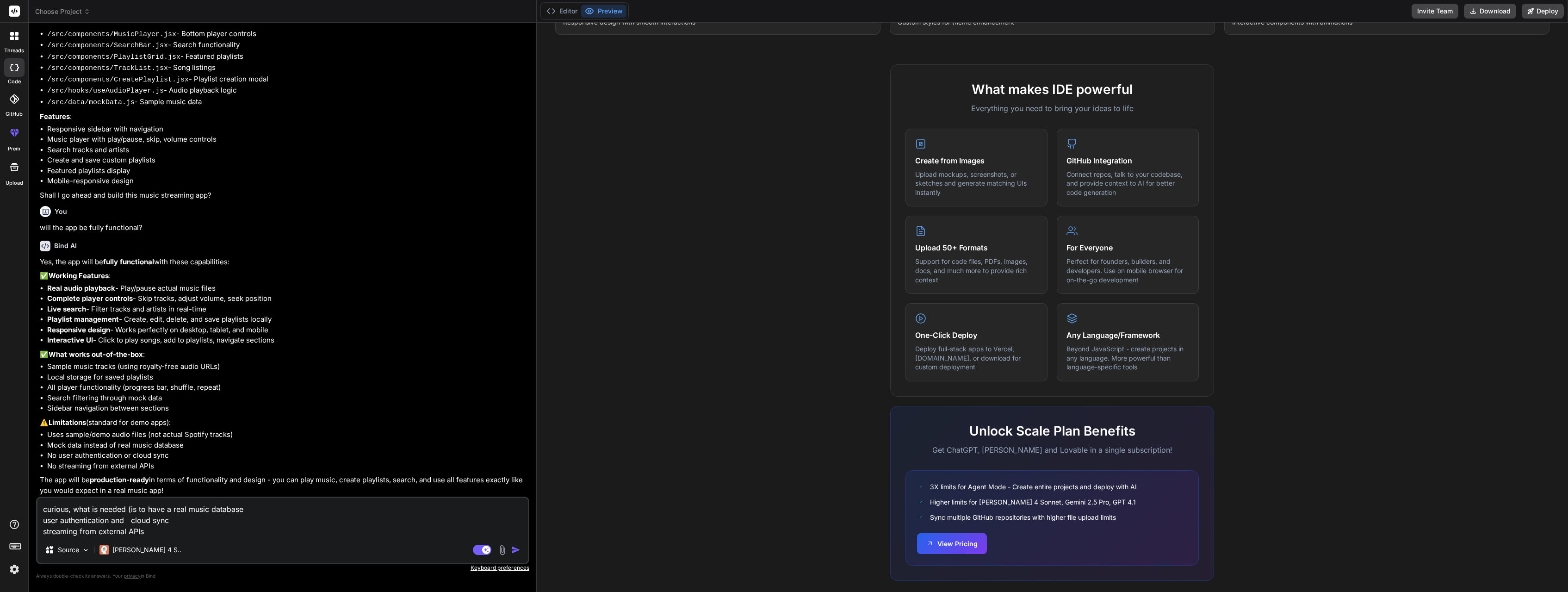
type textarea "x"
type textarea "curious, what is needed (is ito have a real music database user authentication …"
type textarea "x"
type textarea "curious, what is needed (is itto have a real music database user authentication…"
type textarea "x"
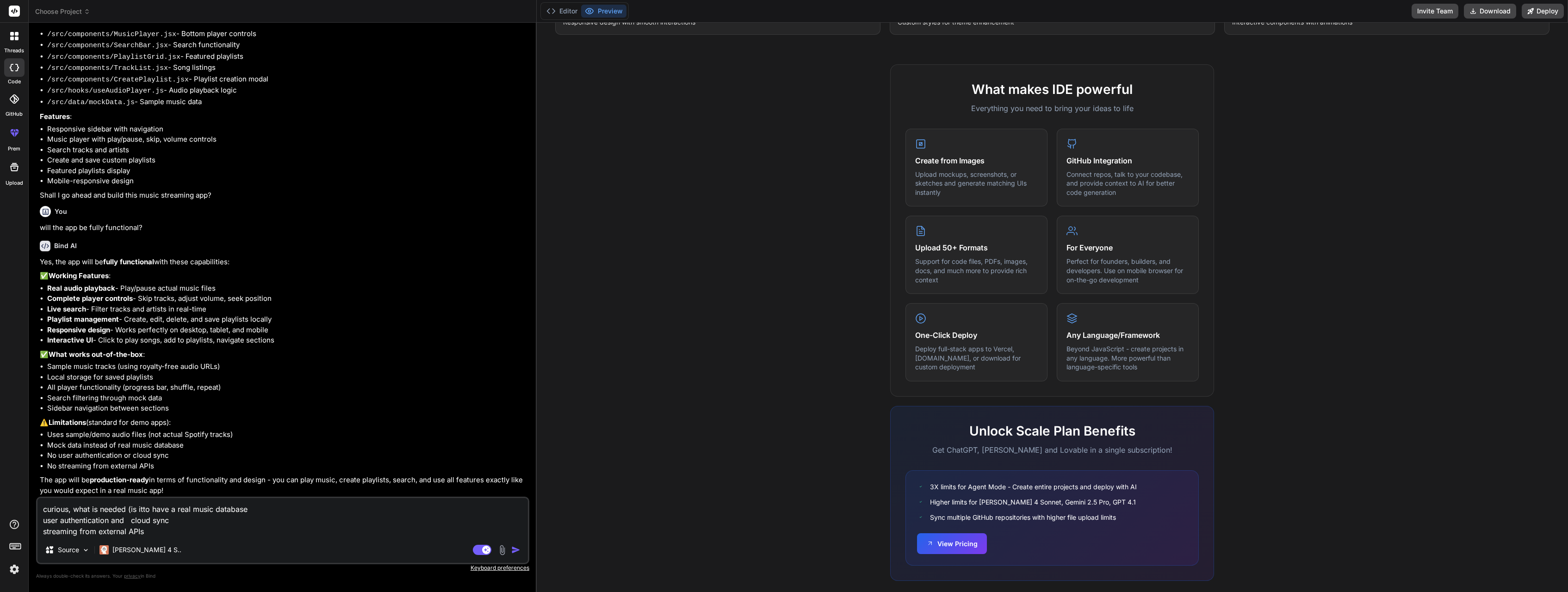
type textarea "curious, what is needed (is it to have a real music database user authenticatio…"
type textarea "x"
type textarea "curious, what is needed (is it pto have a real music database user authenticati…"
type textarea "x"
type textarea "curious, what is needed (is it poto have a real music database user authenticat…"
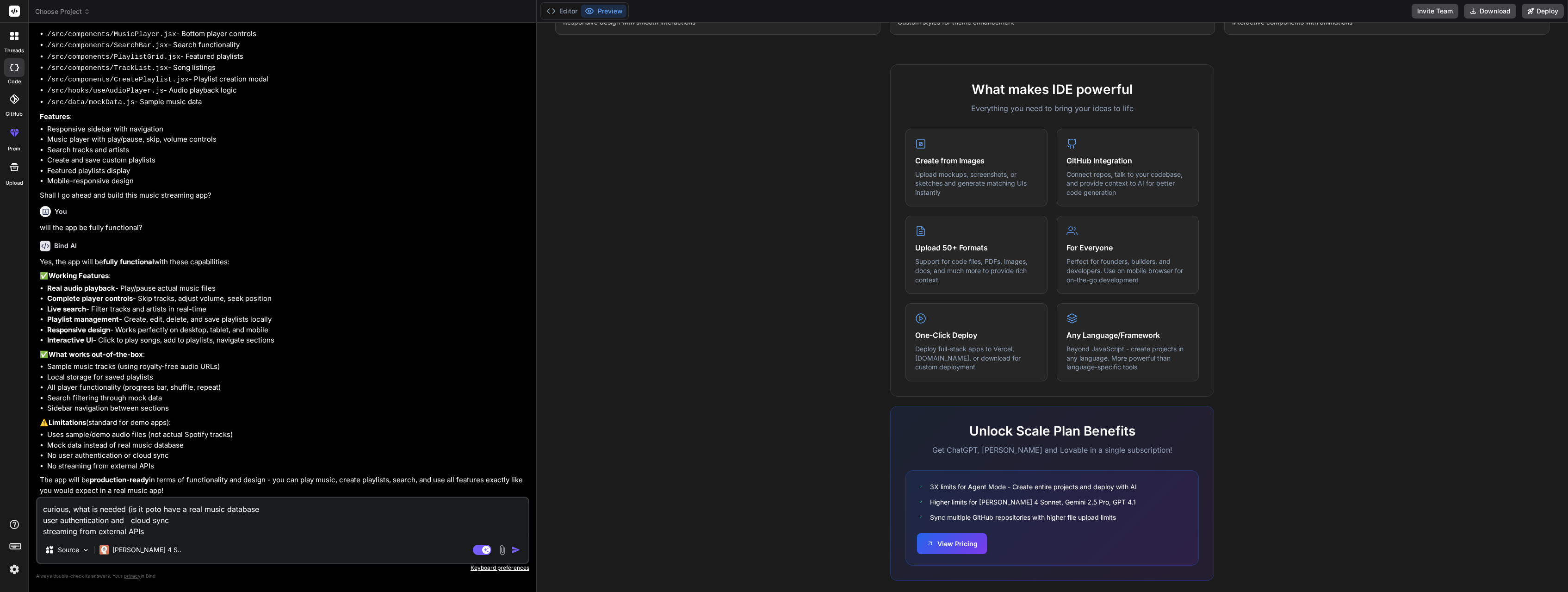
type textarea "x"
type textarea "curious, what is needed (is it posto have a real music database user authentica…"
type textarea "x"
type textarea "curious, what is needed (is it possto have a real music database user authentic…"
type textarea "x"
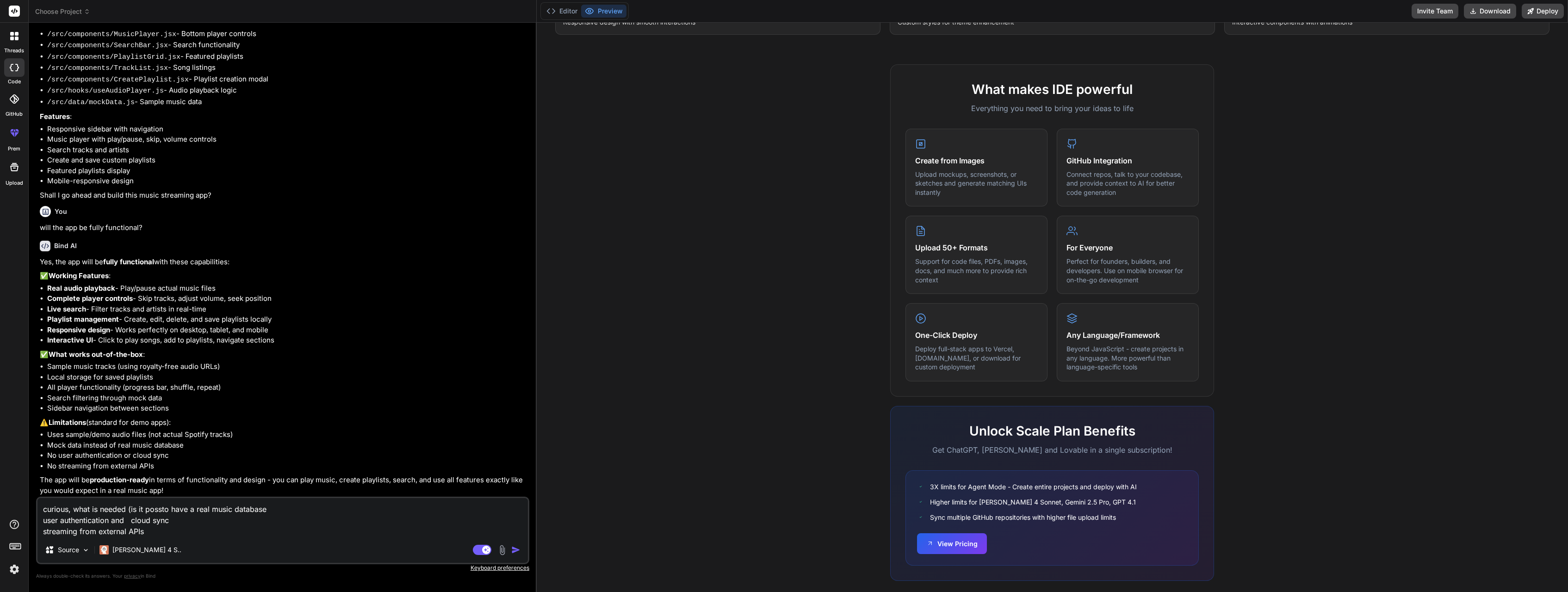
type textarea "curious, what is needed (is it possito have a real music database user authenti…"
type textarea "x"
type textarea "curious, what is needed (is it possibto have a real music database user authent…"
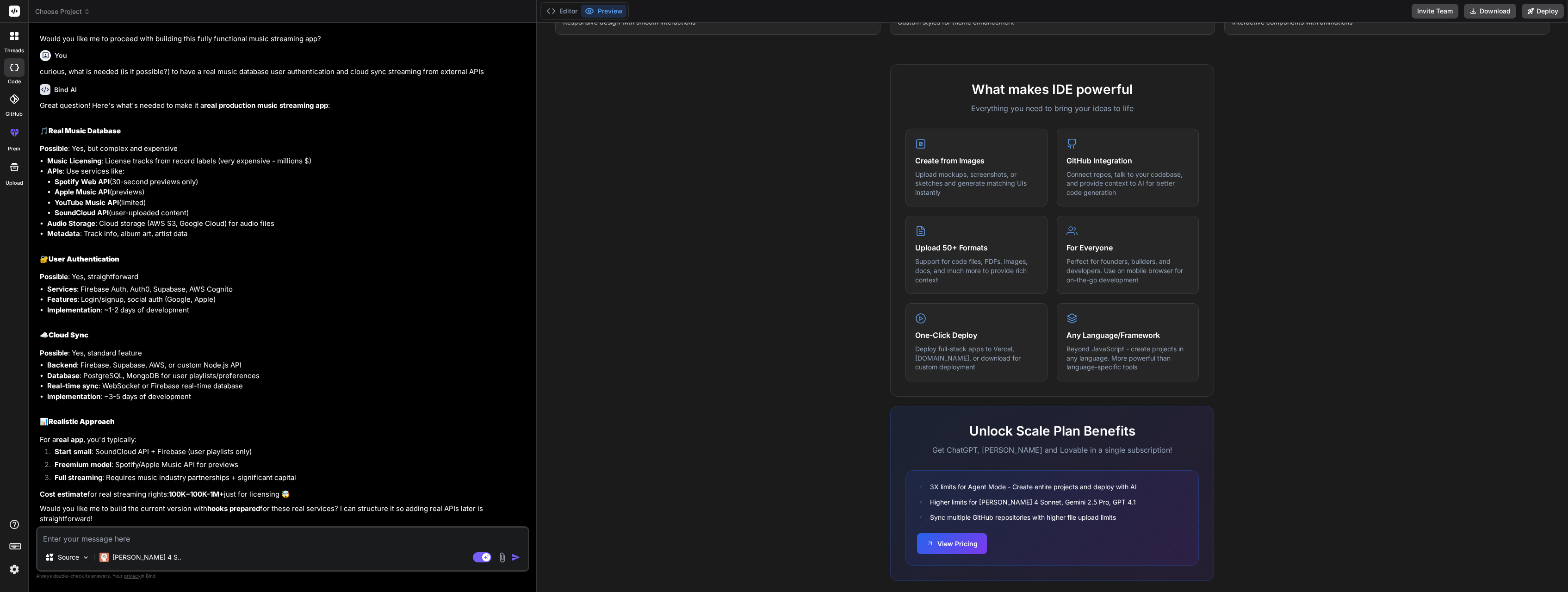
scroll to position [602, 0]
drag, startPoint x: 47, startPoint y: 310, endPoint x: 188, endPoint y: 311, distance: 141.0
click at [188, 311] on ul "Services : Firebase Auth, Auth0, Supabase, AWS Cognito Features : Login/signup,…" at bounding box center [284, 300] width 488 height 31
copy li "Implementation : ~1-2 days of developmen"
click at [117, 534] on textarea at bounding box center [283, 536] width 491 height 17
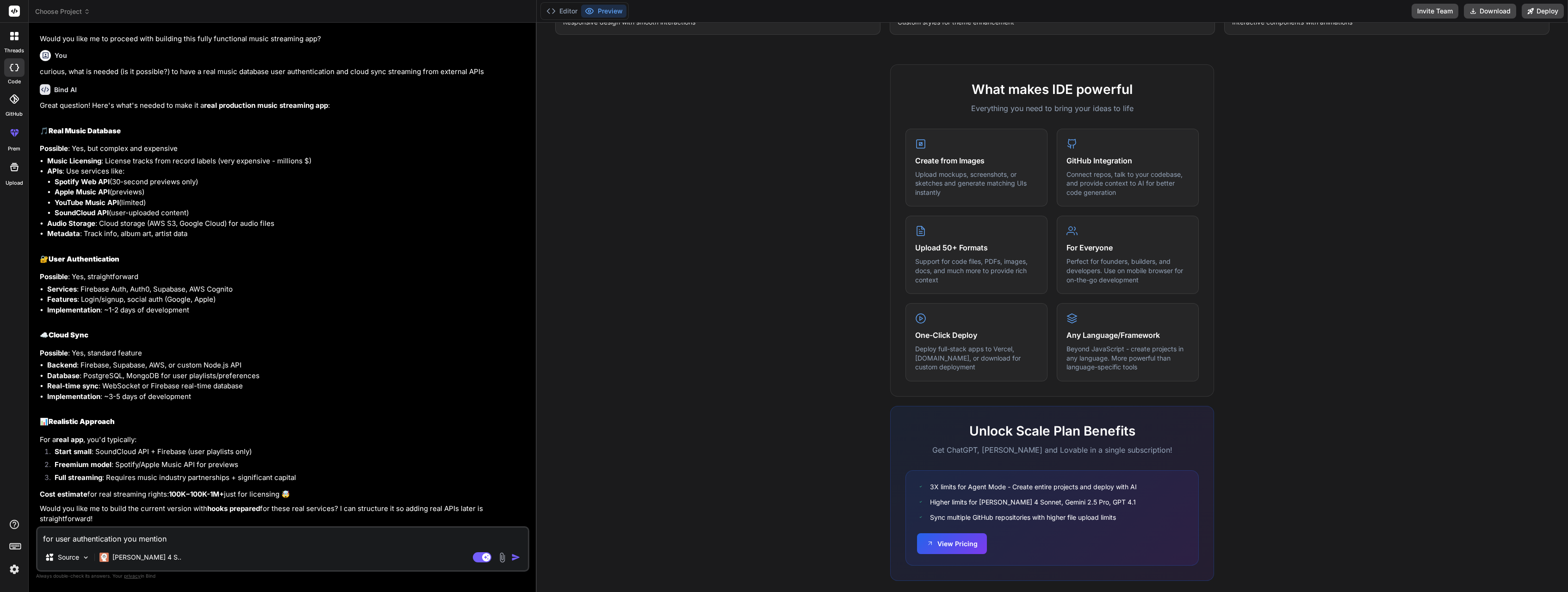
paste textarea "Implementation: ~1-2 days of developmen"
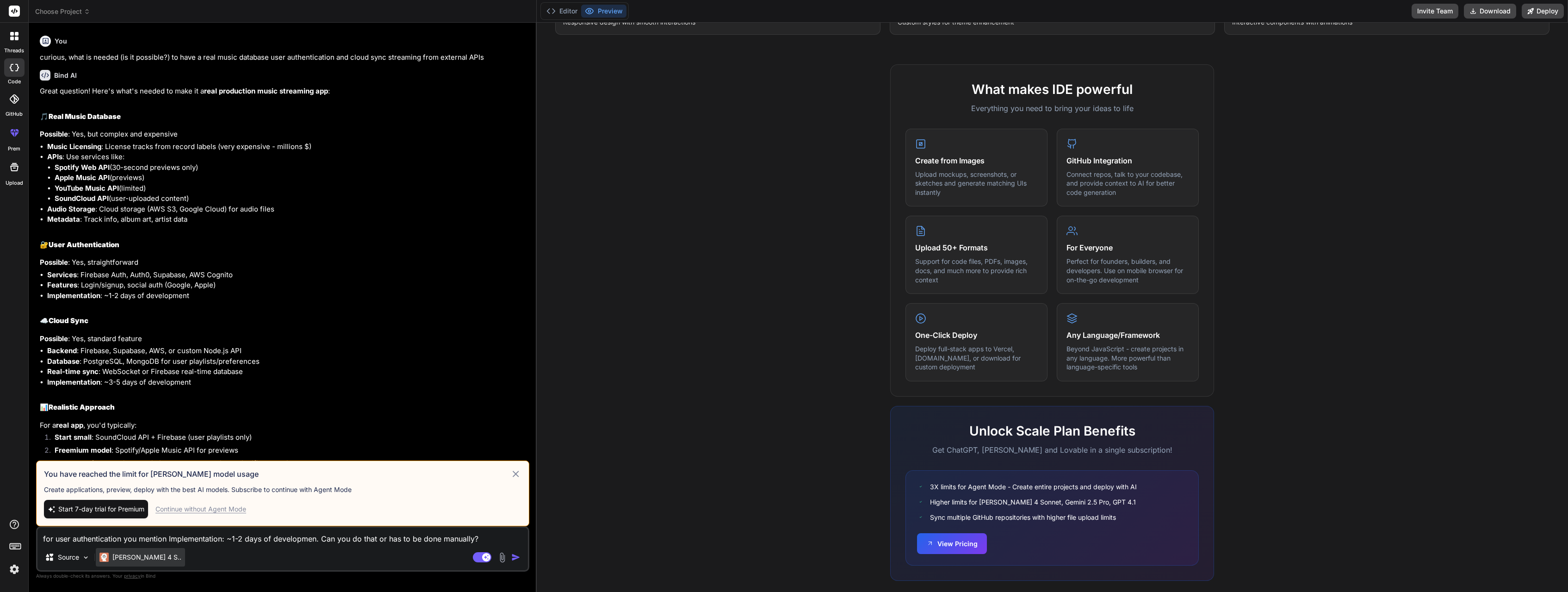
click at [148, 556] on p "Claude 4 S.." at bounding box center [147, 557] width 69 height 9
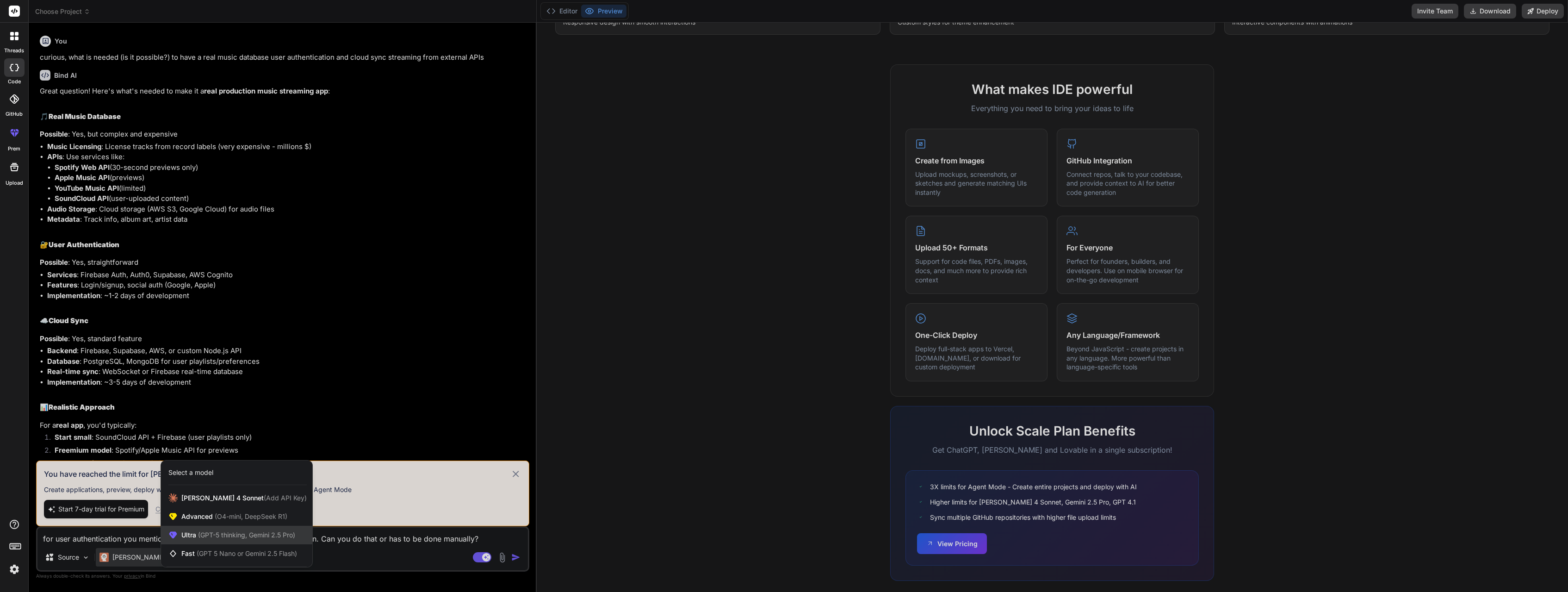
click at [219, 535] on span "(GPT-5 thinking, Gemini 2.5 Pro)" at bounding box center [245, 534] width 99 height 8
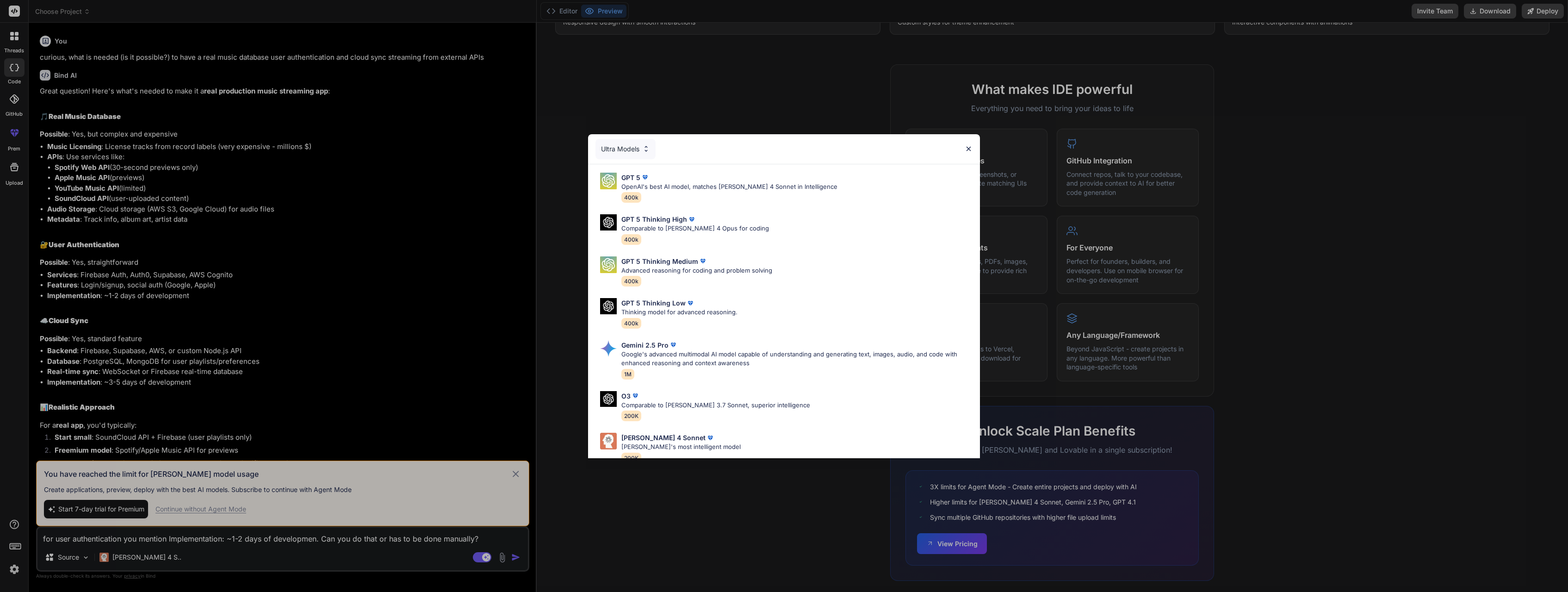
drag, startPoint x: 631, startPoint y: 175, endPoint x: 638, endPoint y: 192, distance: 18.4
click at [634, 174] on p "GPT 5" at bounding box center [631, 178] width 19 height 10
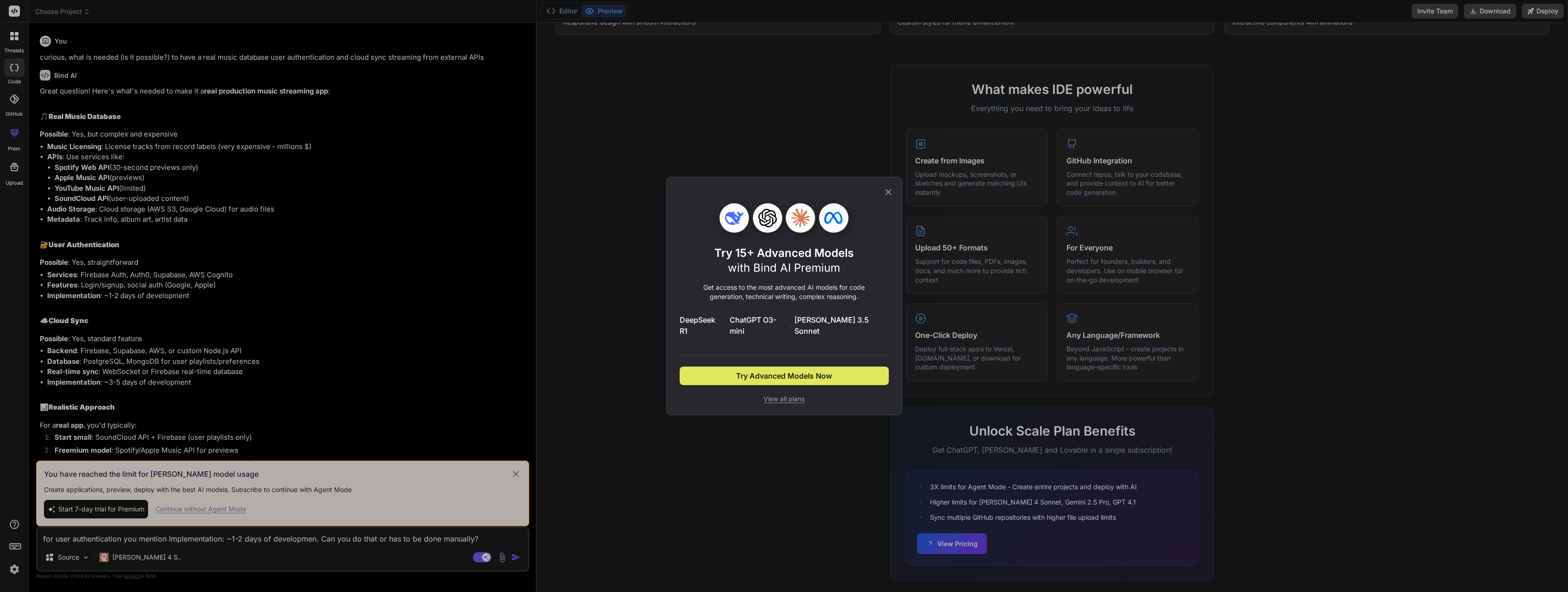
click at [775, 370] on span "Try Advanced Models Now" at bounding box center [784, 375] width 96 height 11
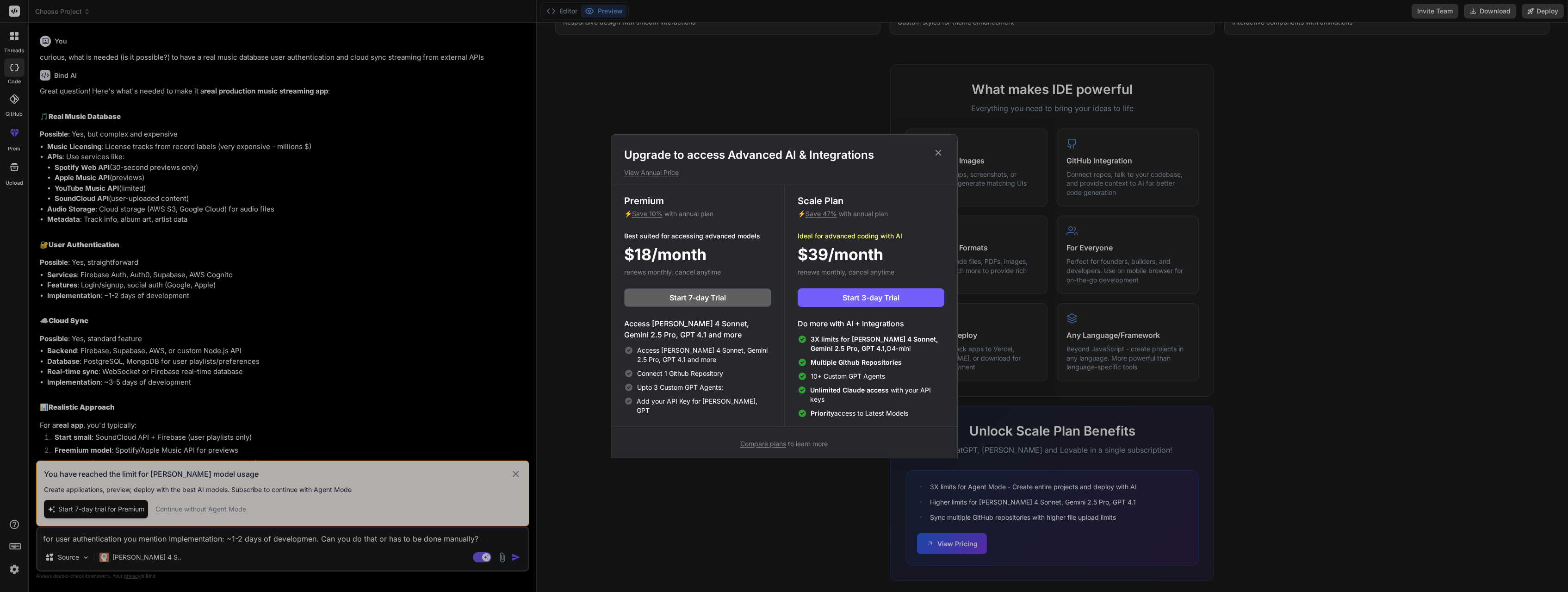
drag, startPoint x: 936, startPoint y: 153, endPoint x: 877, endPoint y: 167, distance: 60.6
click at [935, 153] on icon at bounding box center [938, 153] width 10 height 10
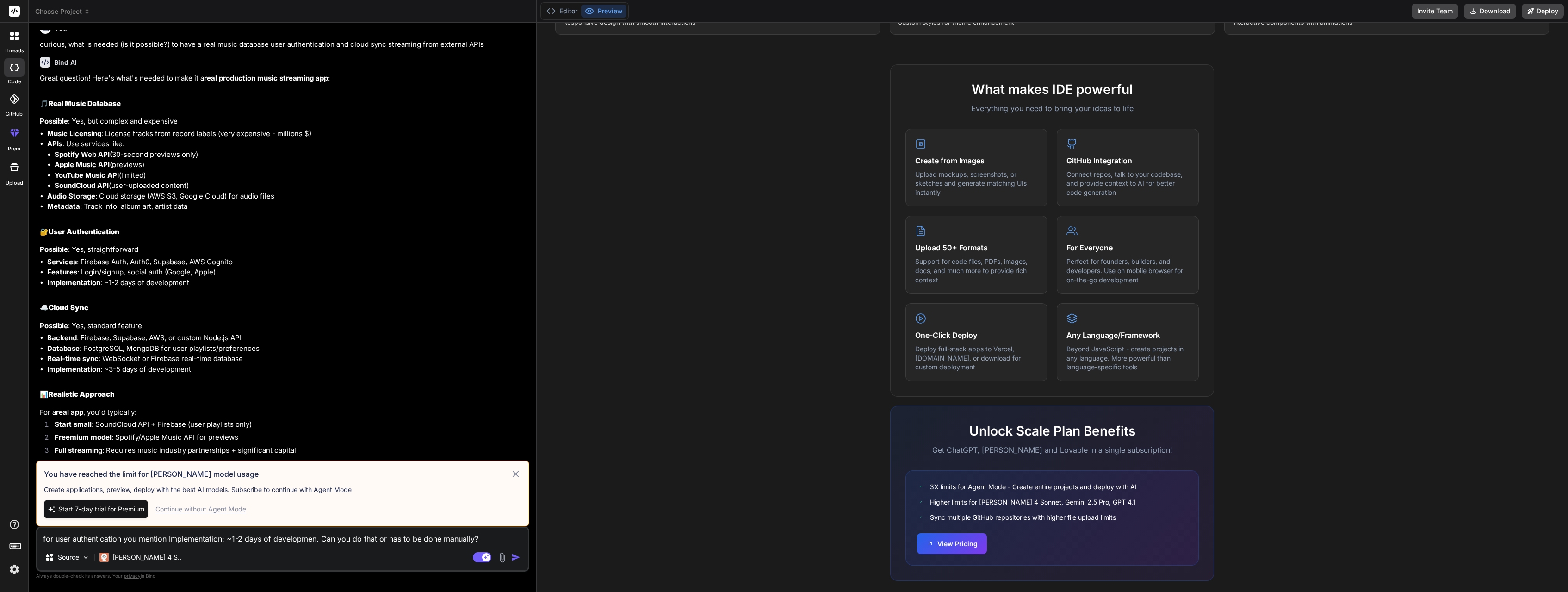
scroll to position [612, 0]
click at [90, 560] on img at bounding box center [86, 557] width 8 height 8
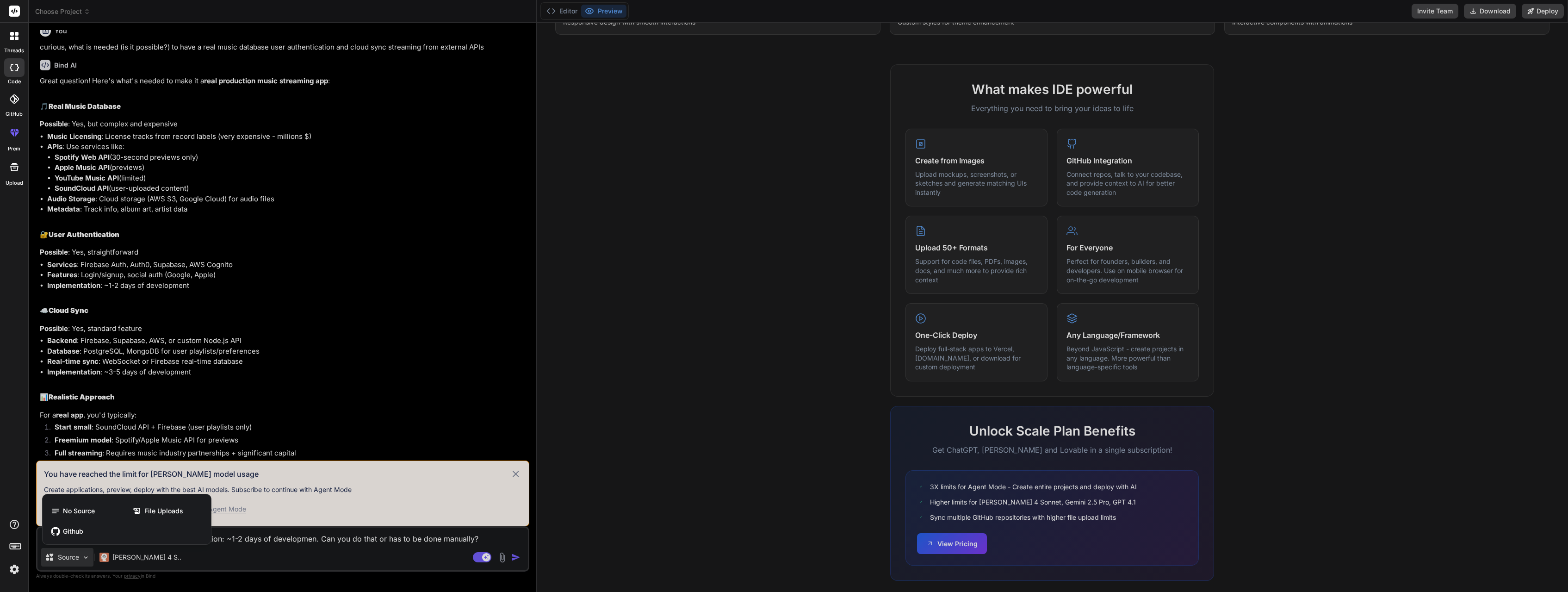
click at [90, 560] on div at bounding box center [784, 296] width 1568 height 592
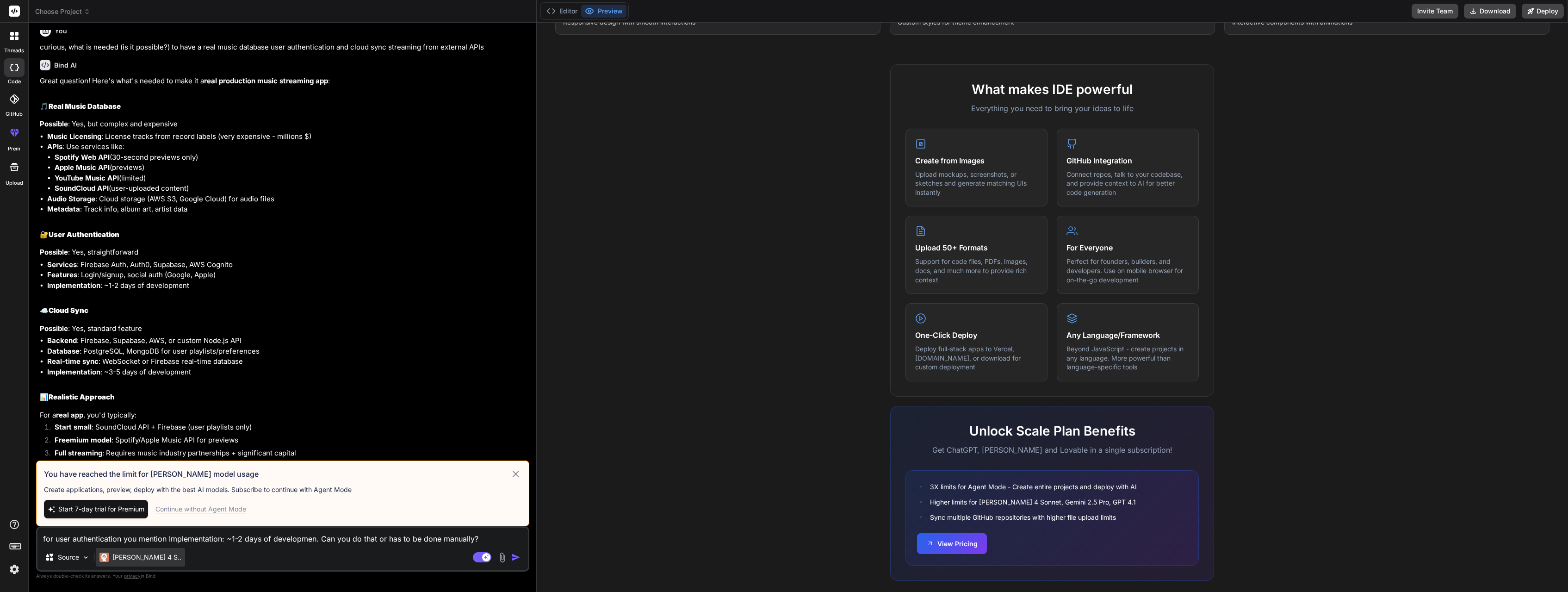
click at [123, 556] on p "Claude 4 S.." at bounding box center [147, 557] width 69 height 9
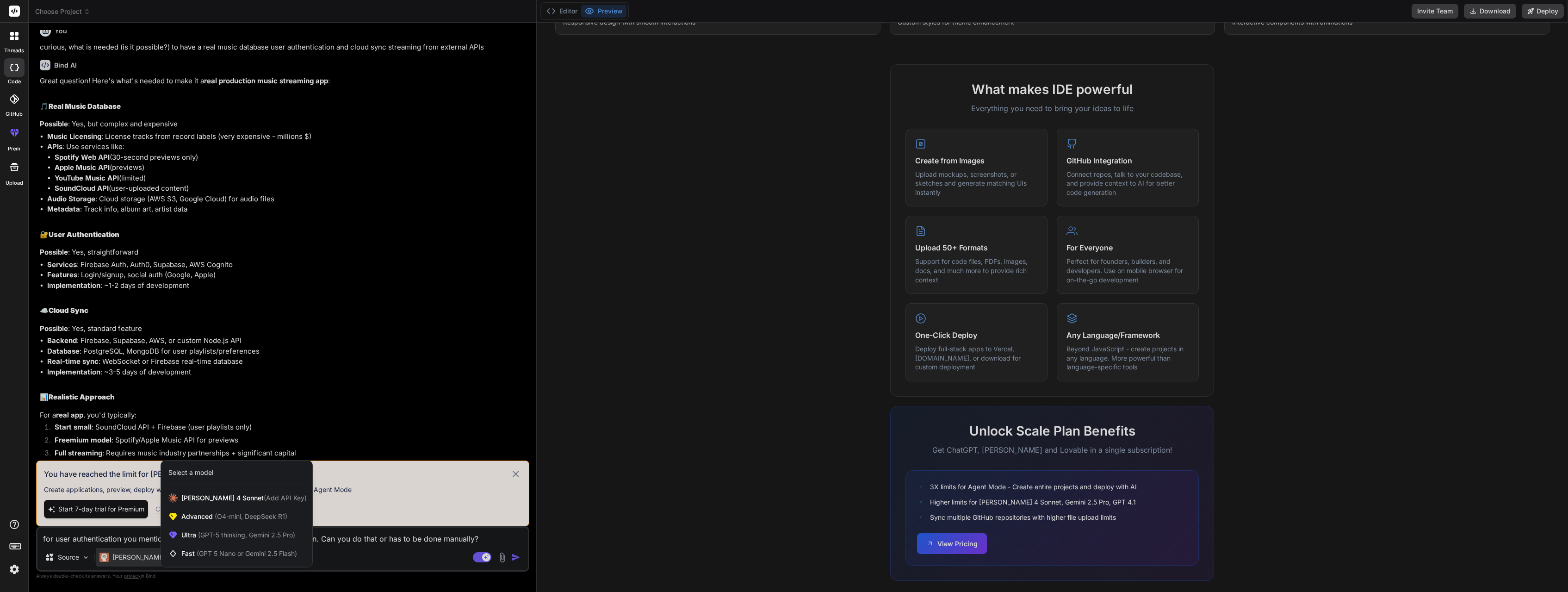
click at [254, 187] on div at bounding box center [784, 296] width 1568 height 592
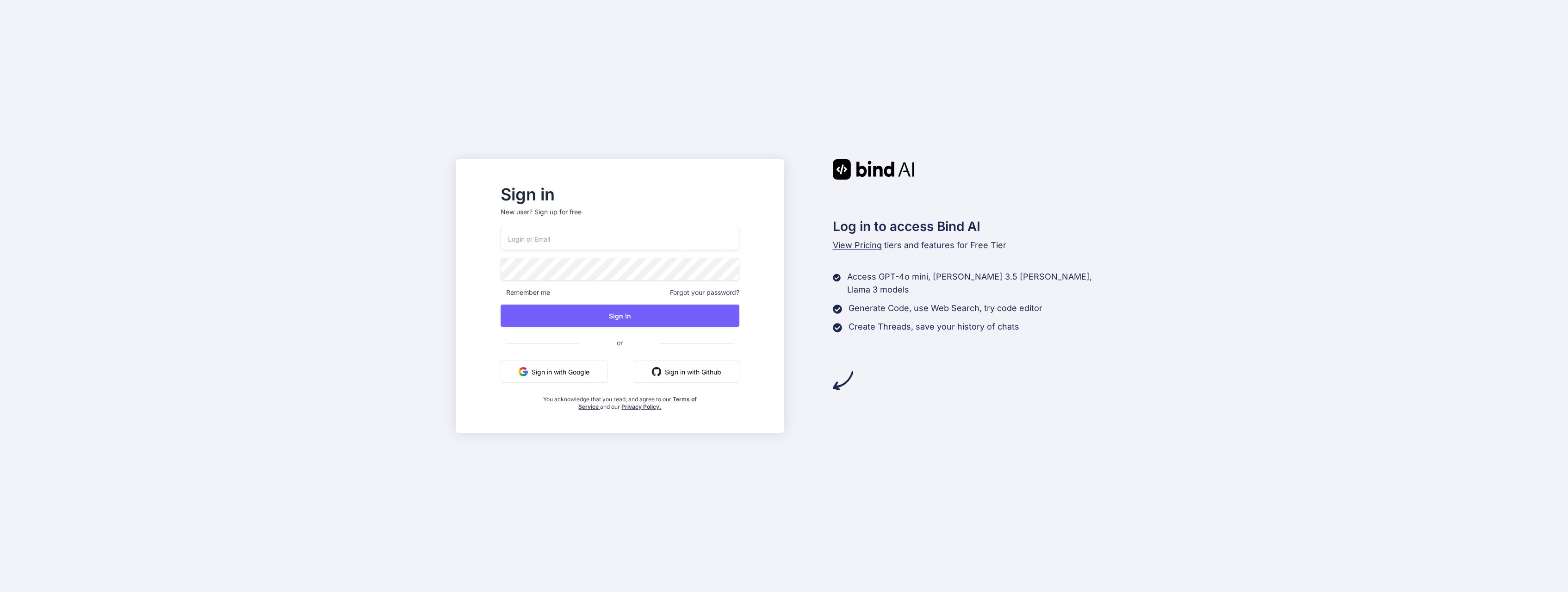
click at [560, 373] on button "Sign in with Google" at bounding box center [554, 371] width 107 height 22
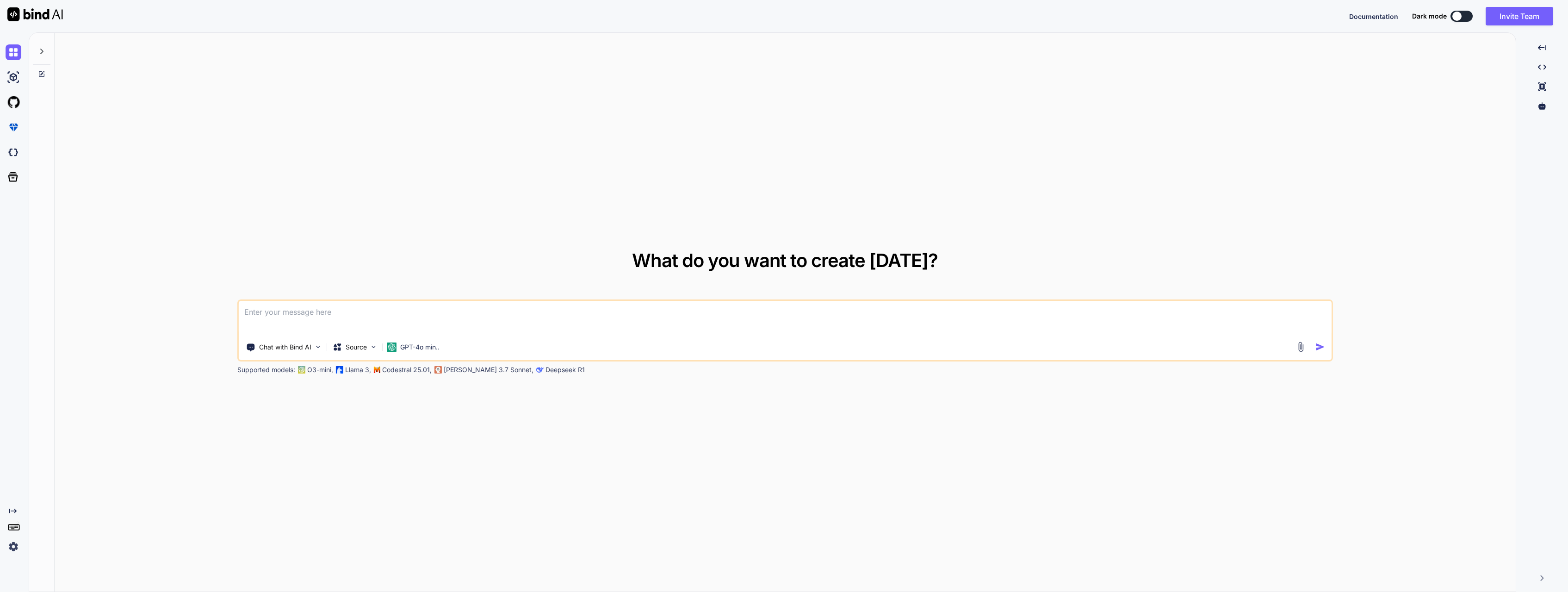
type textarea "x"
